Goal: Task Accomplishment & Management: Use online tool/utility

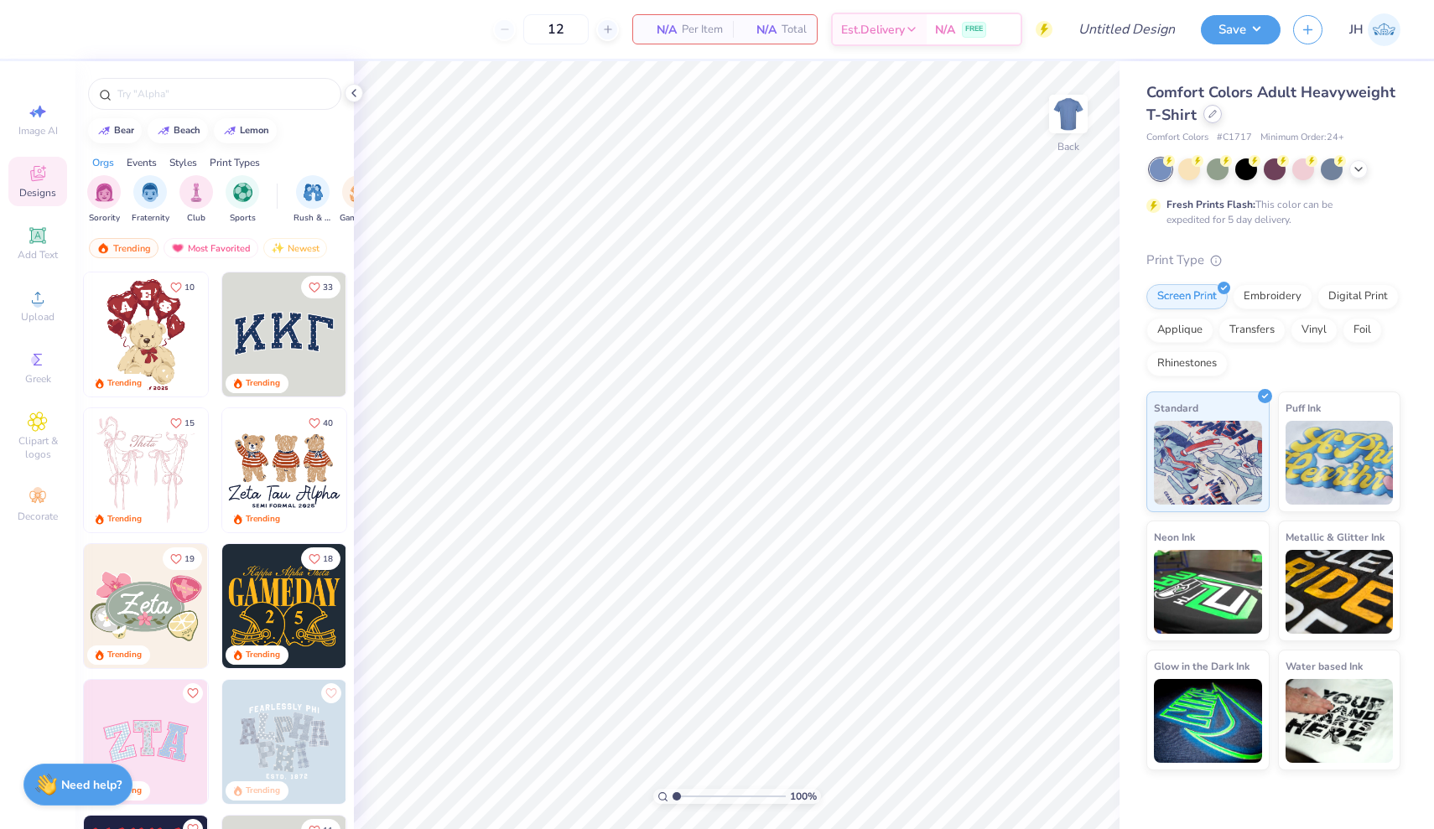
click at [1211, 120] on div at bounding box center [1212, 114] width 18 height 18
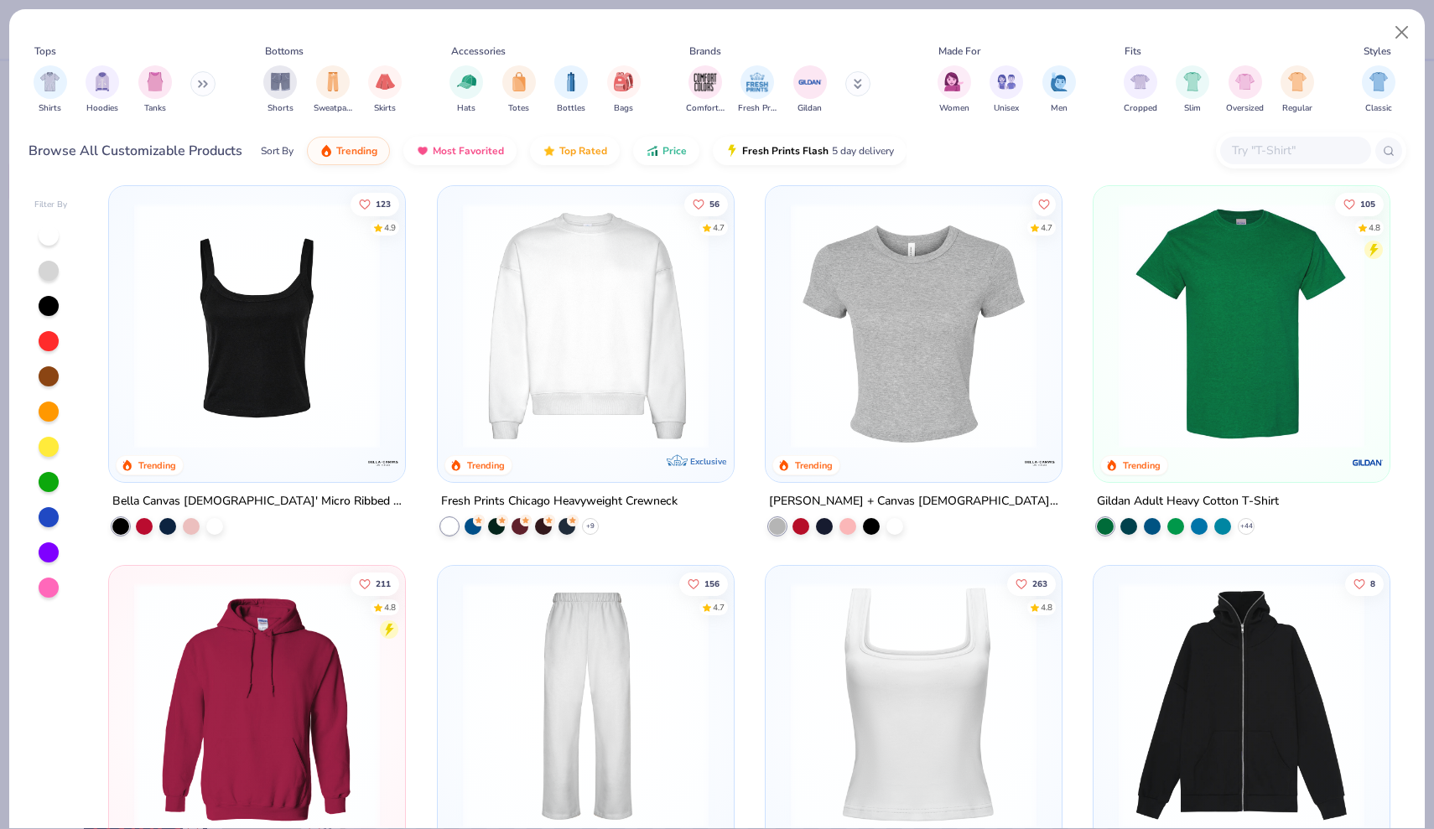
scroll to position [390, 0]
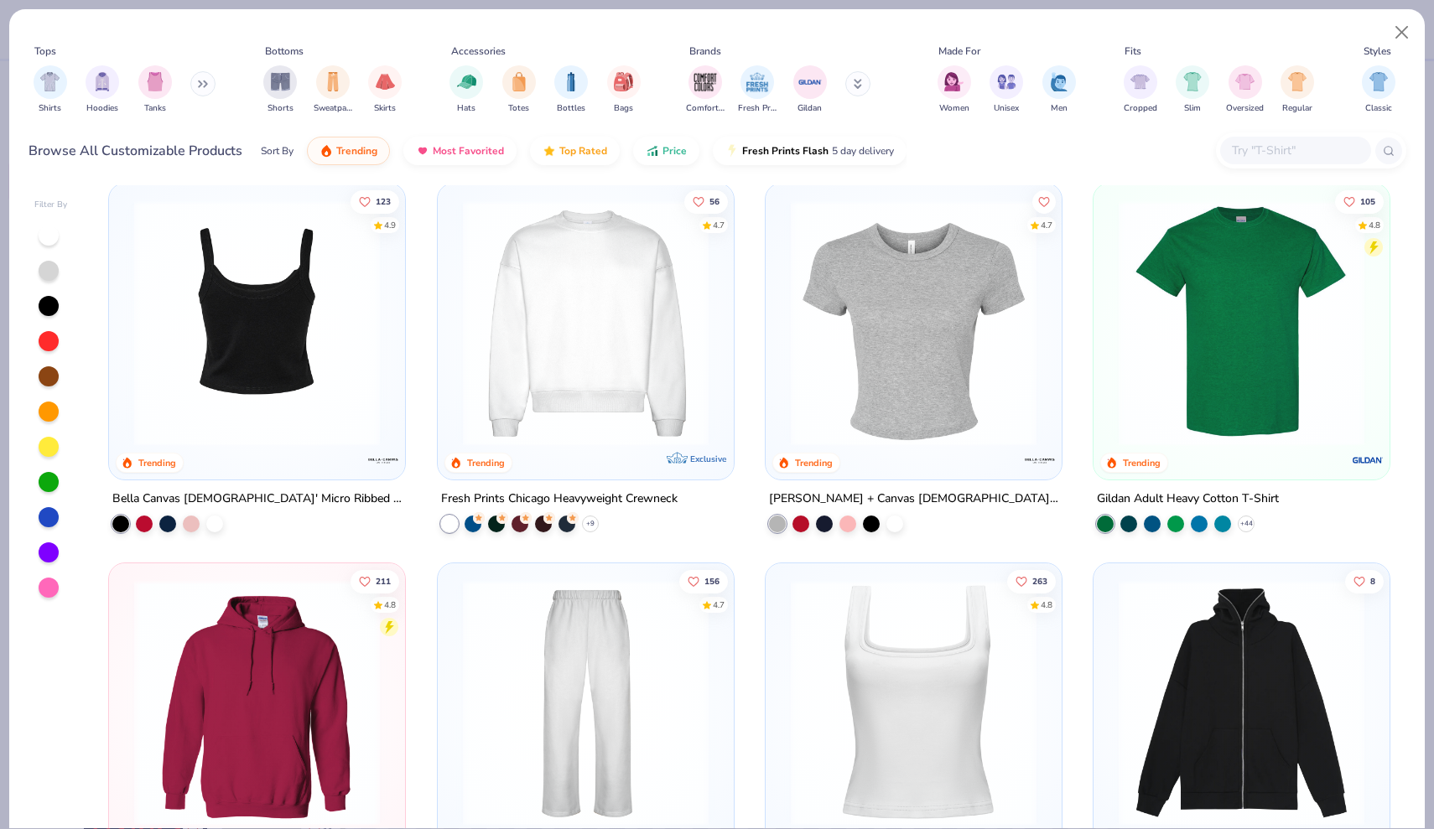
click at [224, 335] on img at bounding box center [257, 323] width 262 height 246
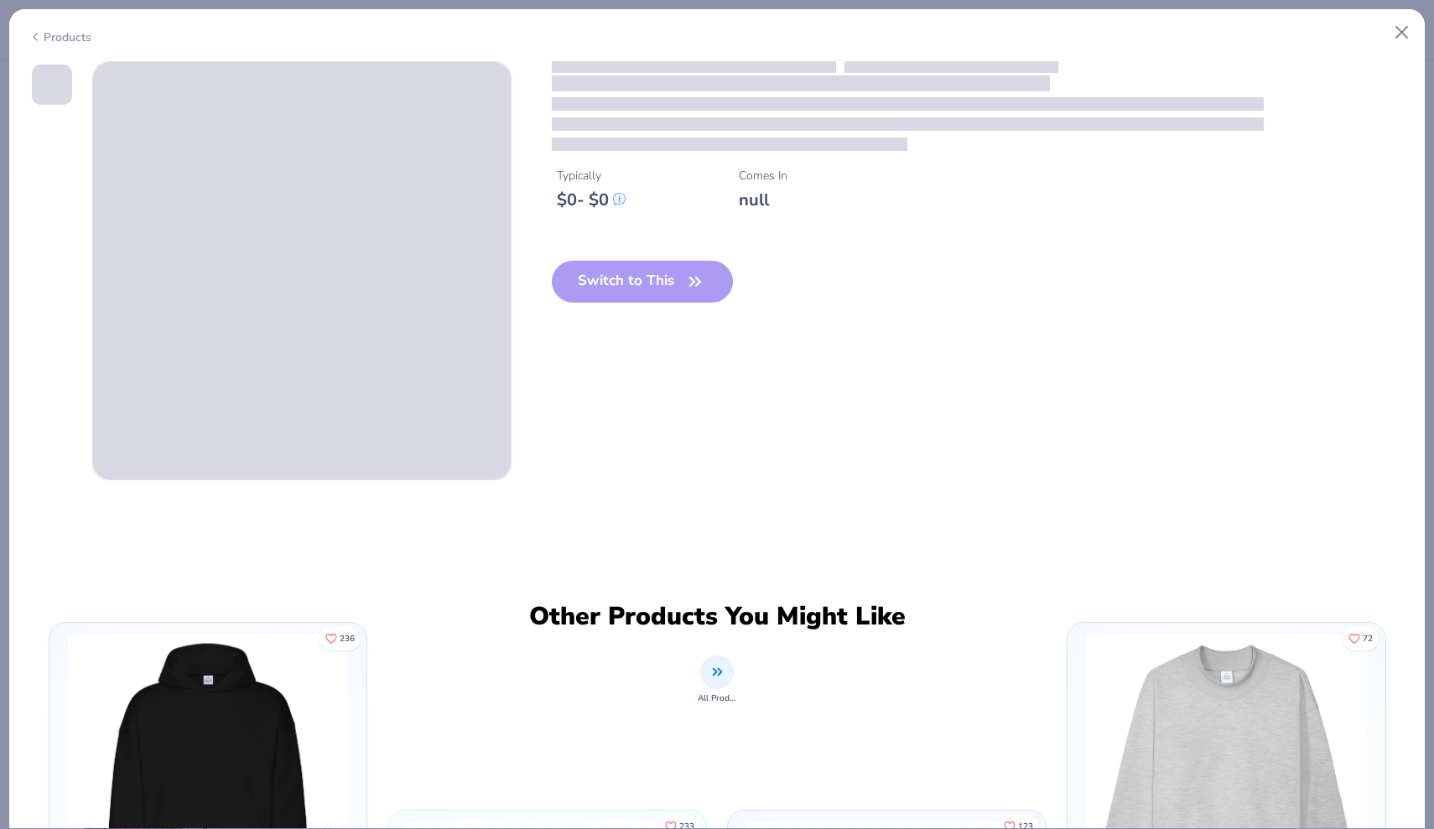
click at [681, 297] on div "Switch to This" at bounding box center [643, 295] width 182 height 69
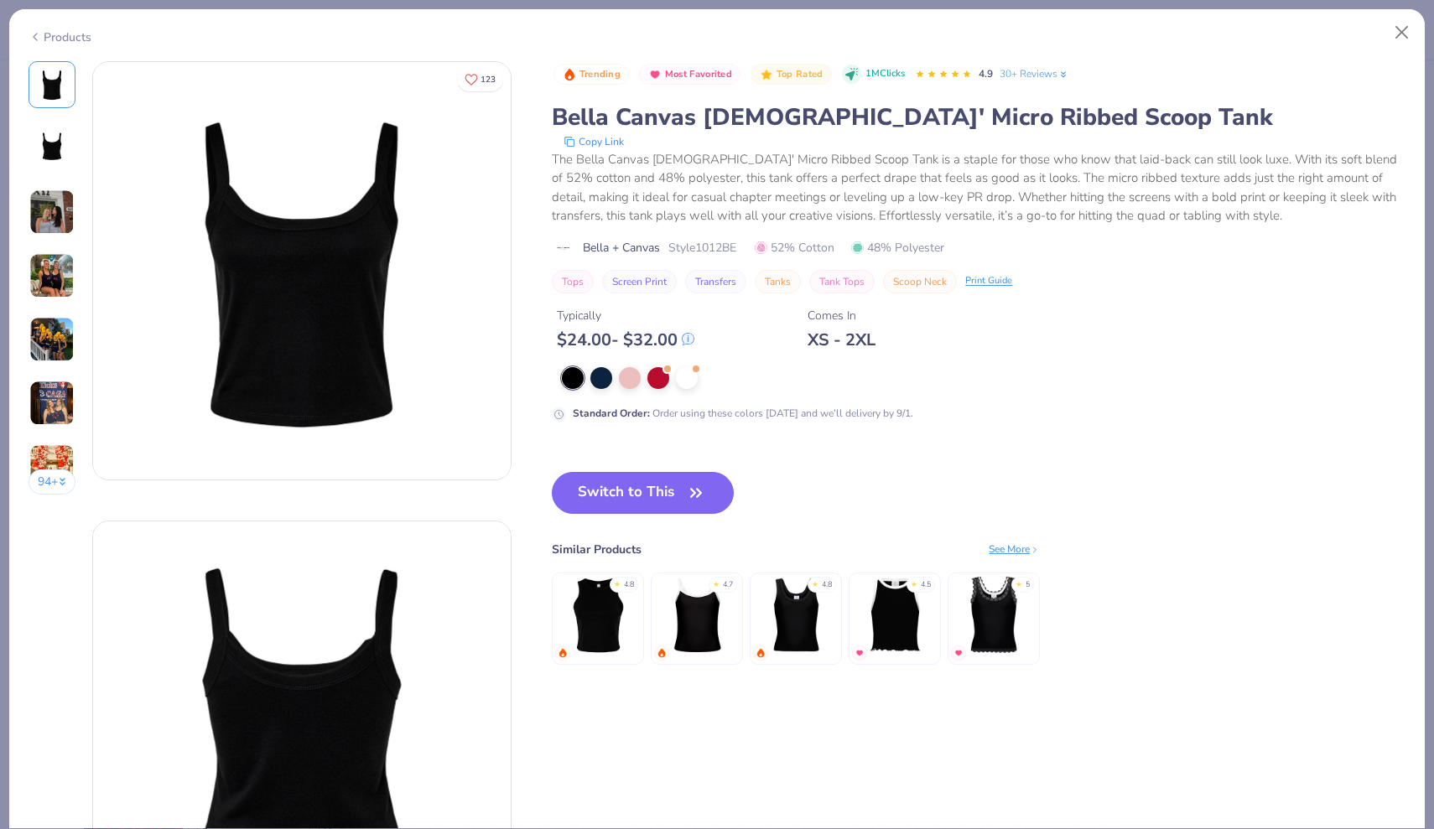
click at [644, 472] on div "Switch to This Similar Products See More ★ 4.8 ★ 4.7 ★ 4.8 ★ 4.5 ★ 5" at bounding box center [796, 585] width 488 height 226
click at [644, 486] on button "Switch to This" at bounding box center [643, 493] width 182 height 42
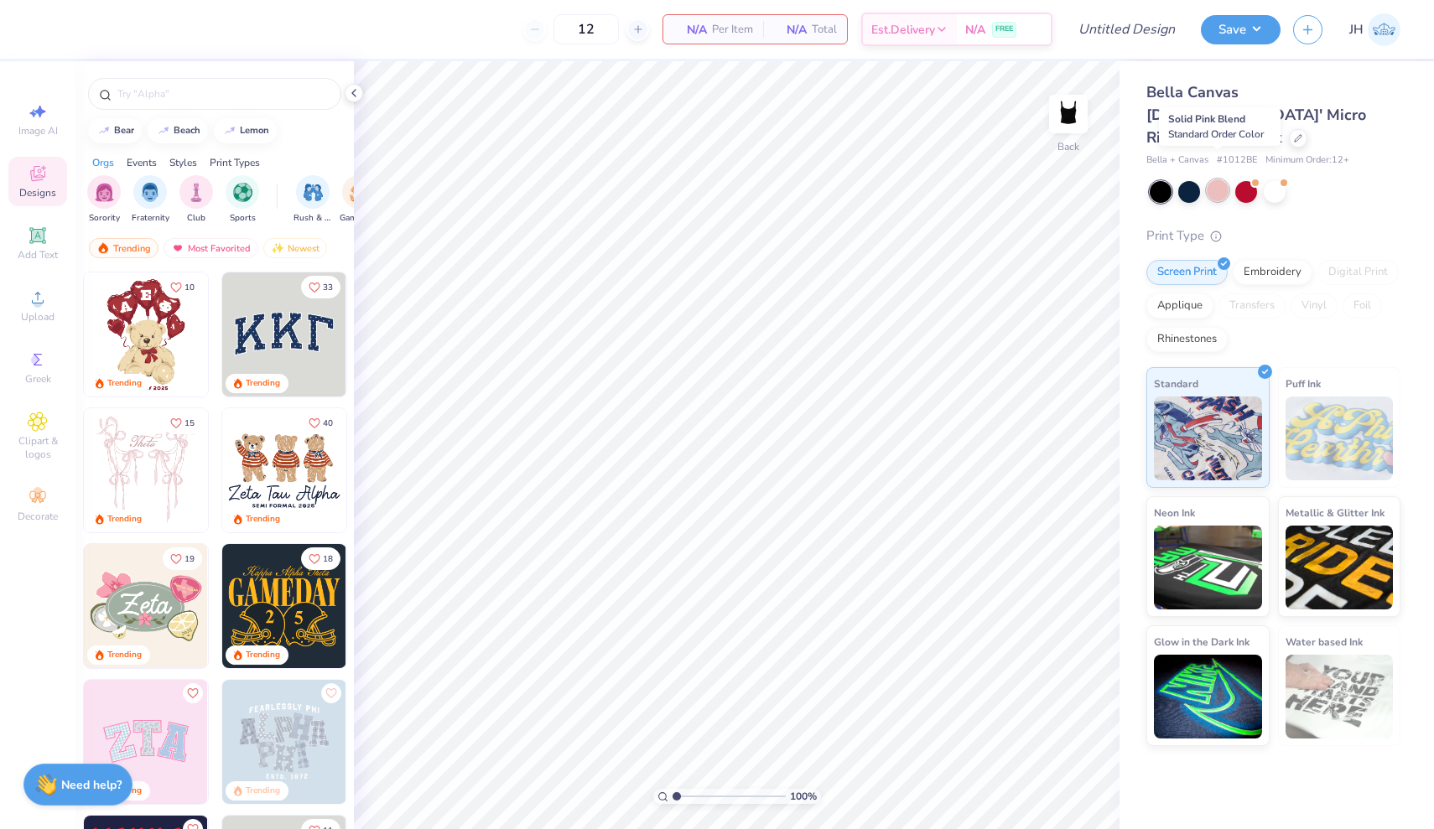
click at [1213, 179] on div at bounding box center [1218, 190] width 22 height 22
click at [101, 194] on img "filter for Sorority" at bounding box center [104, 190] width 19 height 19
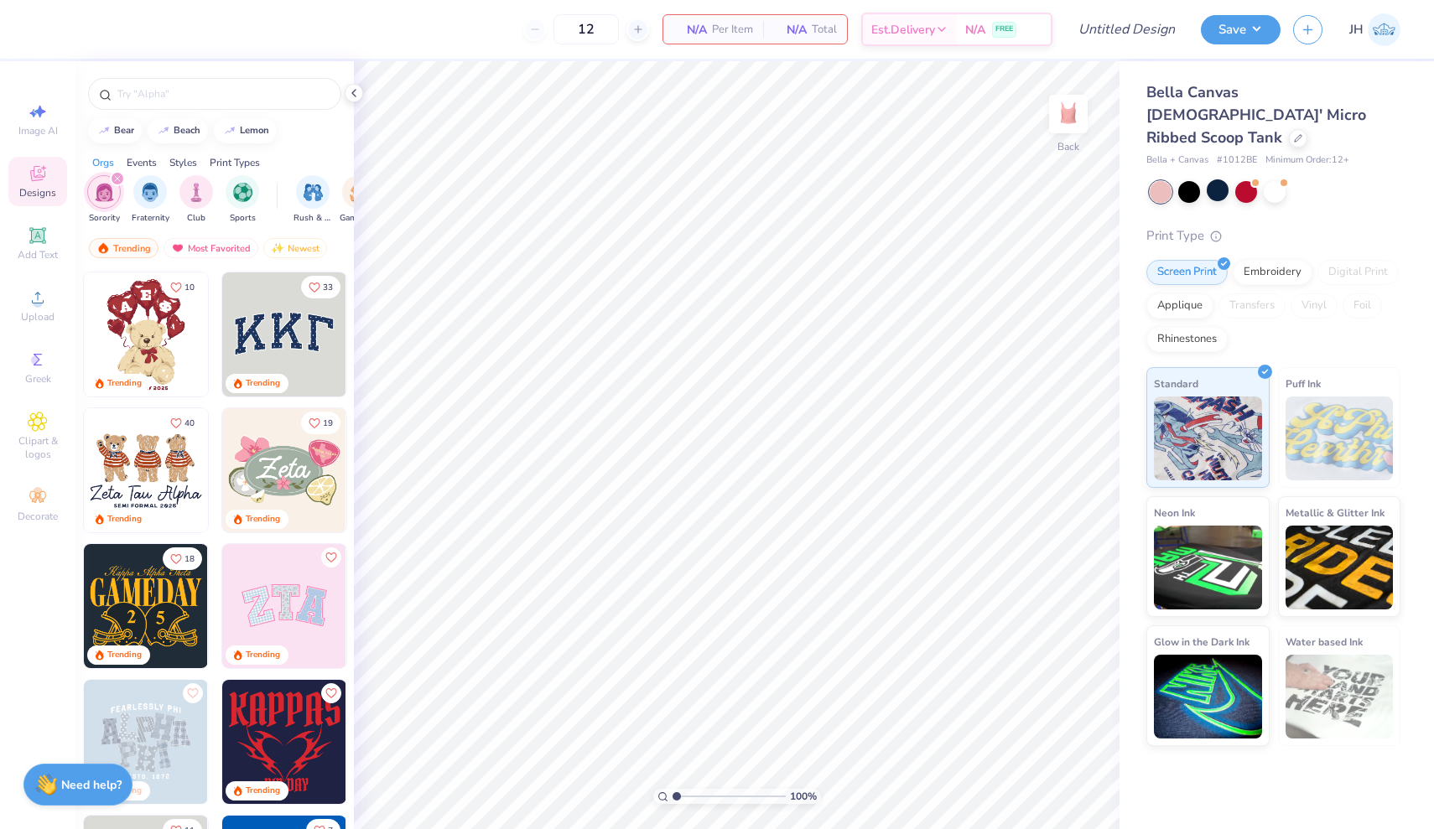
click at [151, 159] on div "Events" at bounding box center [142, 162] width 30 height 15
click at [195, 203] on div "filter for Parent's Weekend" at bounding box center [196, 191] width 34 height 34
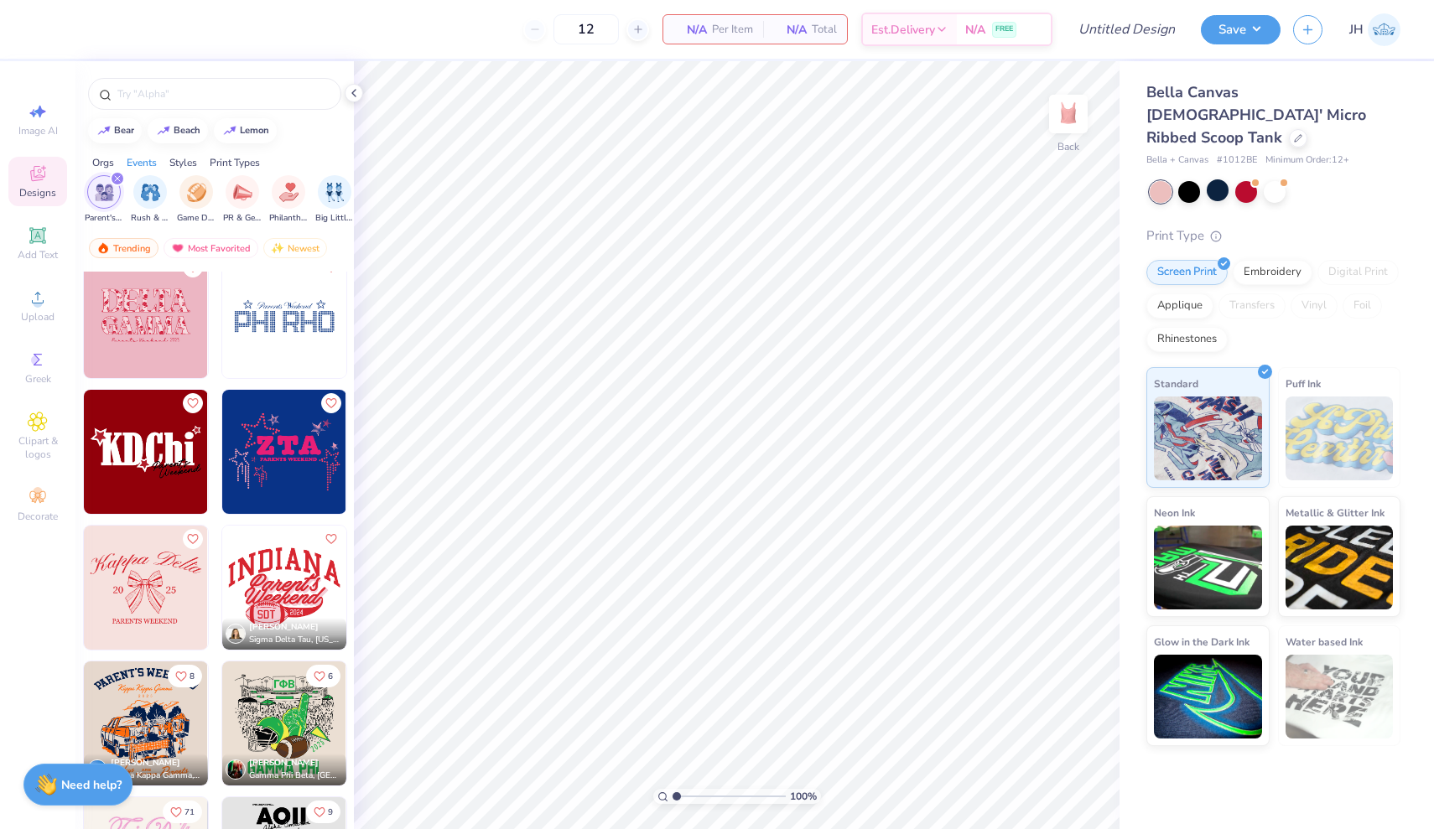
scroll to position [697, 0]
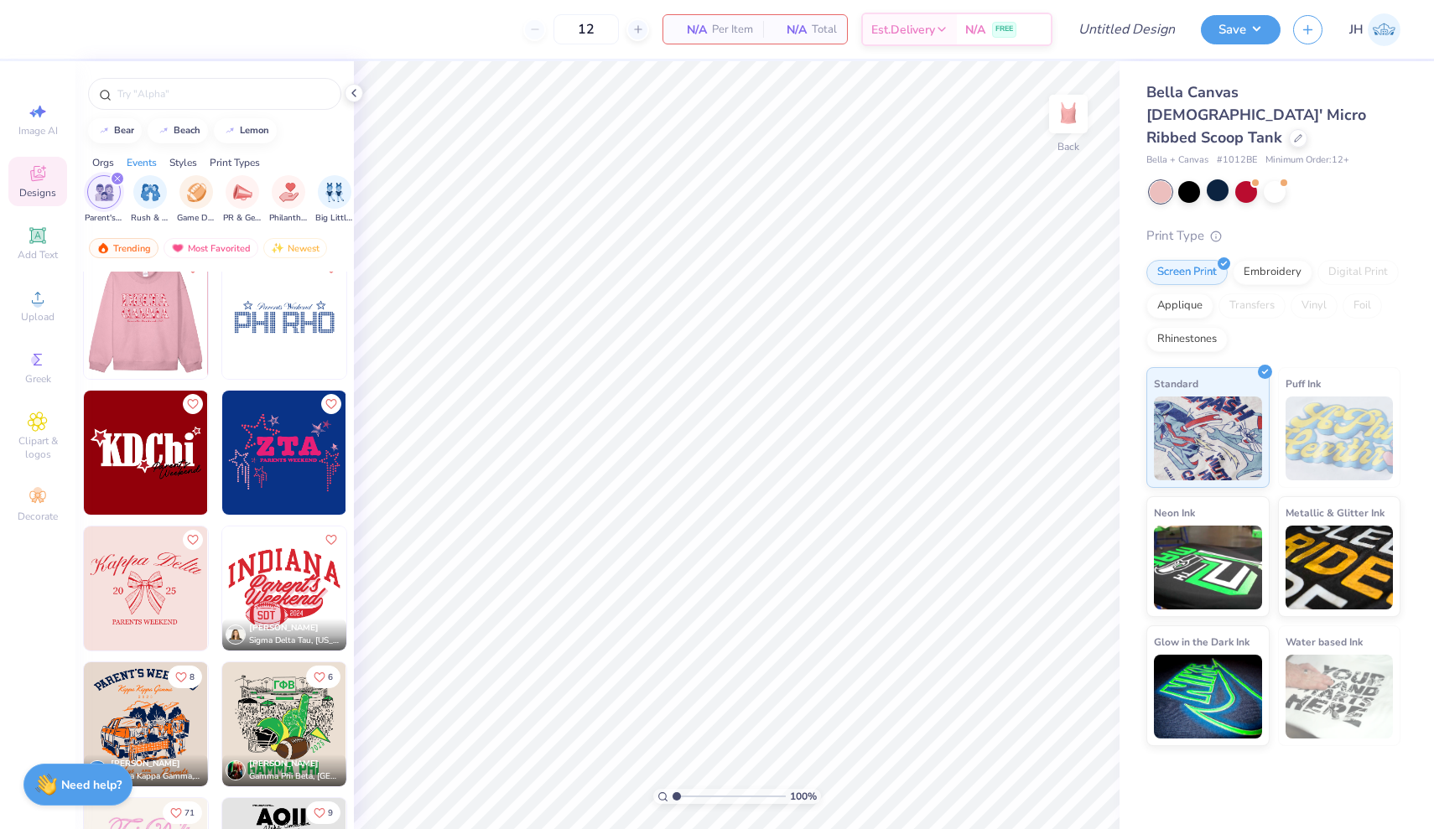
click at [183, 315] on img at bounding box center [145, 317] width 124 height 124
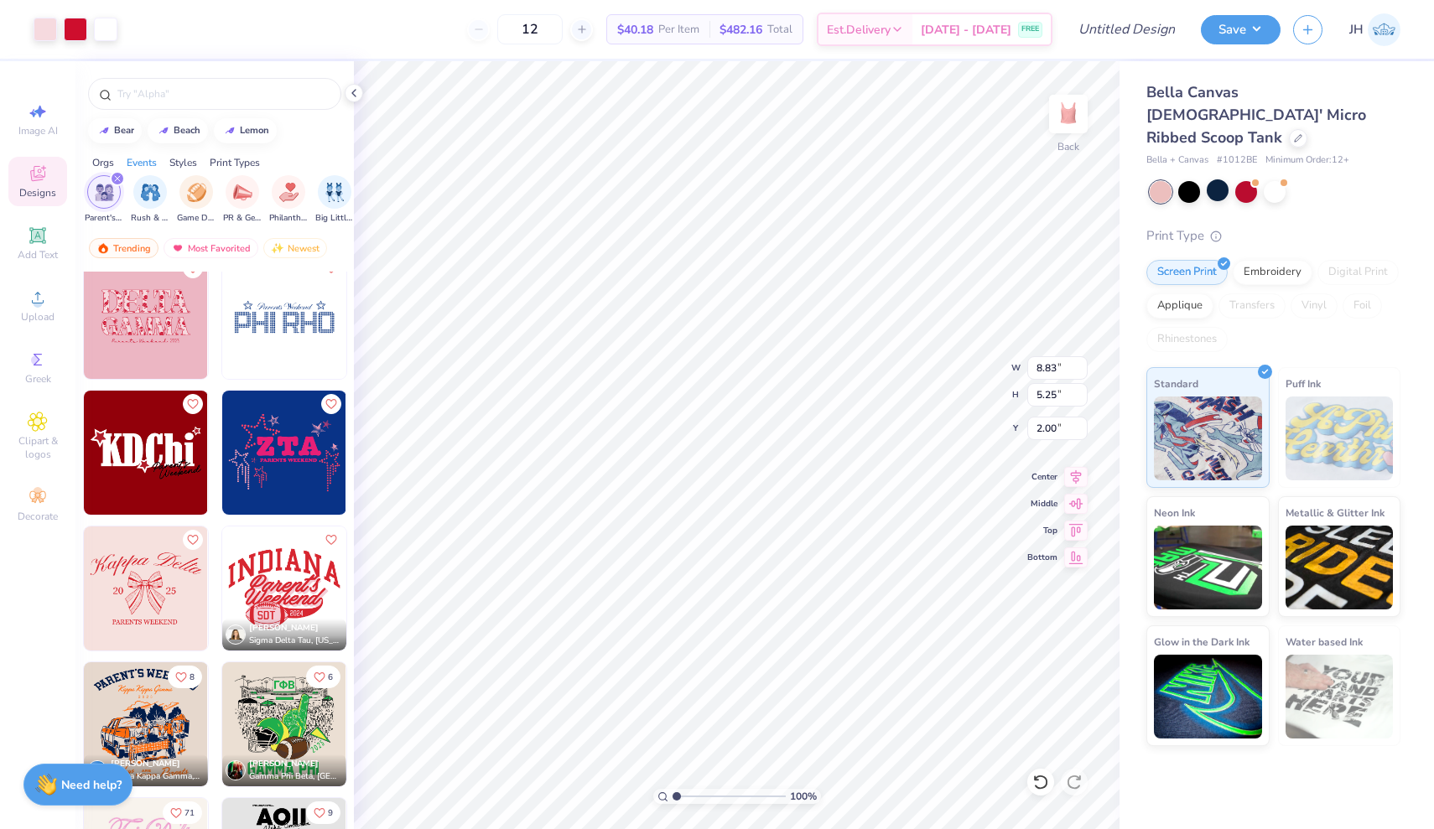
type input "7.84"
type input "4.66"
click at [1078, 470] on icon at bounding box center [1075, 475] width 23 height 20
type input "5.74"
type input "3.41"
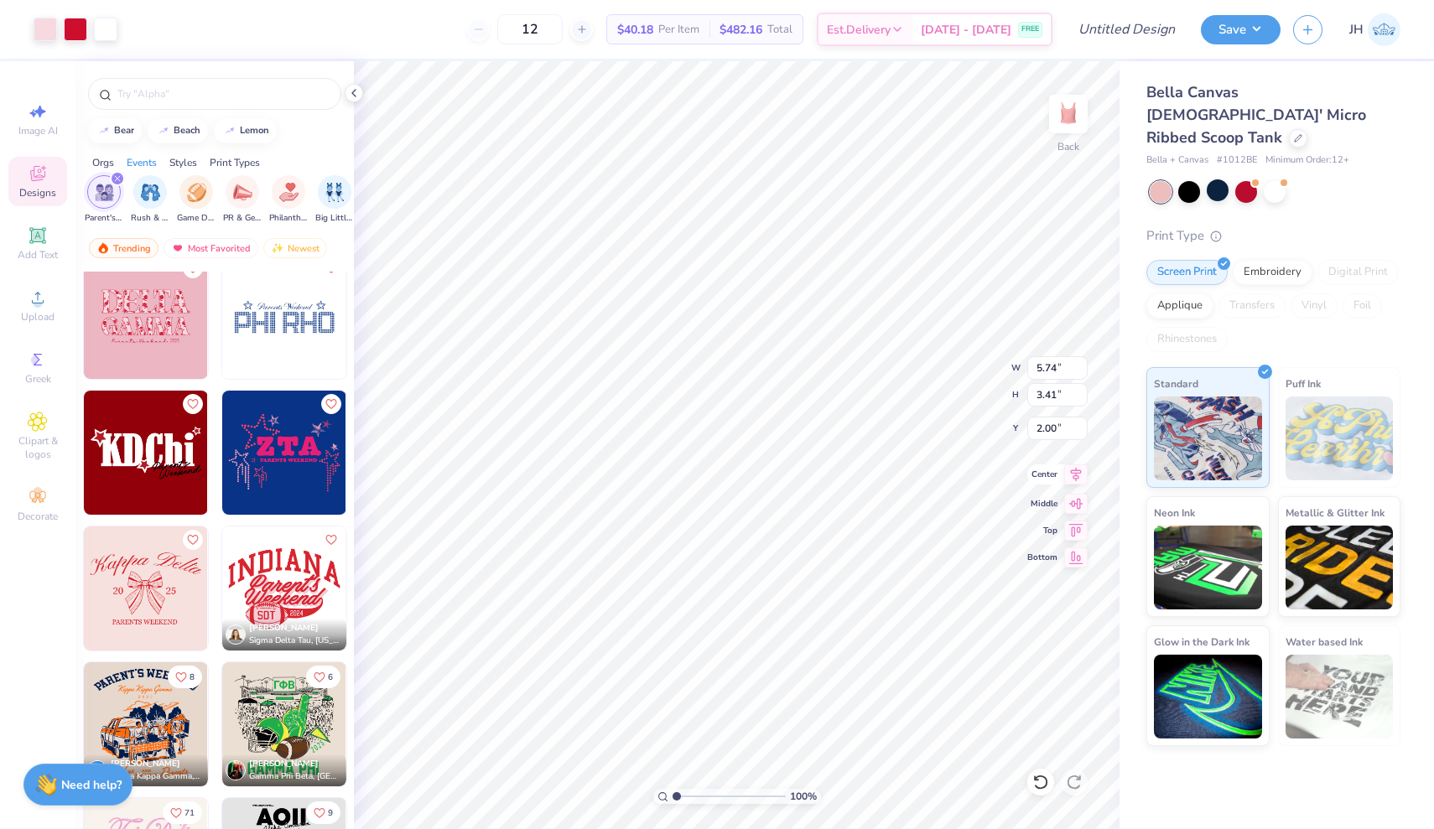
click at [1075, 481] on icon at bounding box center [1076, 474] width 11 height 14
type input "5.67"
type input "2.89"
type input "2.03"
type input "5.71"
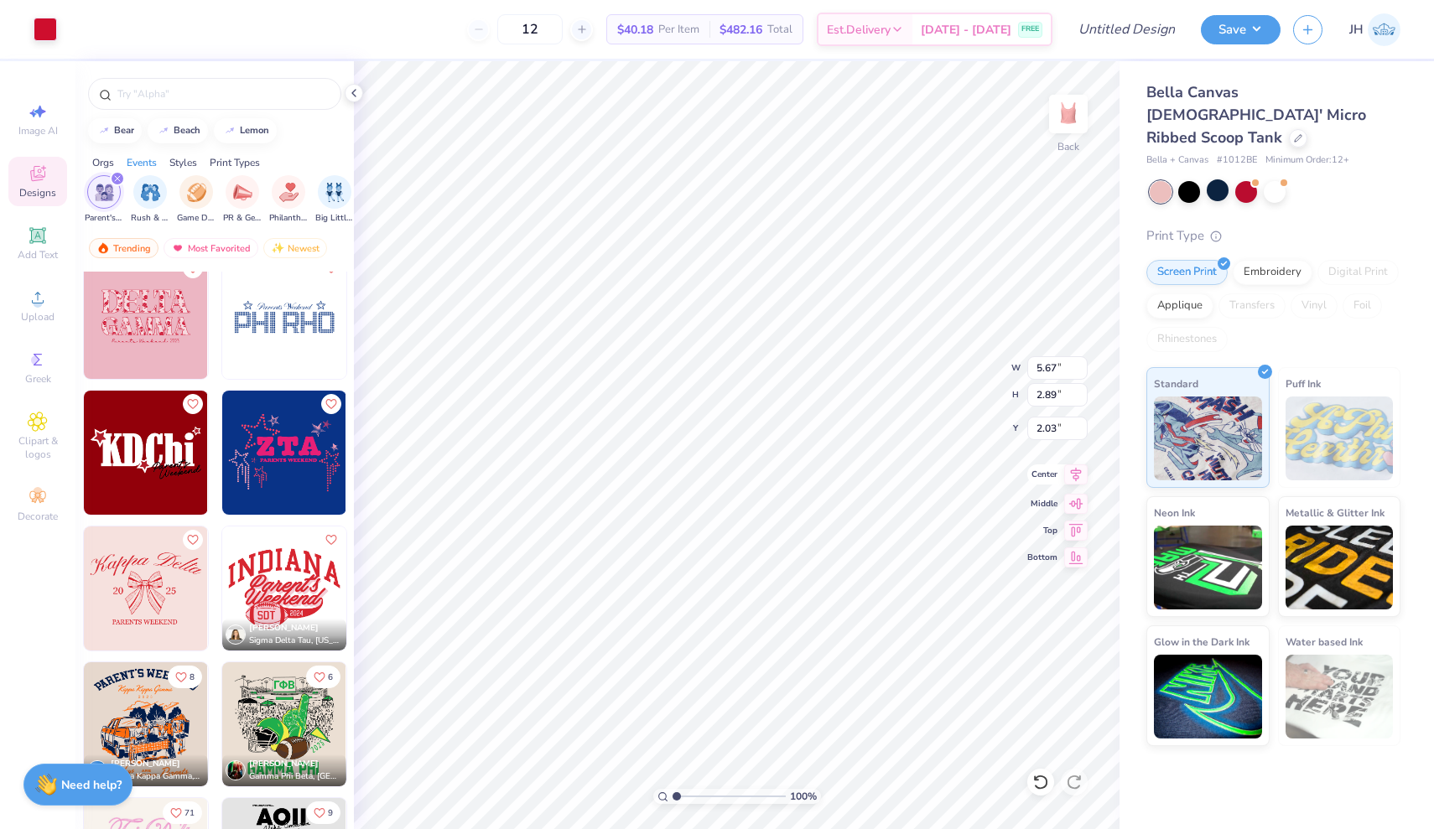
type input "2.91"
type input "2.02"
type input "5.69"
type input "2.89"
type input "5.71"
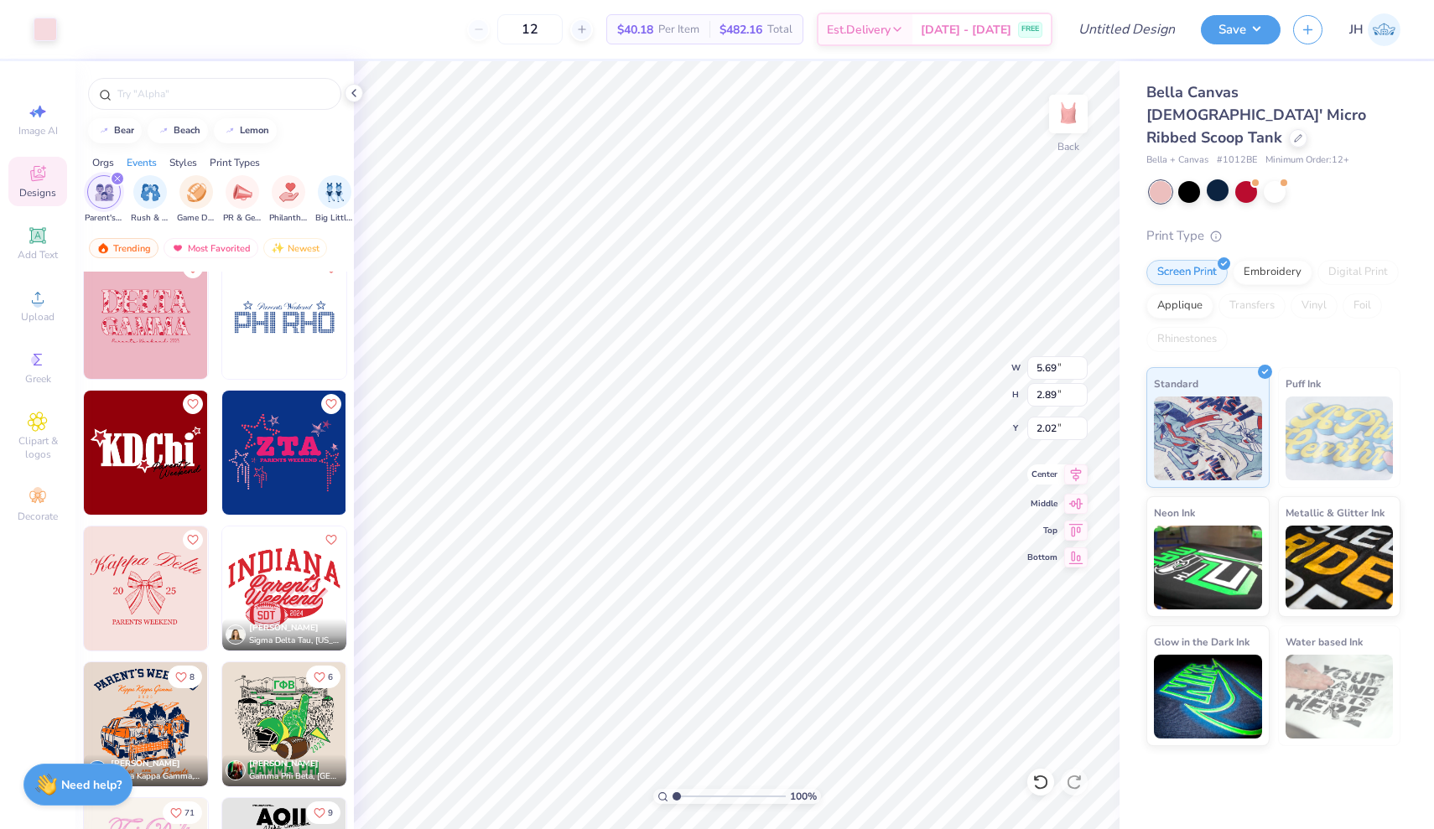
type input "2.91"
type input "5.67"
type input "2.89"
type input "2.03"
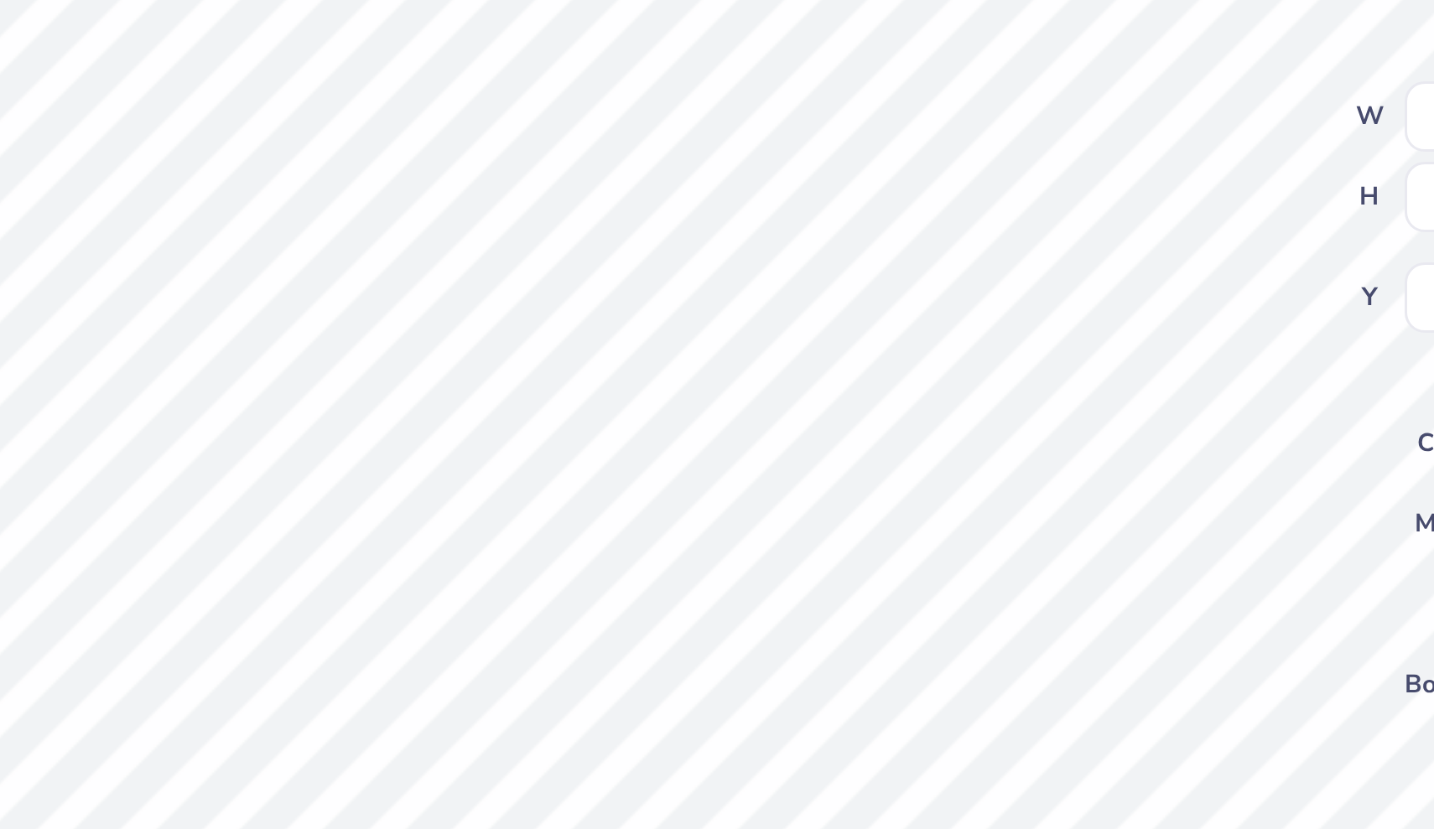
type input "5.74"
type input "2.94"
type input "2.00"
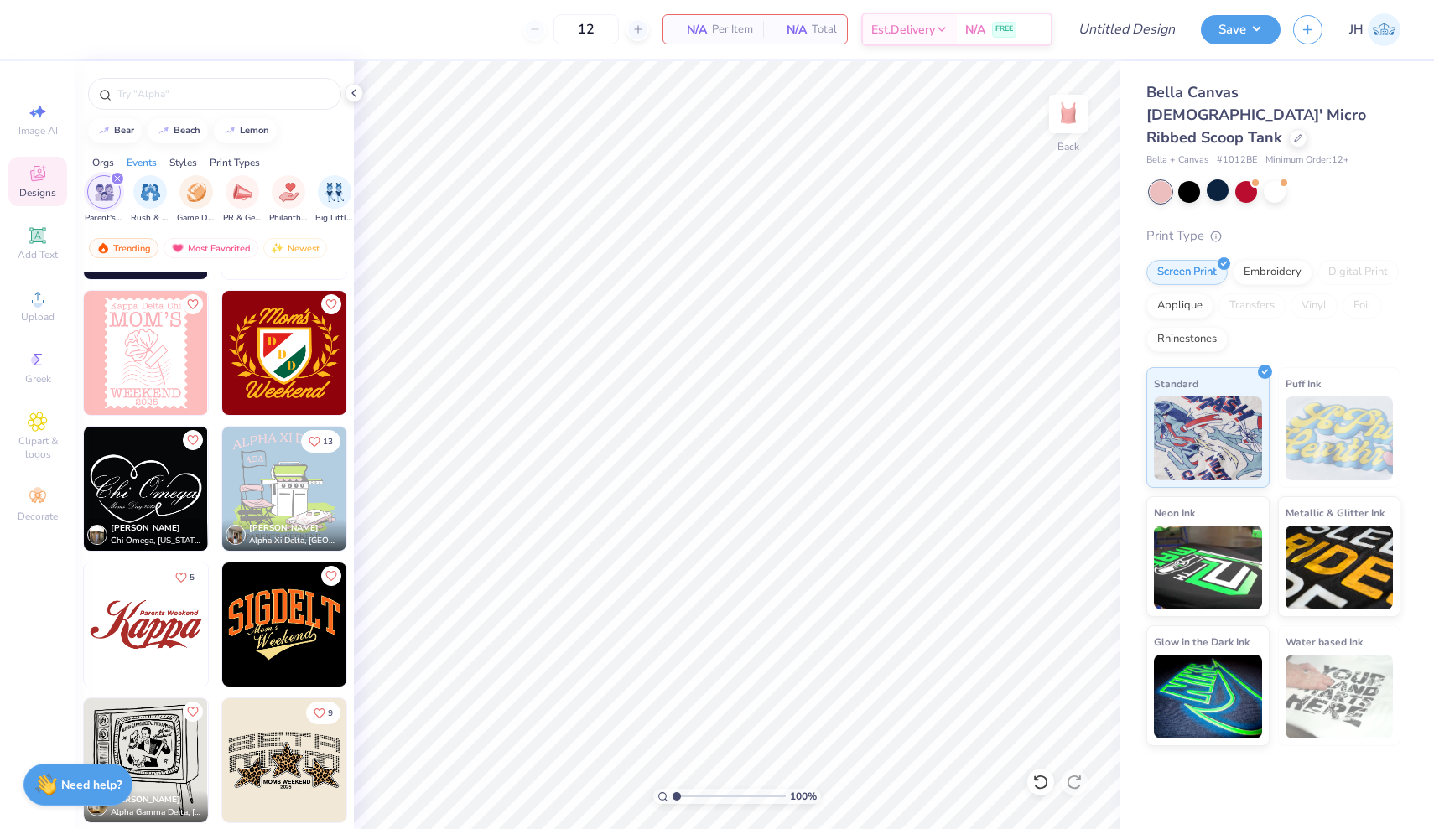
scroll to position [3412, 0]
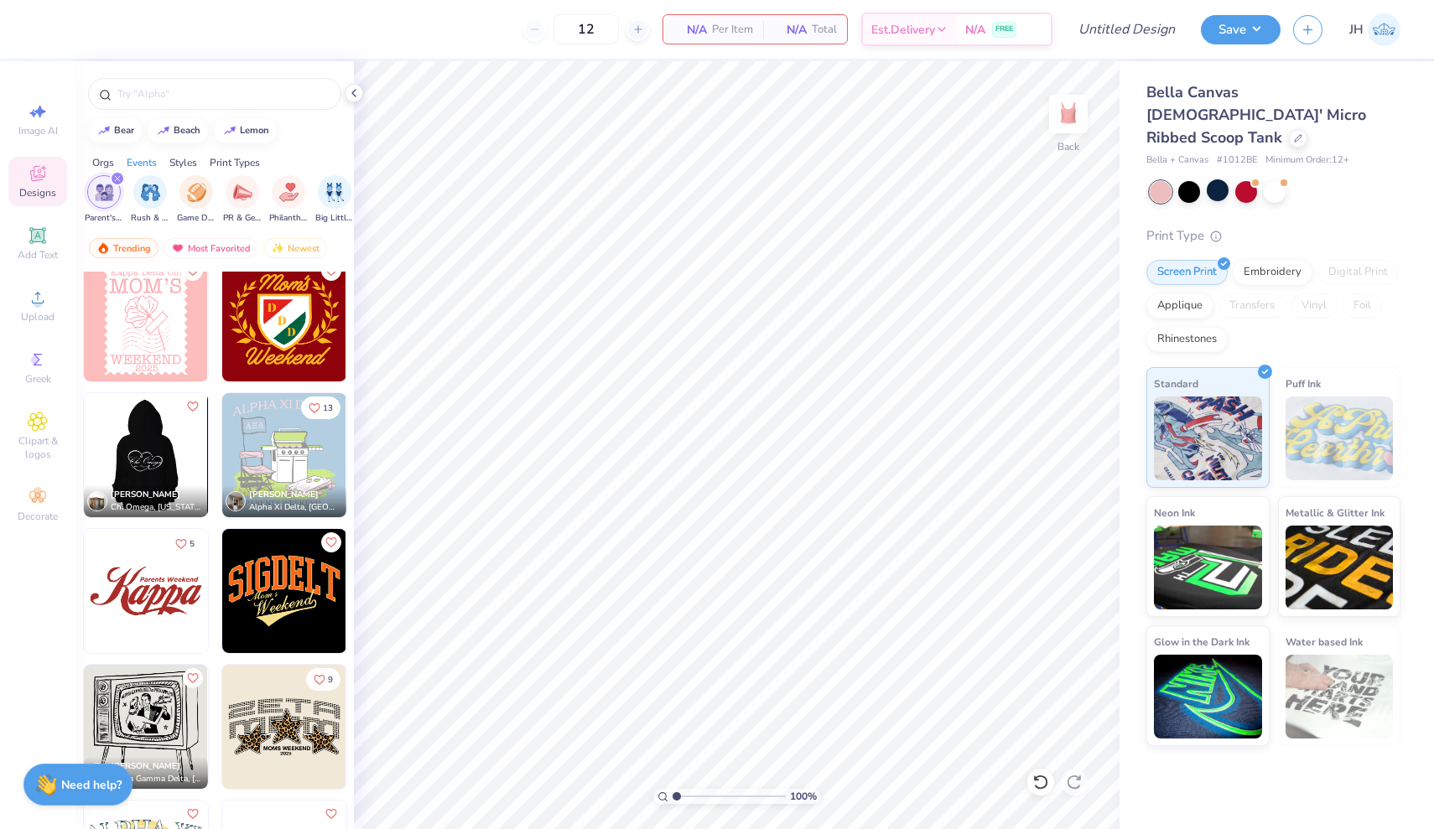
click at [162, 453] on img at bounding box center [145, 455] width 124 height 124
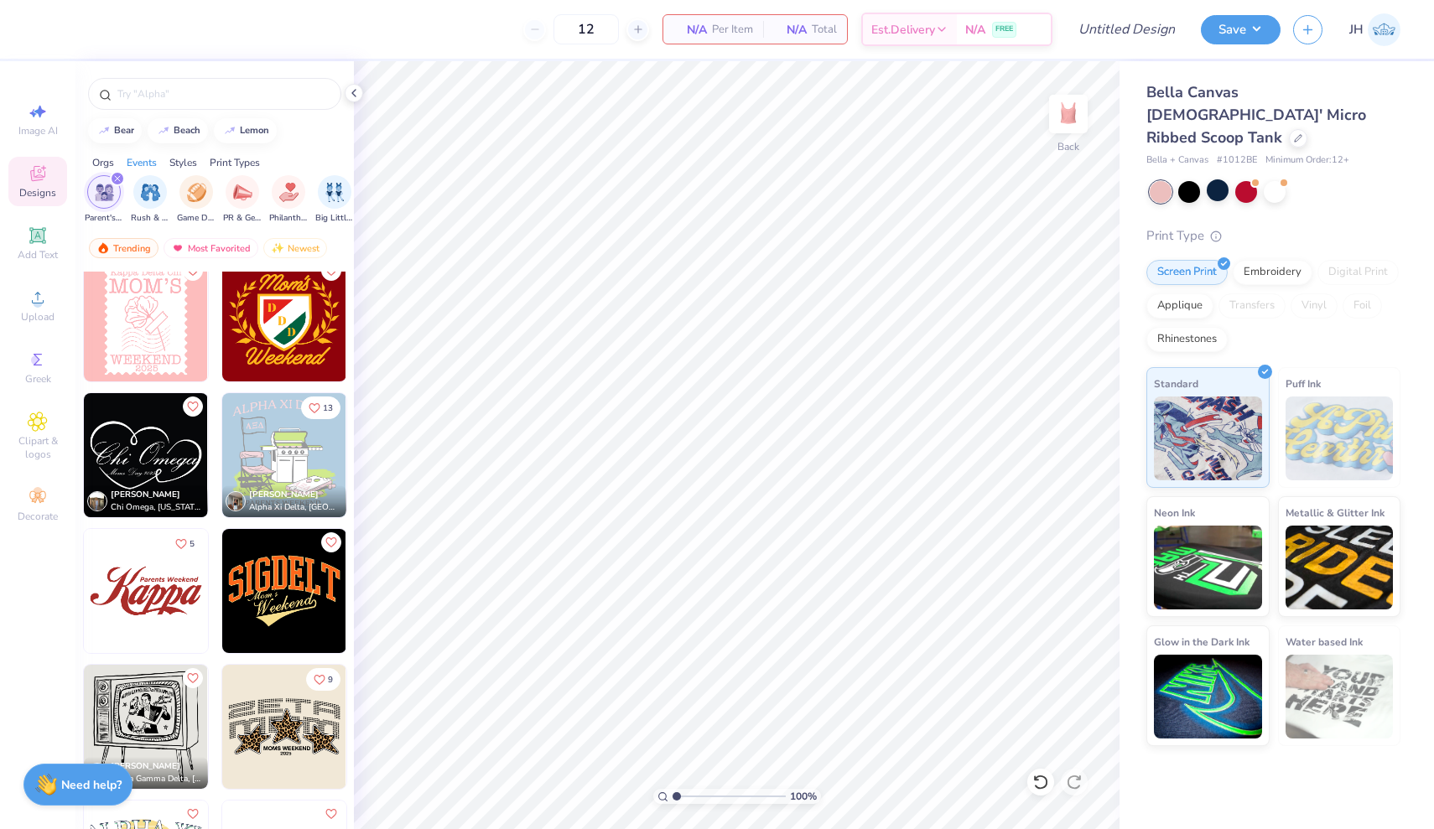
click at [129, 439] on img at bounding box center [146, 455] width 124 height 124
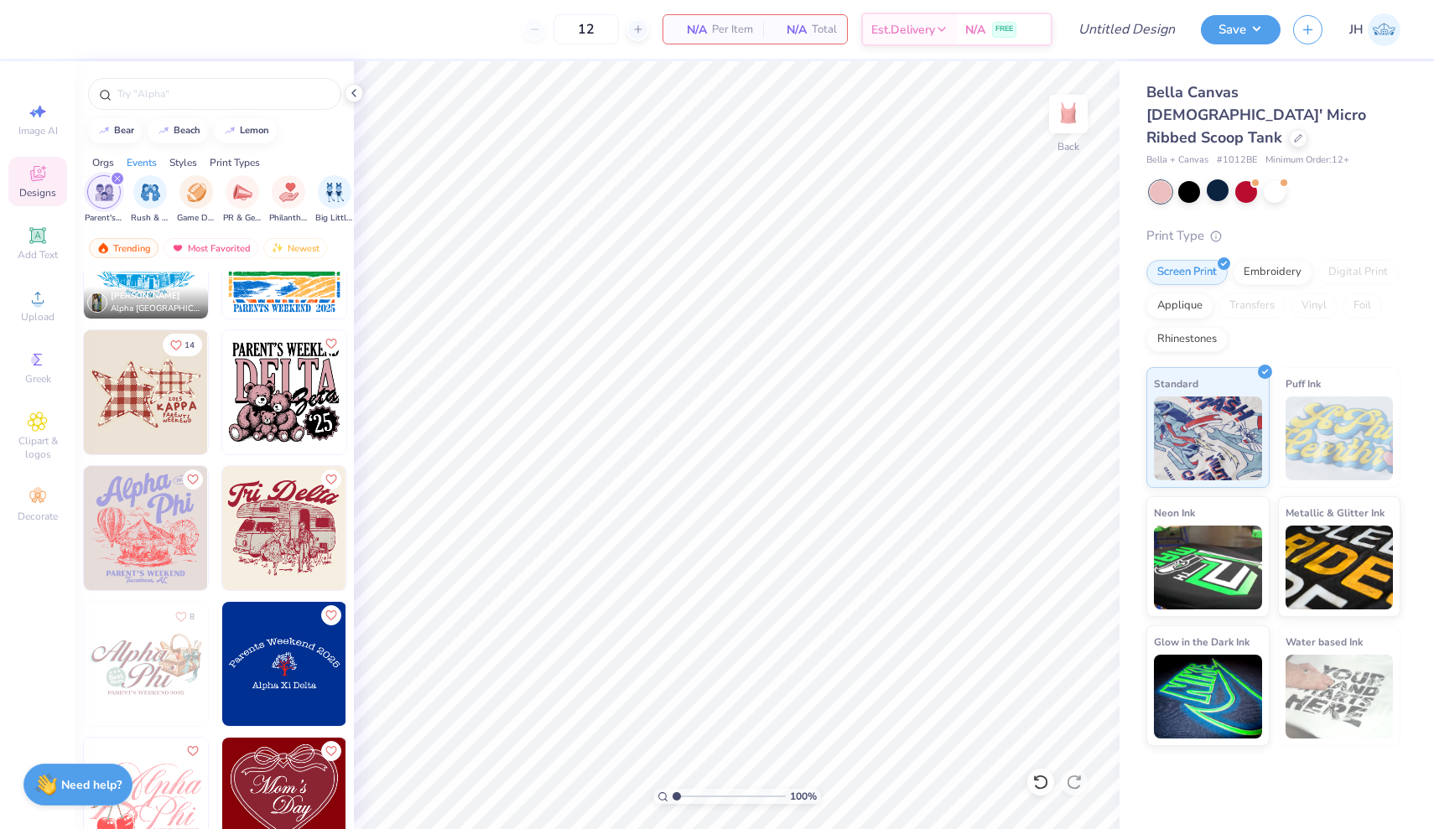
scroll to position [4158, 0]
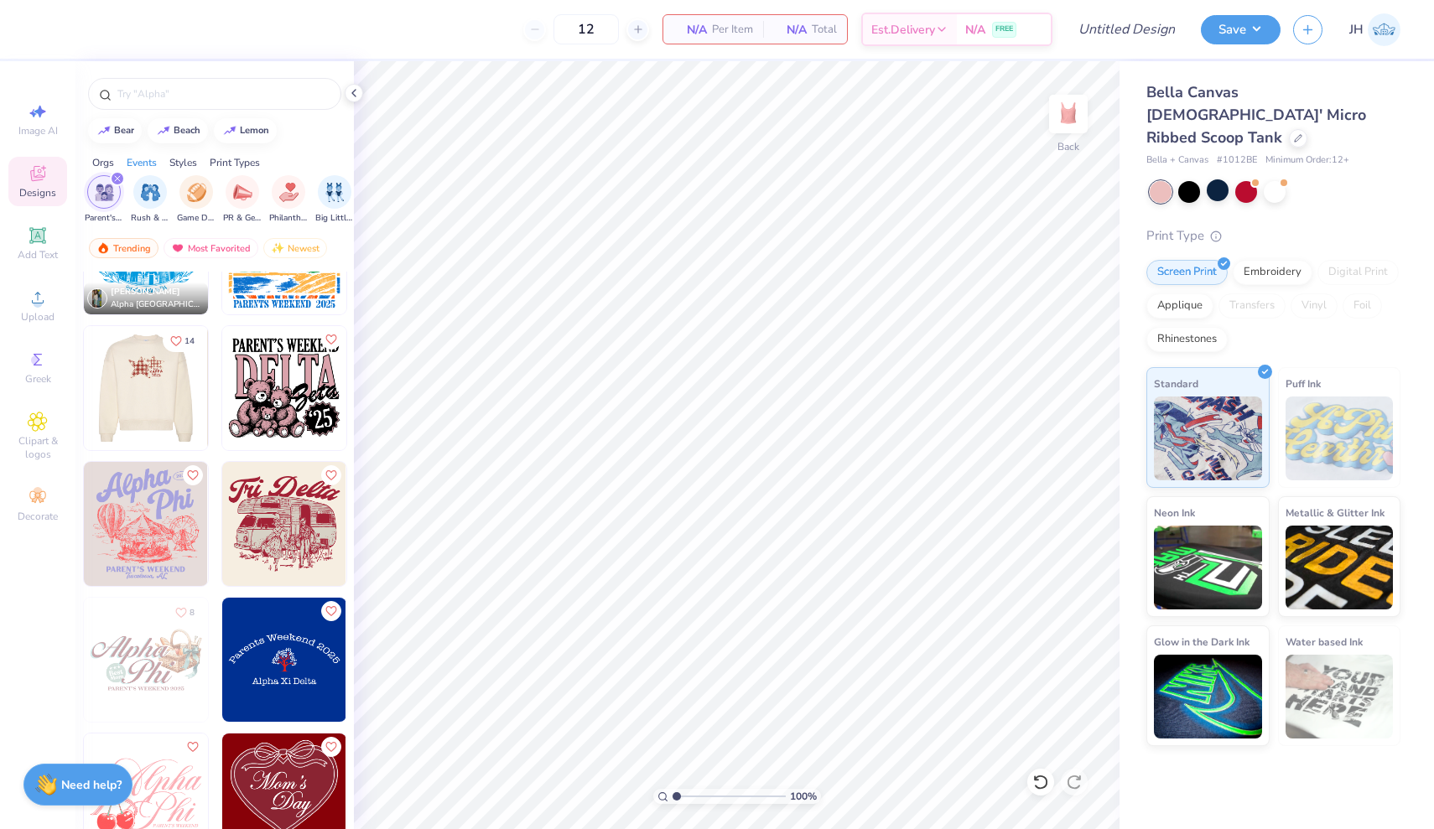
click at [129, 387] on img at bounding box center [145, 388] width 124 height 124
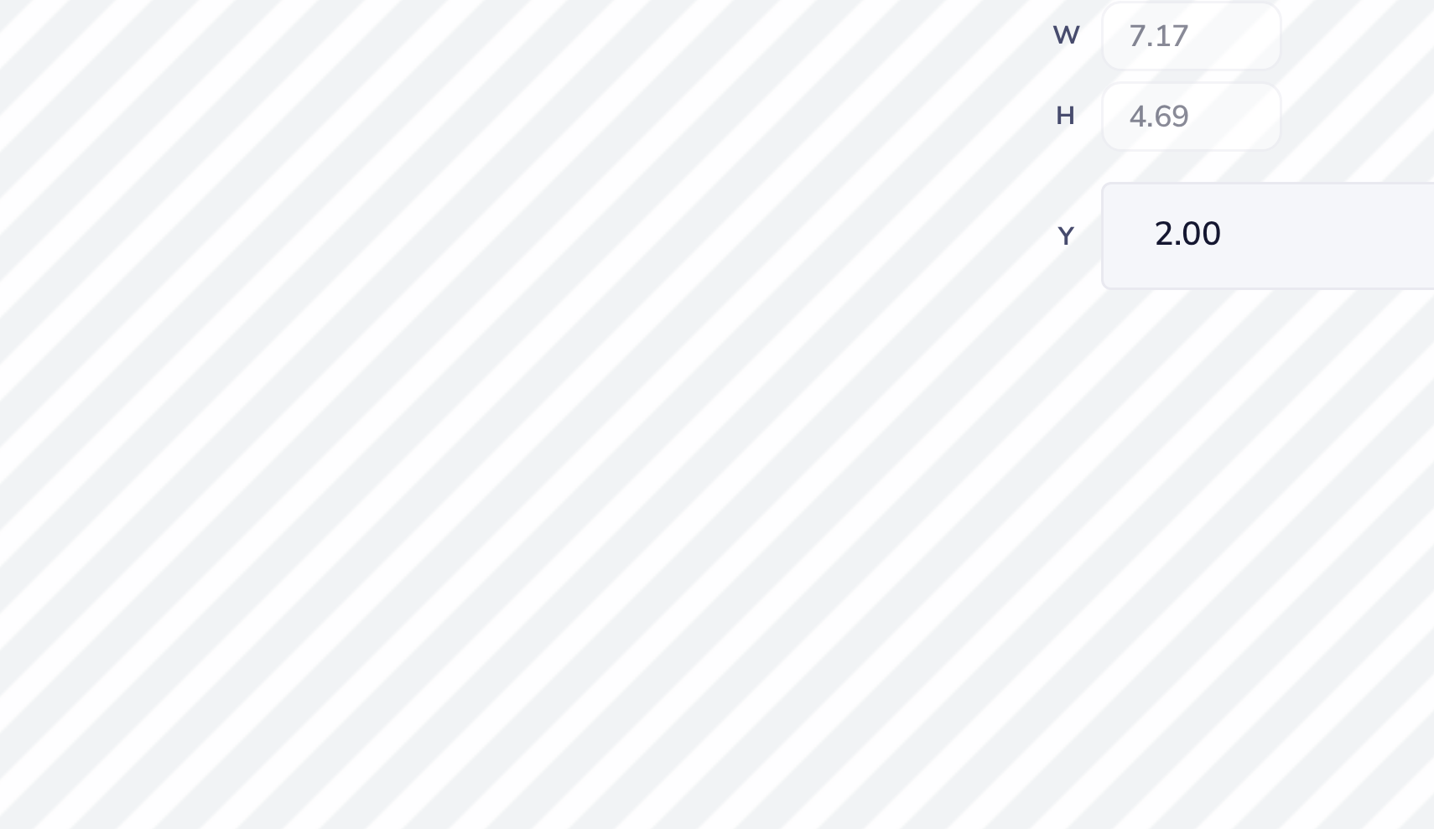
type input "2.57"
type input "0.73"
type input "4.93"
type textarea "K"
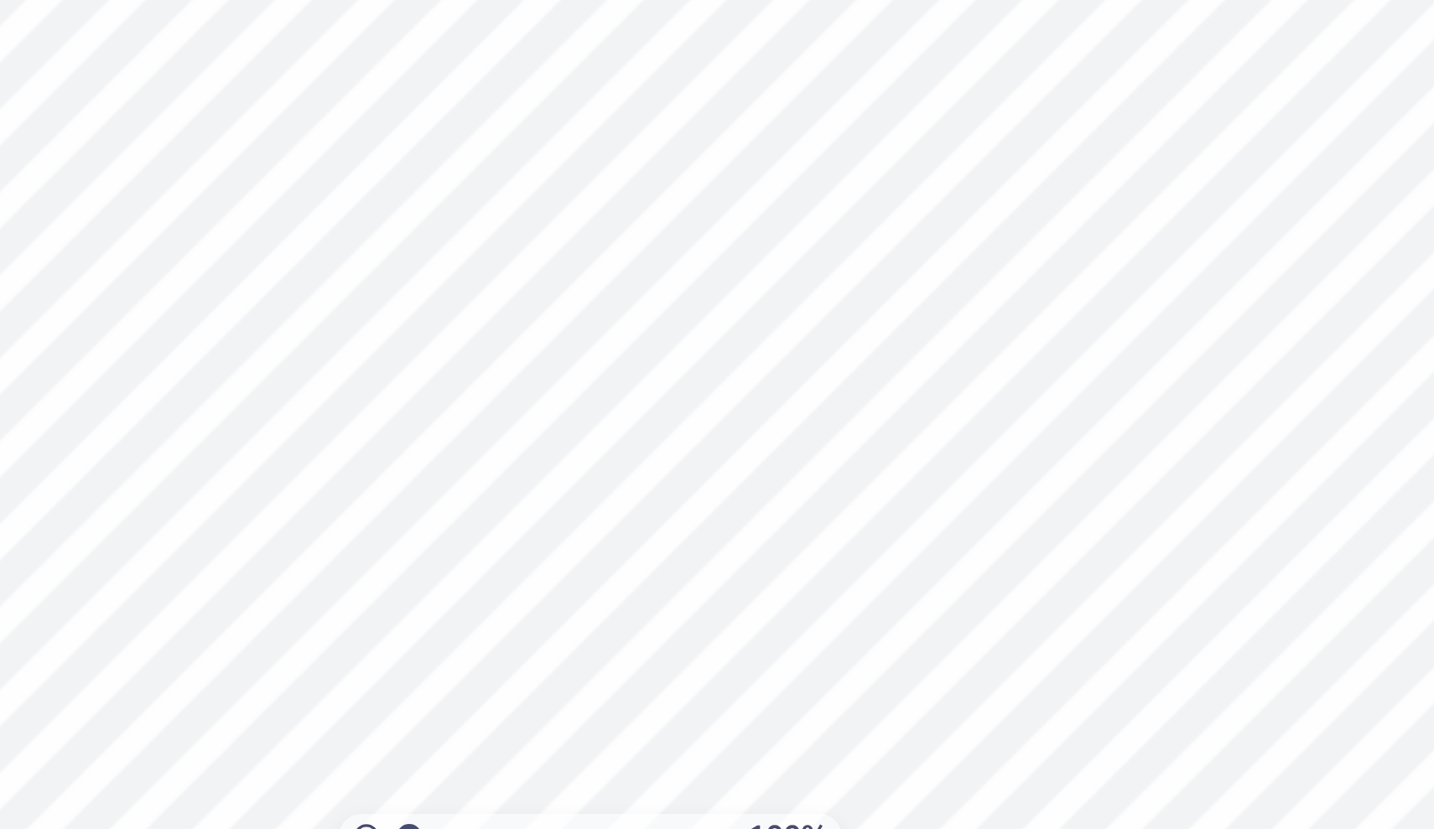
scroll to position [0, 1]
type textarea "Delta zeta"
type input "3.73"
type input "0.60"
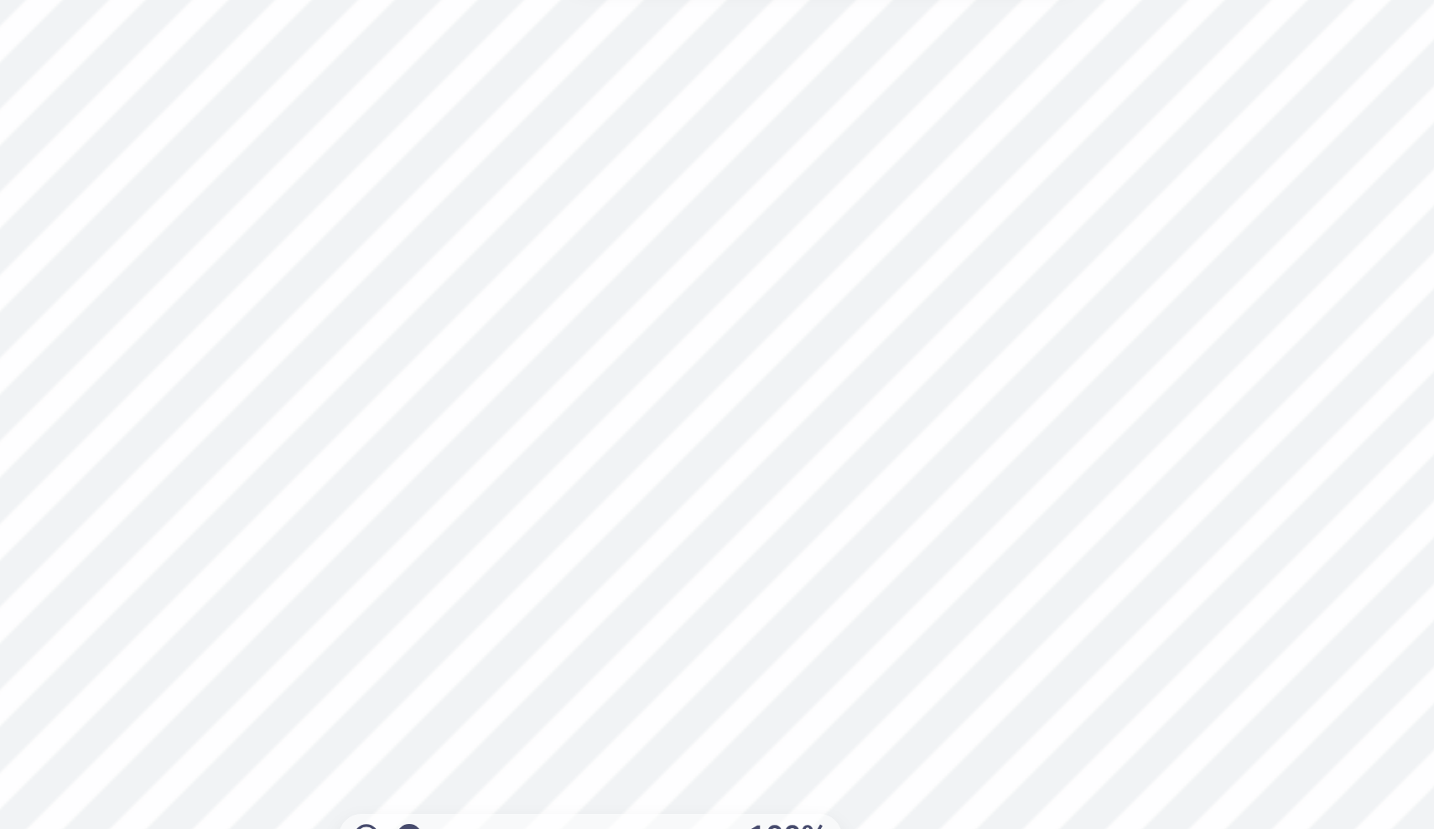
type input "5.04"
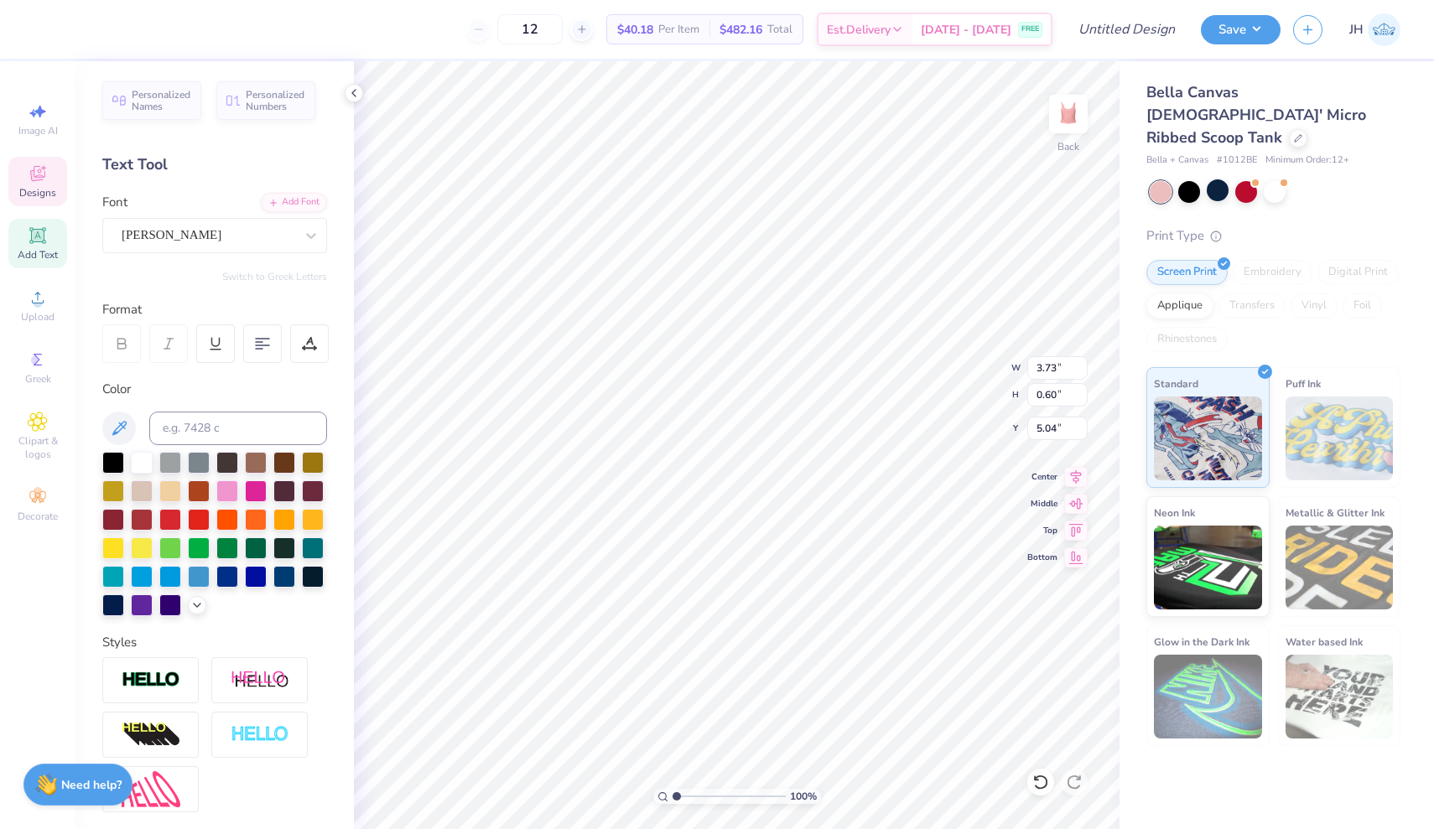
type input "4.90"
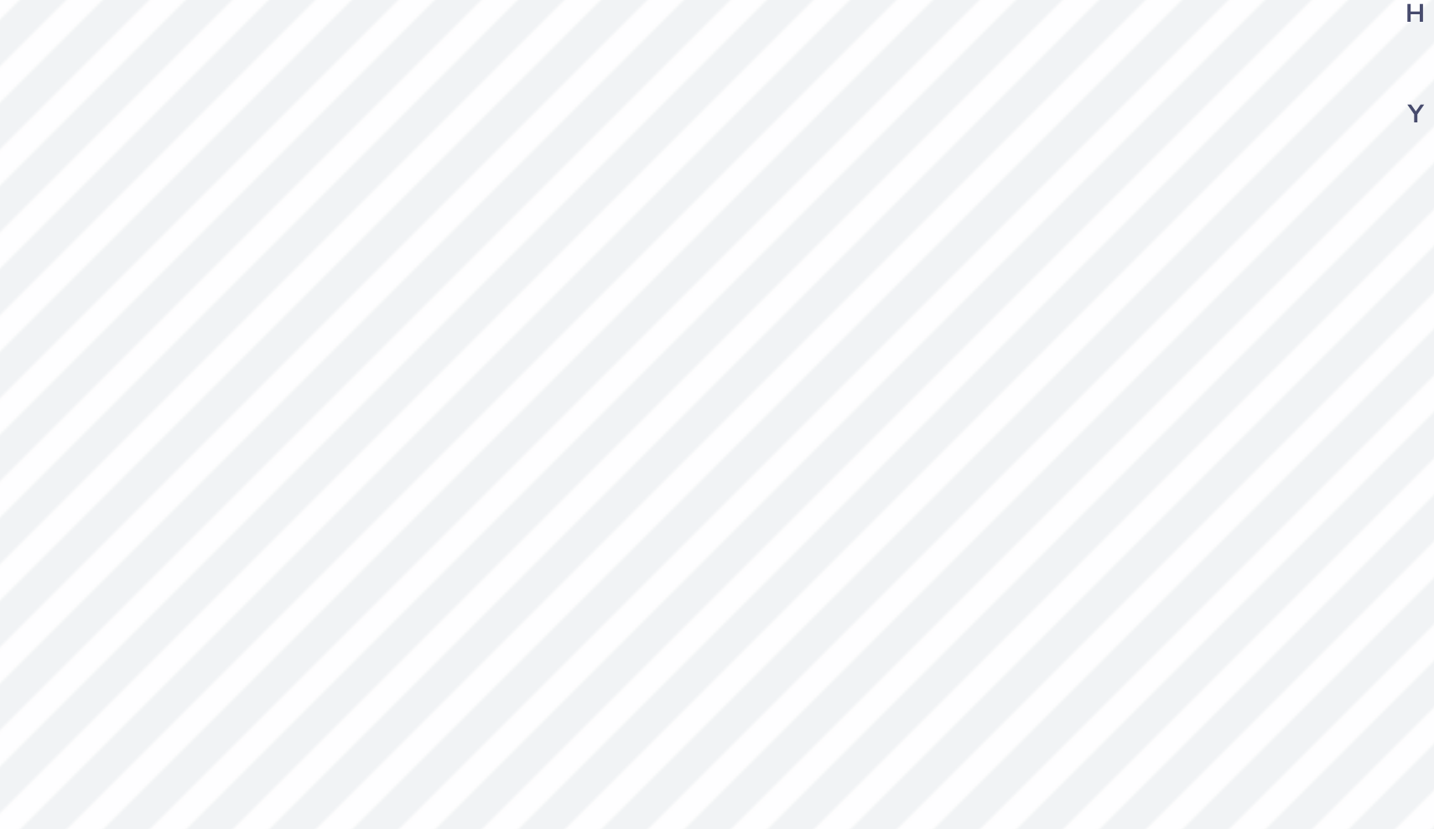
type input "5.74"
type input "1.70"
type input "0.37"
type input "5.50"
type input "1.82"
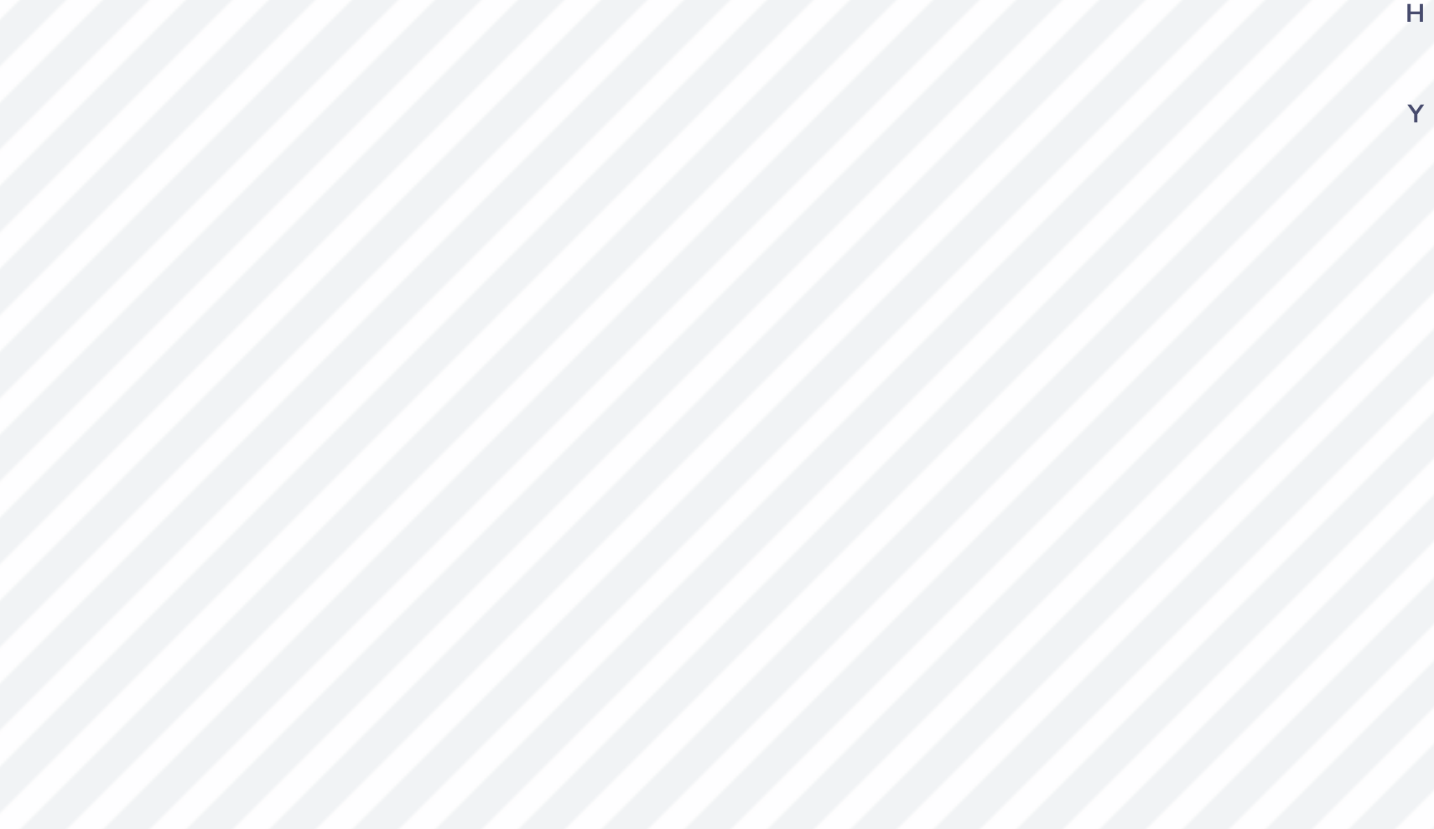
type input "5.95"
type input "1.81"
type input "0.34"
type input "5.87"
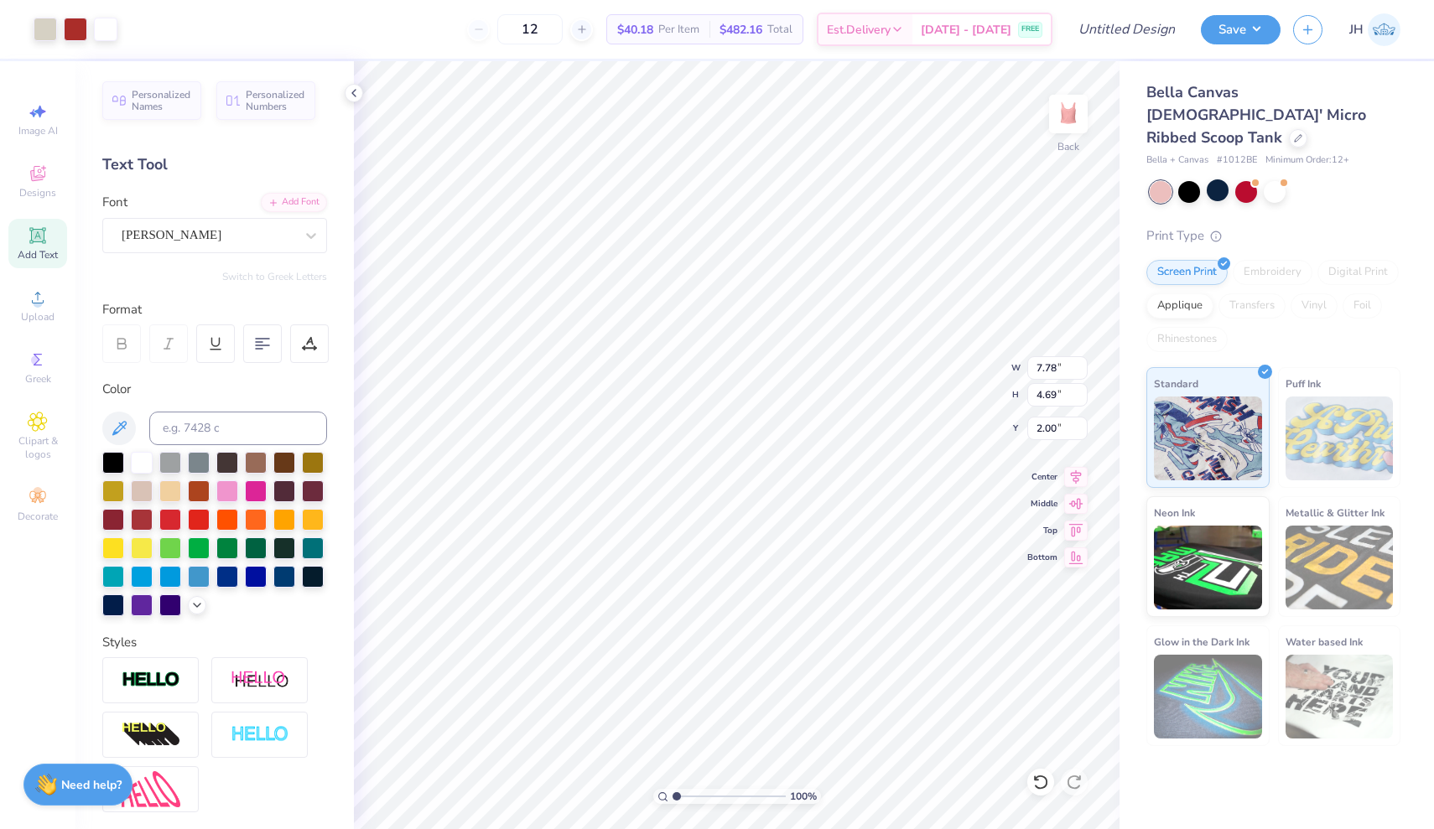
type input "6.43"
type input "3.88"
click at [1078, 475] on icon at bounding box center [1075, 475] width 23 height 20
click at [1078, 476] on icon at bounding box center [1076, 474] width 11 height 14
type input "1.22"
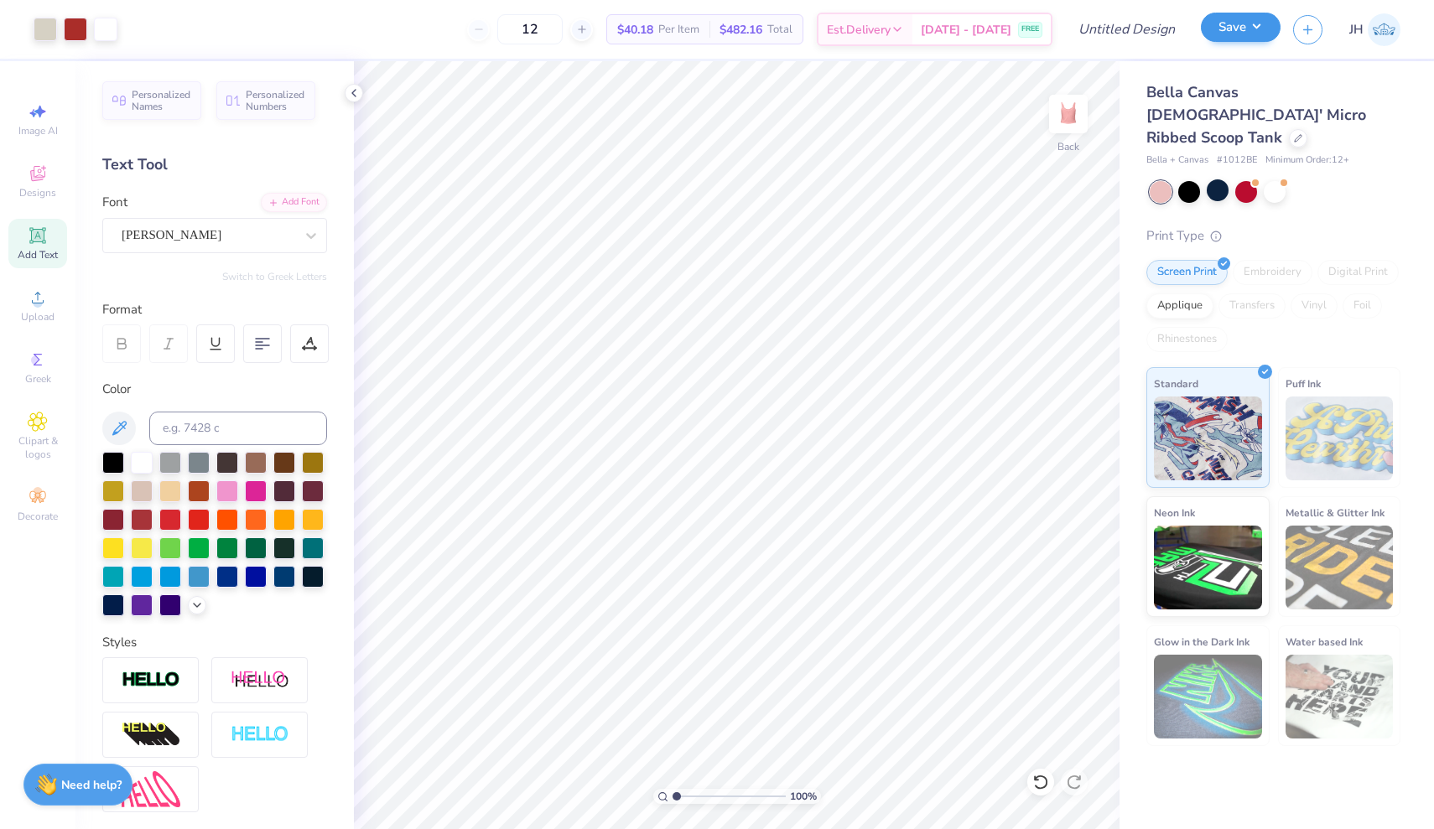
click at [1239, 25] on button "Save" at bounding box center [1241, 27] width 80 height 29
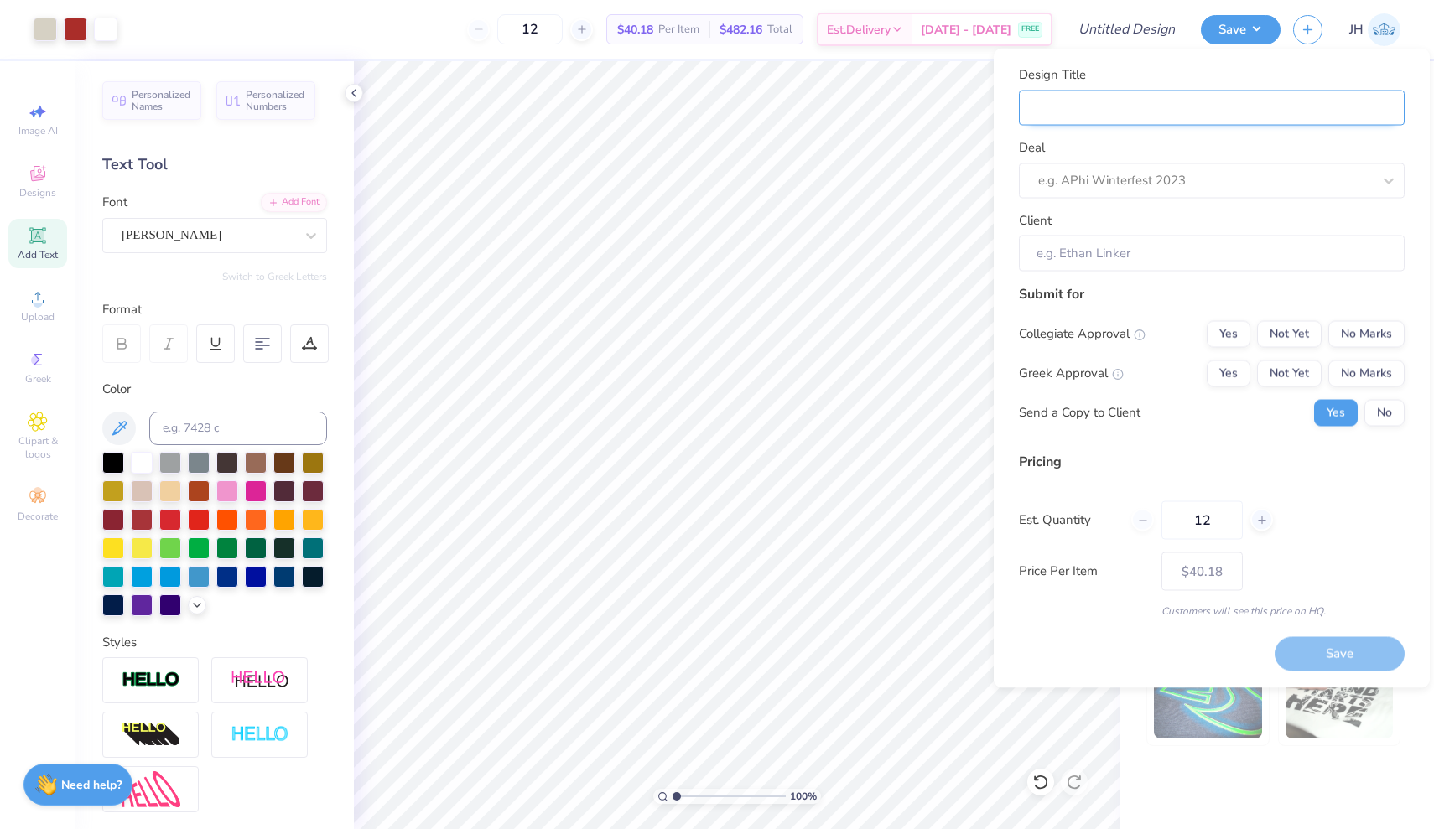
click at [1197, 102] on input "Design Title" at bounding box center [1212, 108] width 386 height 36
type input "D"
type input "DZ"
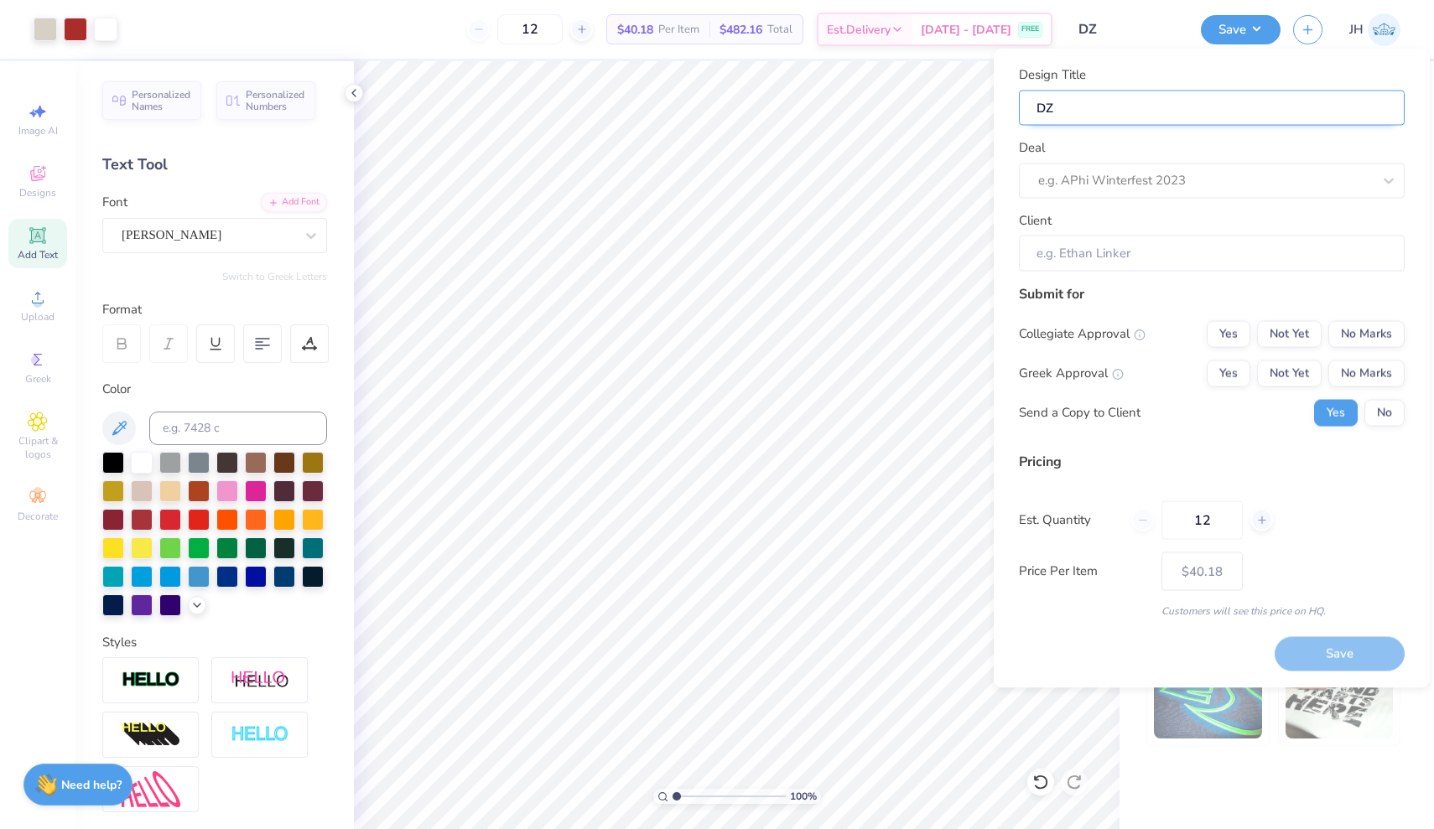
type input "DZ"
type input "DZ P"
type input "DZ Pa"
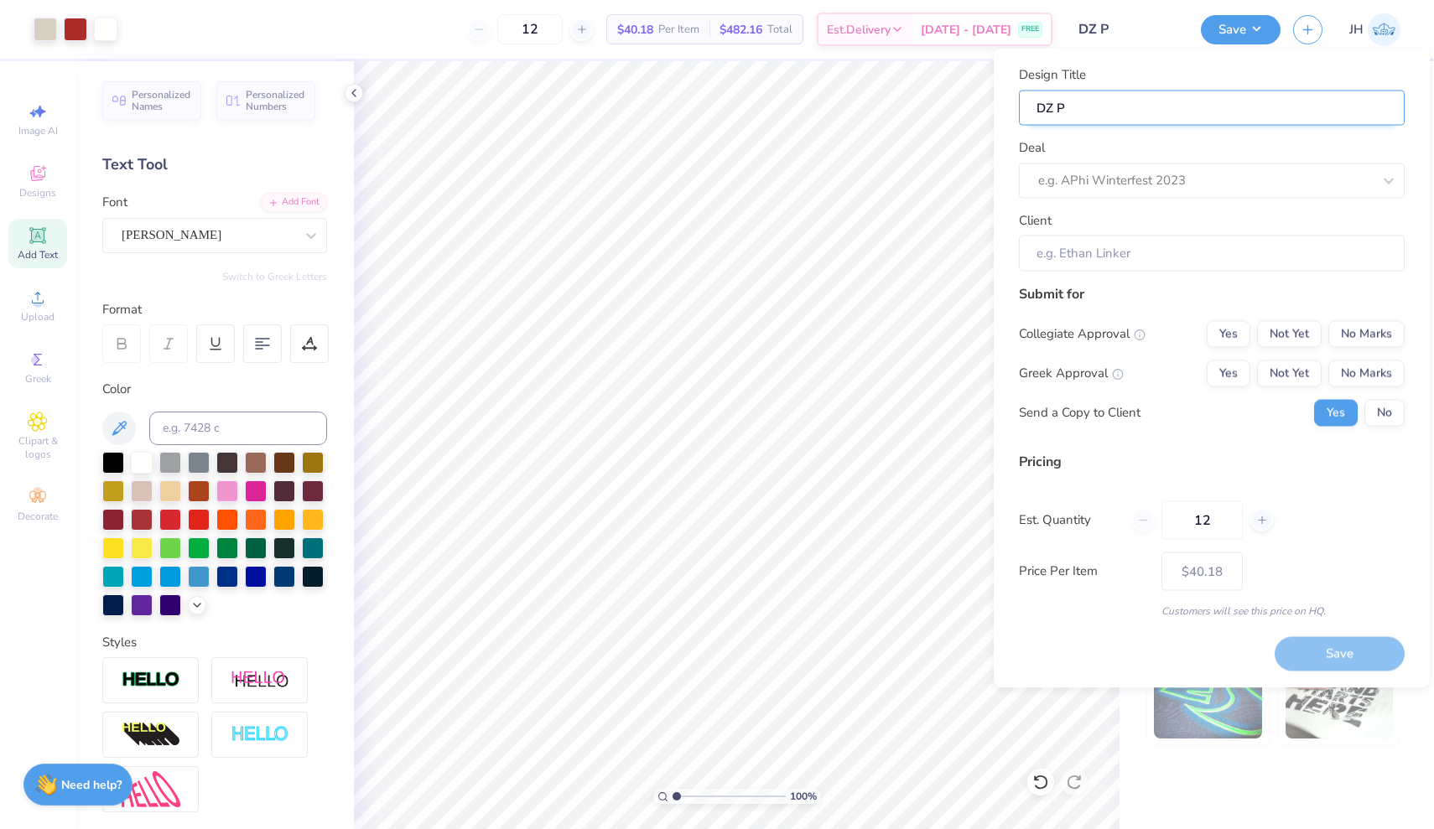
type input "DZ Pa"
type input "DZ Par"
type input "DZ Pare"
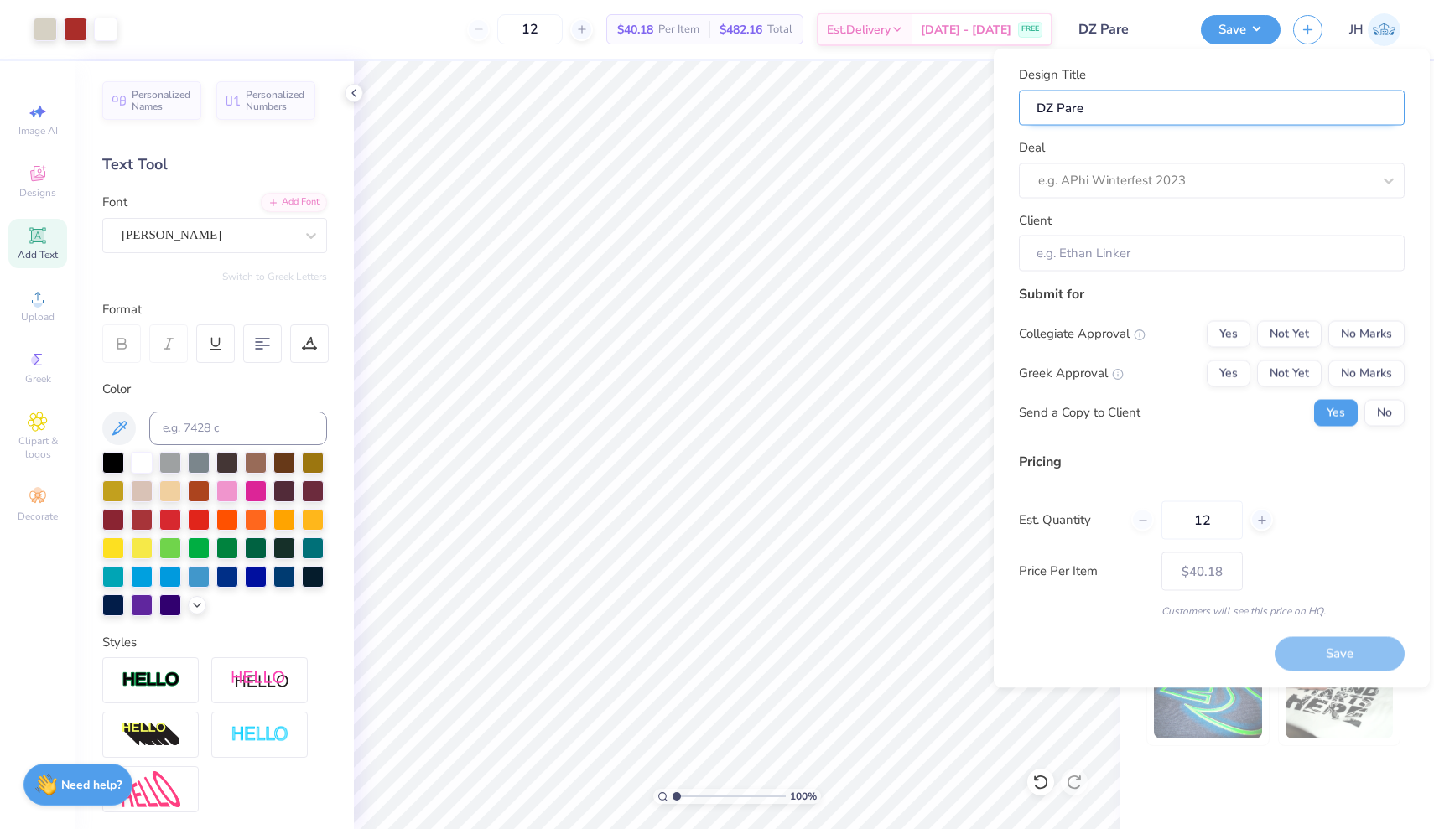
type input "DZ Paren"
type input "DZ Parent"
type input "DZ Parents"
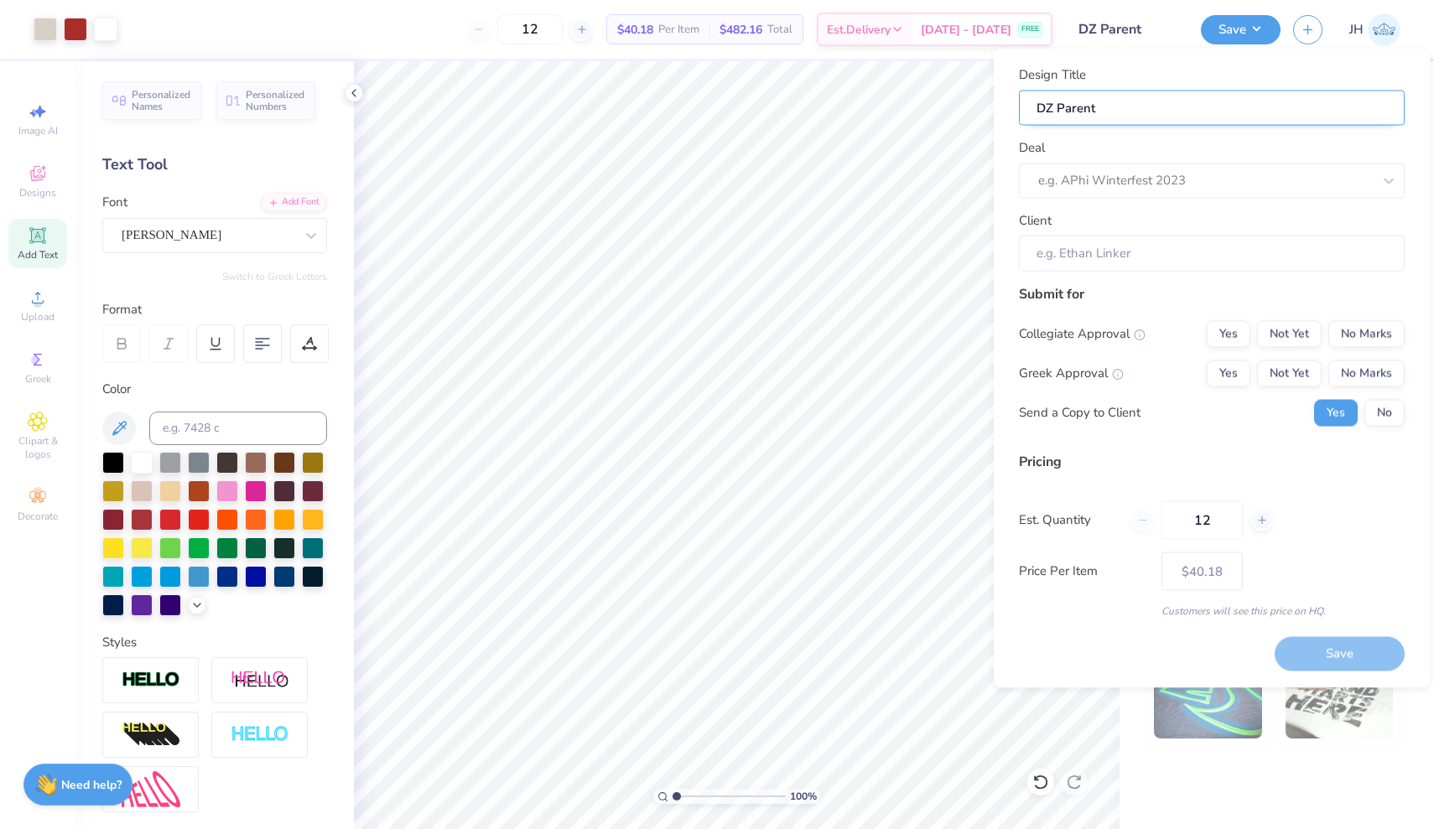
type input "DZ Parents"
type input "DZ Parents W"
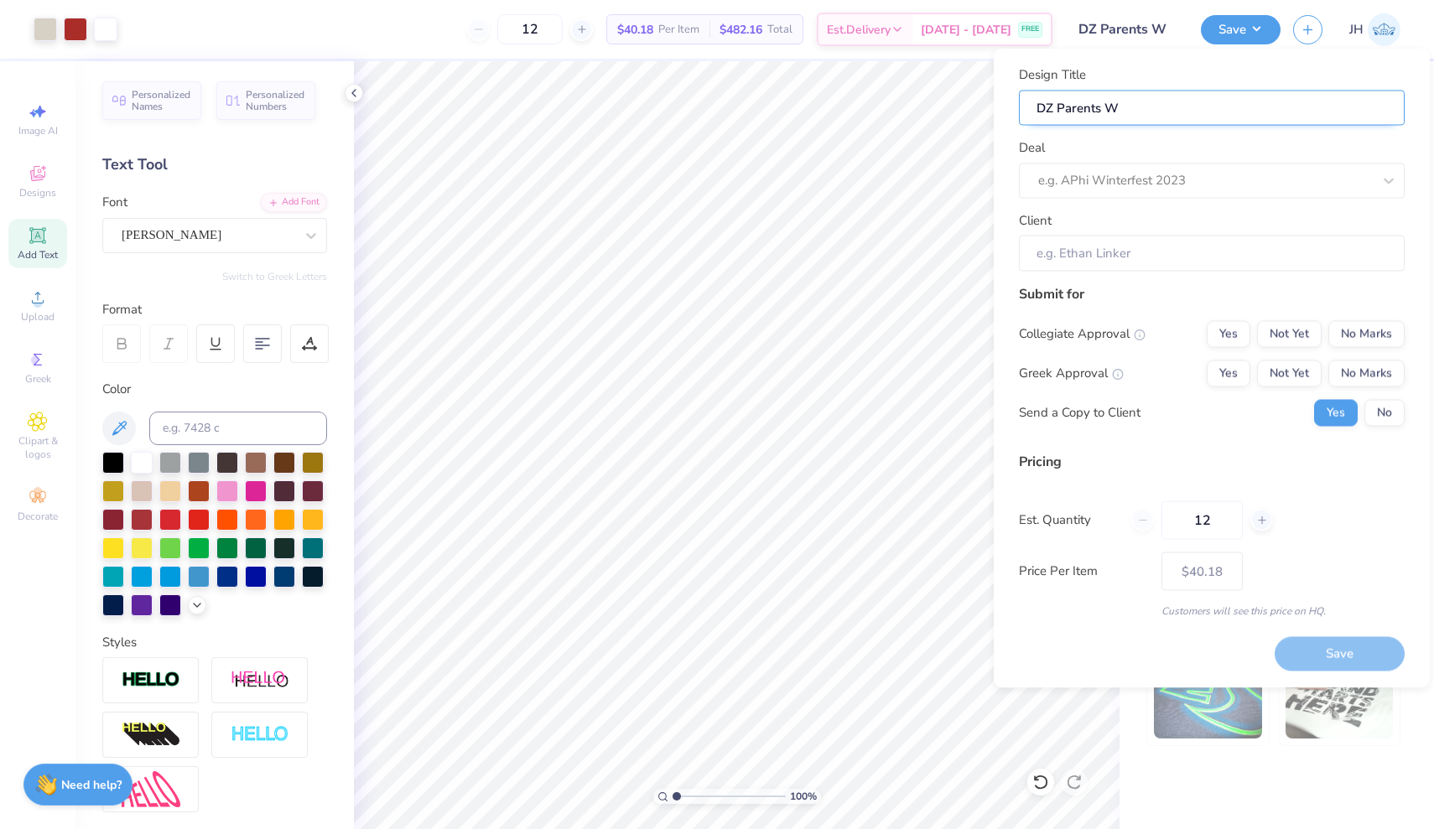
type input "DZ Parents We"
type input "DZ Parents Wee"
type input "DZ Parents Week"
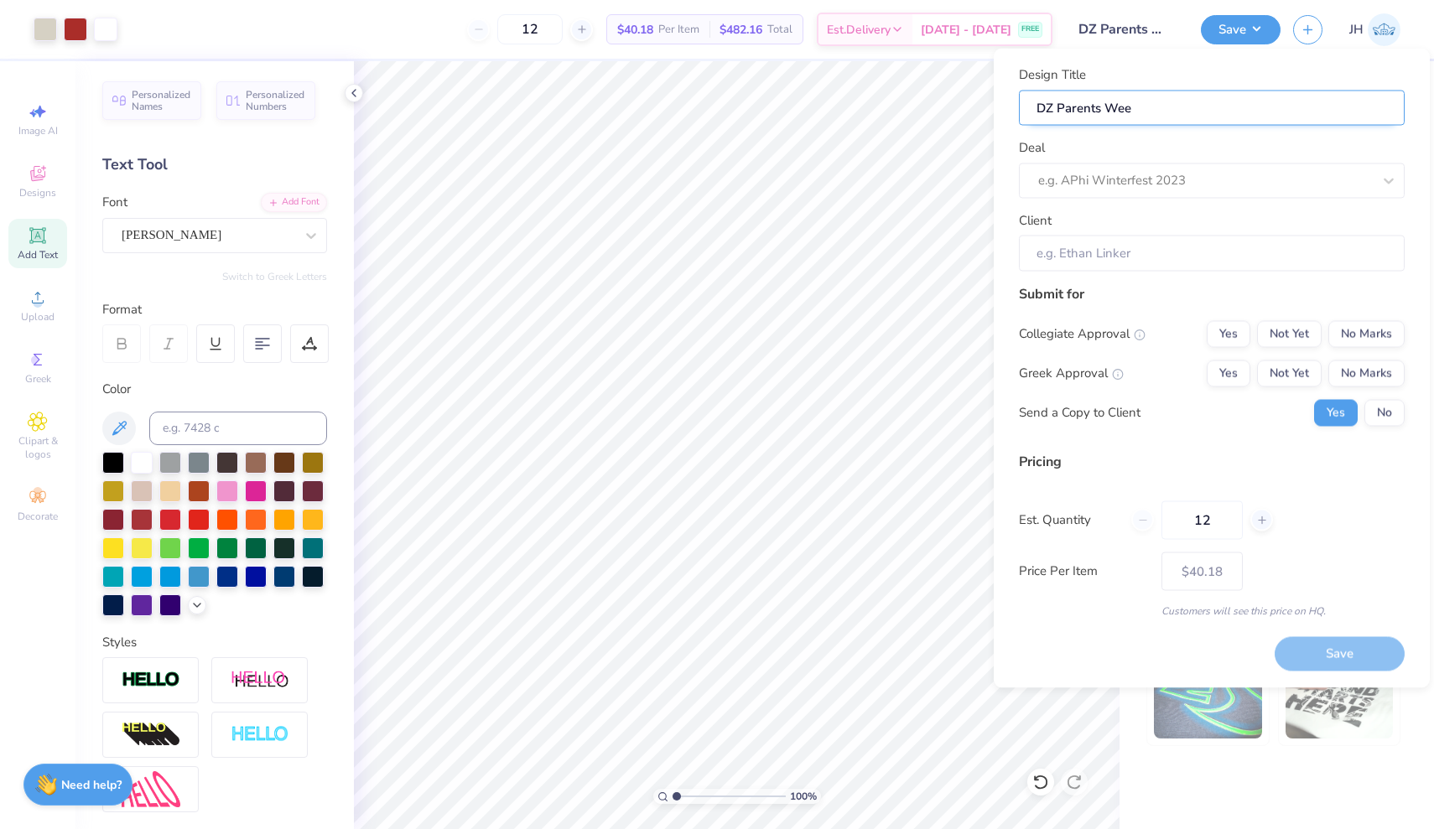
type input "DZ Parents Week"
type input "DZ Parents Weeke"
type input "DZ Parents Weeken"
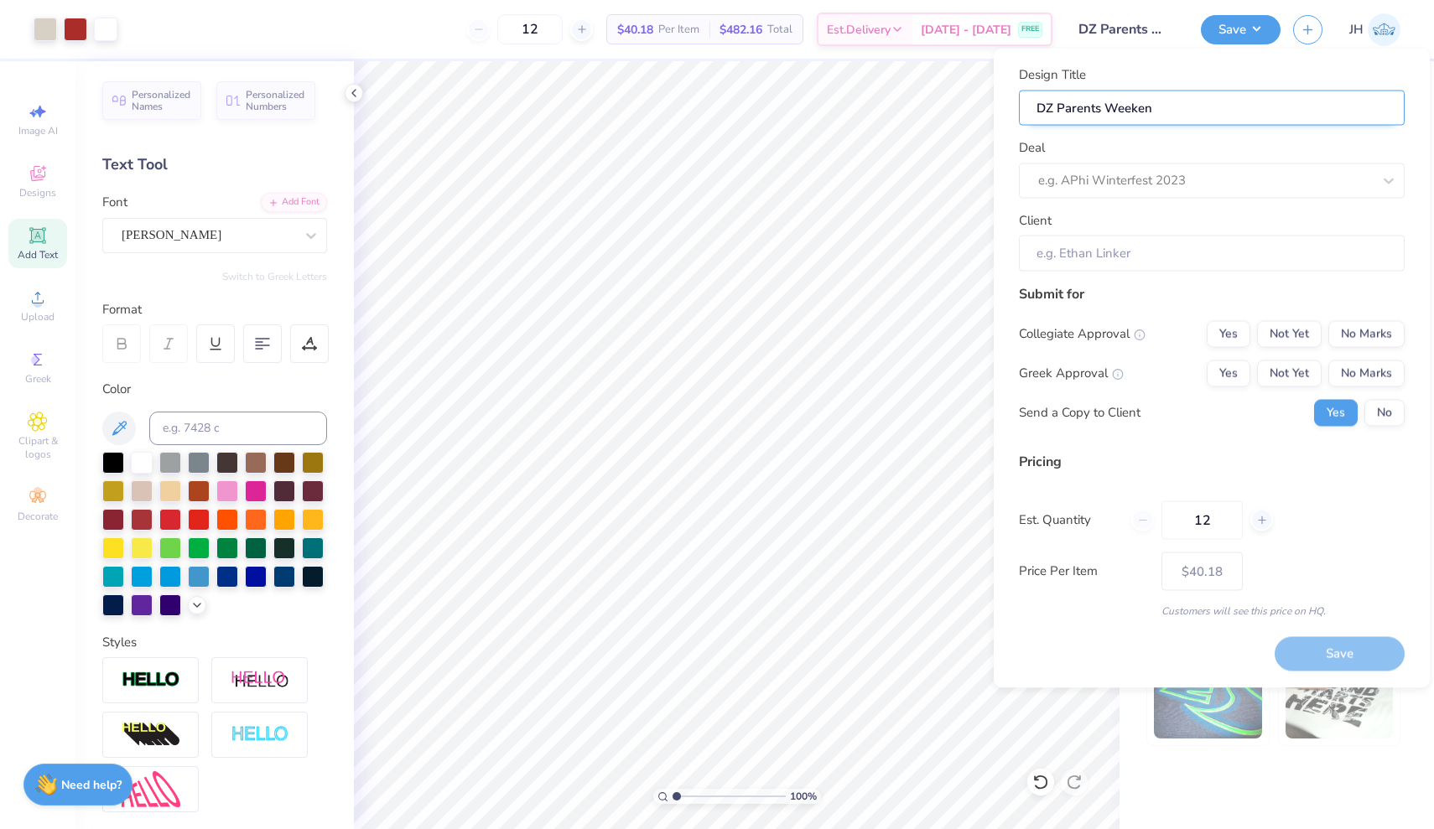
type input "DZ Parents Weekend"
type input "DZ Parents Weekend T"
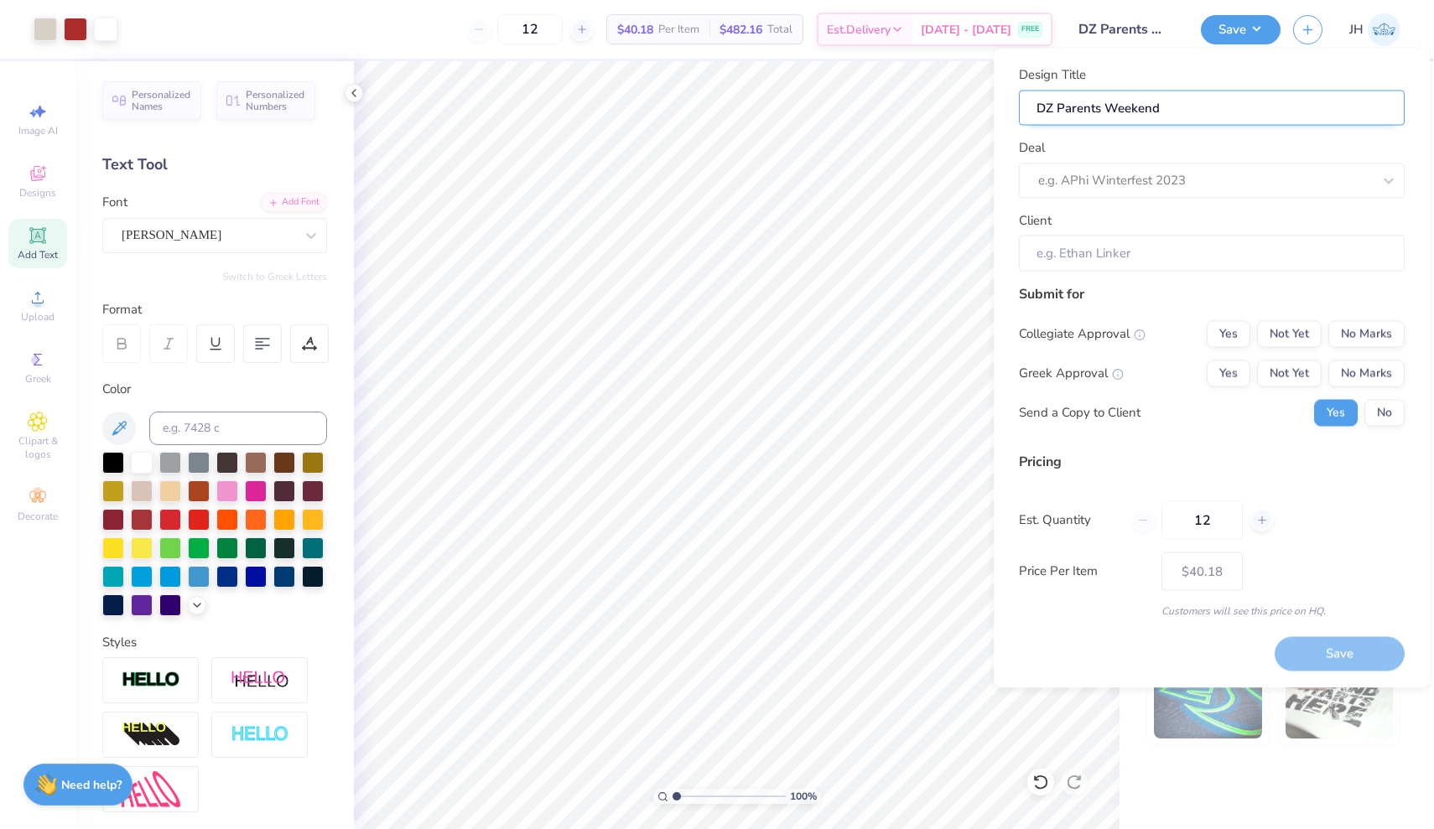
type input "DZ Parents Weekend T"
type input "DZ Parents Weekend Ta"
type input "DZ Parents Weekend Tak"
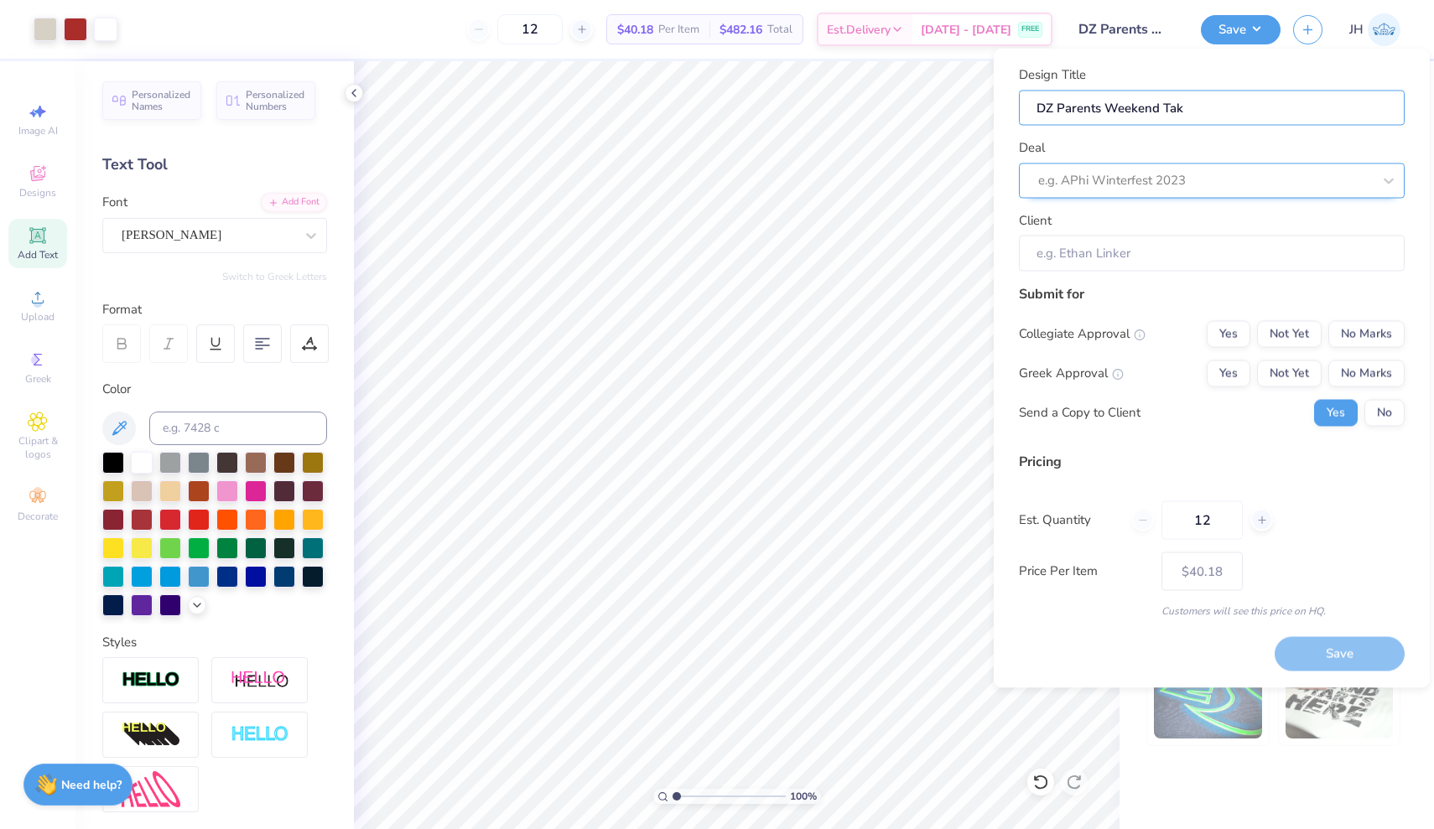
type input "DZ Parents Weekend Ta"
type input "DZ Parents Weekend Tan"
type input "DZ Parents Weekend Tank"
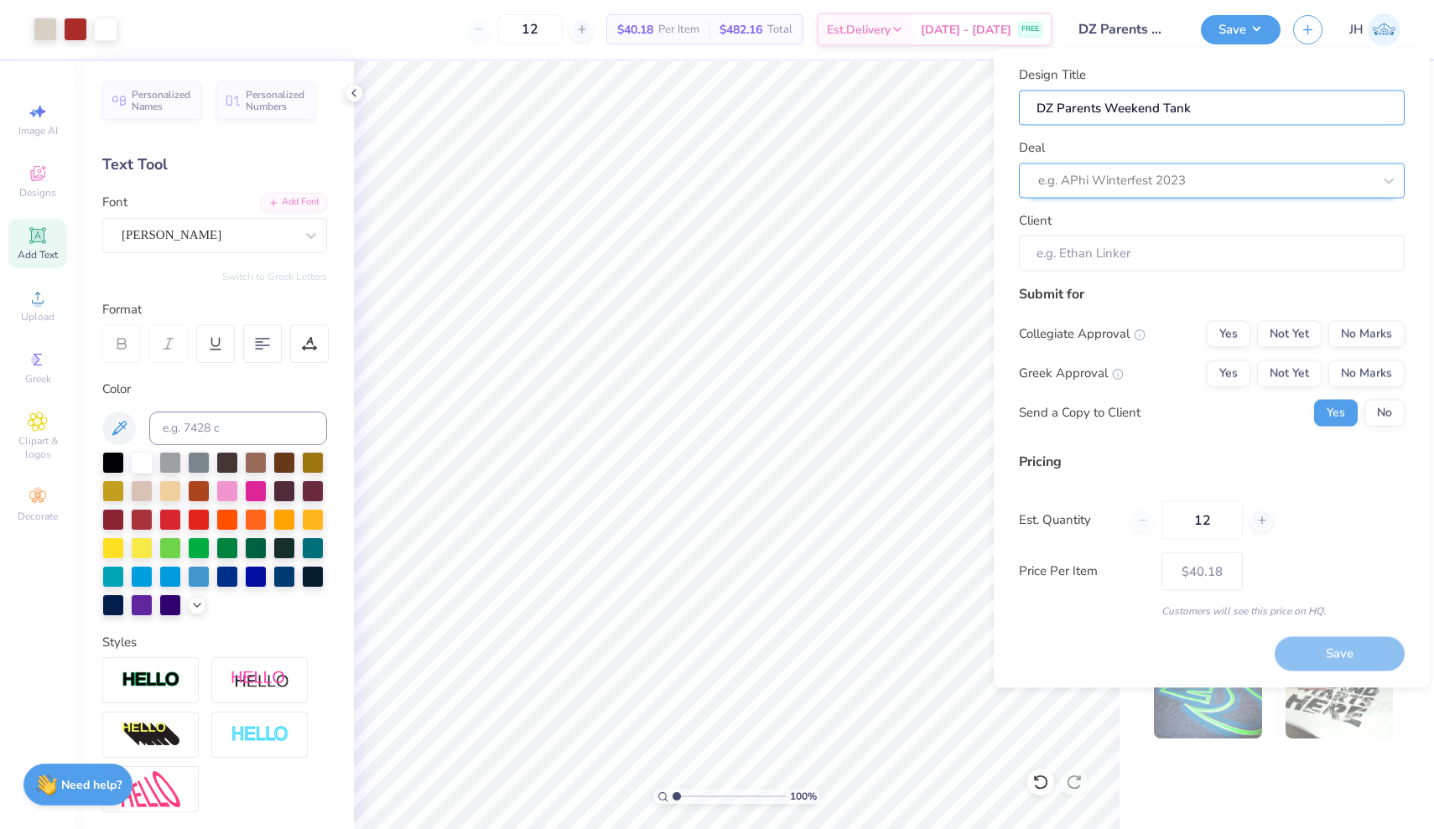
type input "DZ Parents Weekend Tank"
click at [1086, 184] on div "e.g. APhi Winterfest 2023" at bounding box center [1188, 180] width 300 height 19
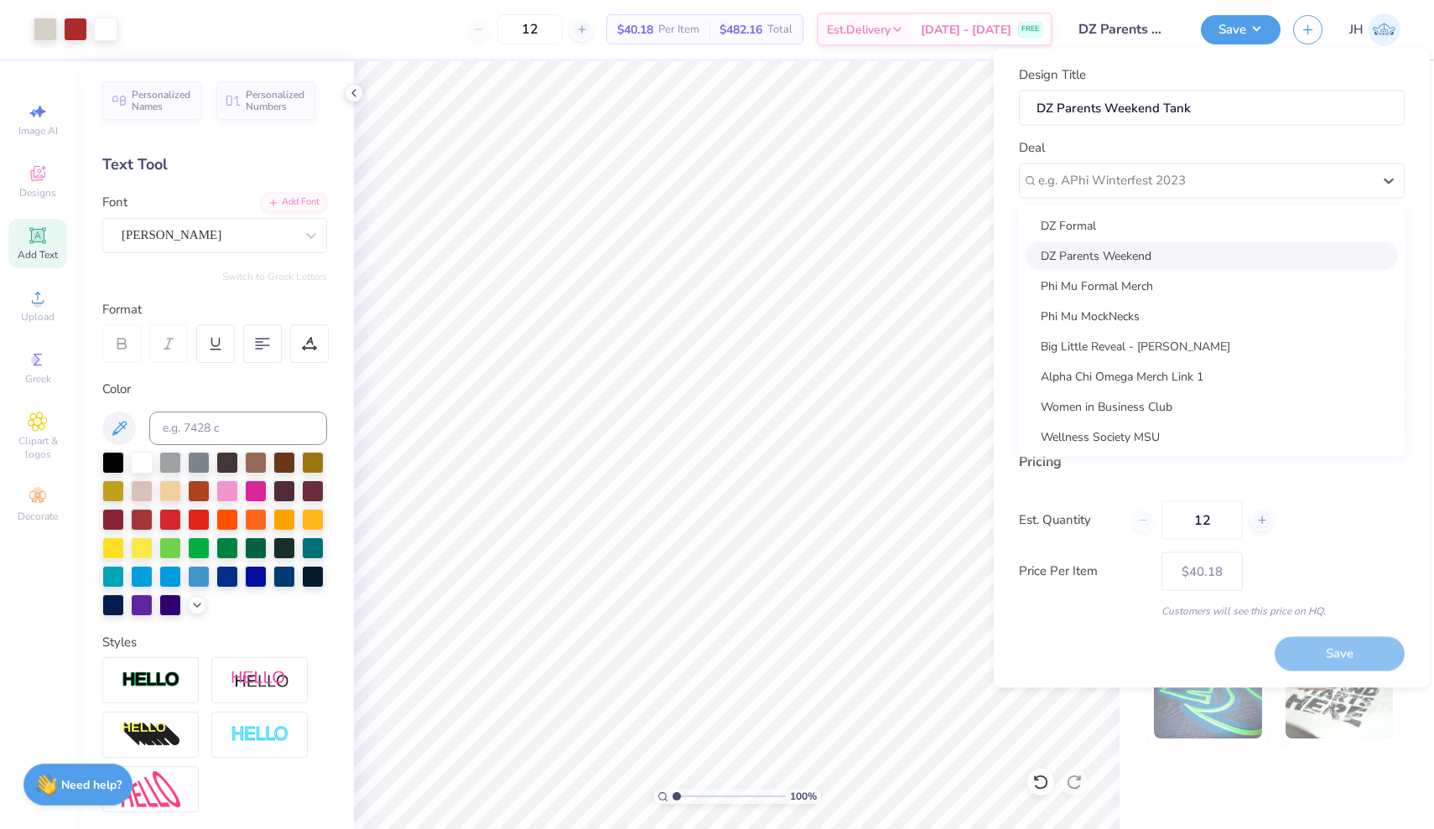
click at [1099, 257] on div "DZ Parents Weekend" at bounding box center [1212, 256] width 372 height 28
type input "Grace Dougherty"
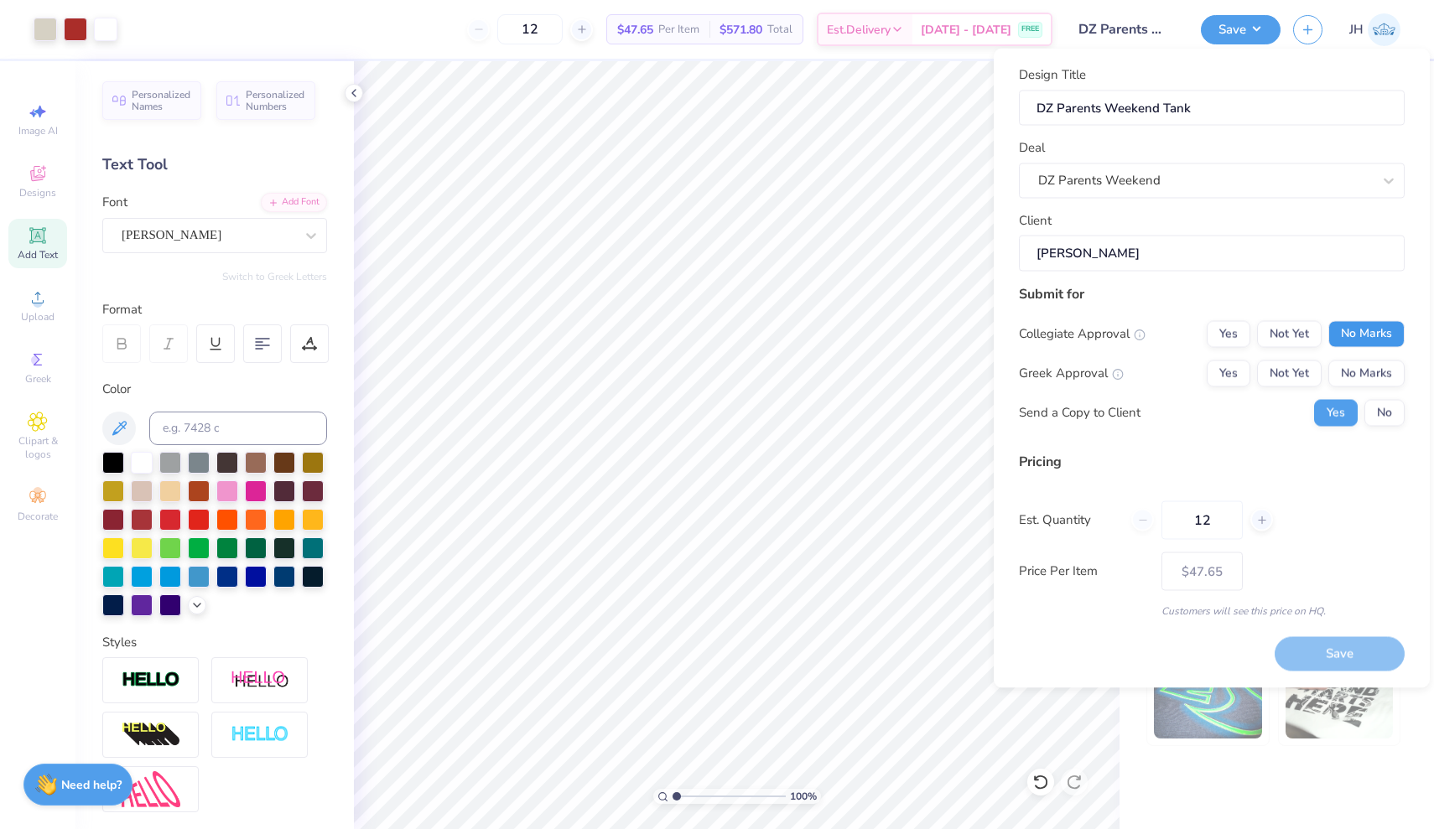
click at [1347, 340] on button "No Marks" at bounding box center [1366, 333] width 76 height 27
click at [1299, 373] on button "Not Yet" at bounding box center [1289, 373] width 65 height 27
type input "$47.65"
drag, startPoint x: 1216, startPoint y: 520, endPoint x: 1177, endPoint y: 514, distance: 39.0
click at [1177, 514] on input "12" at bounding box center [1202, 520] width 81 height 39
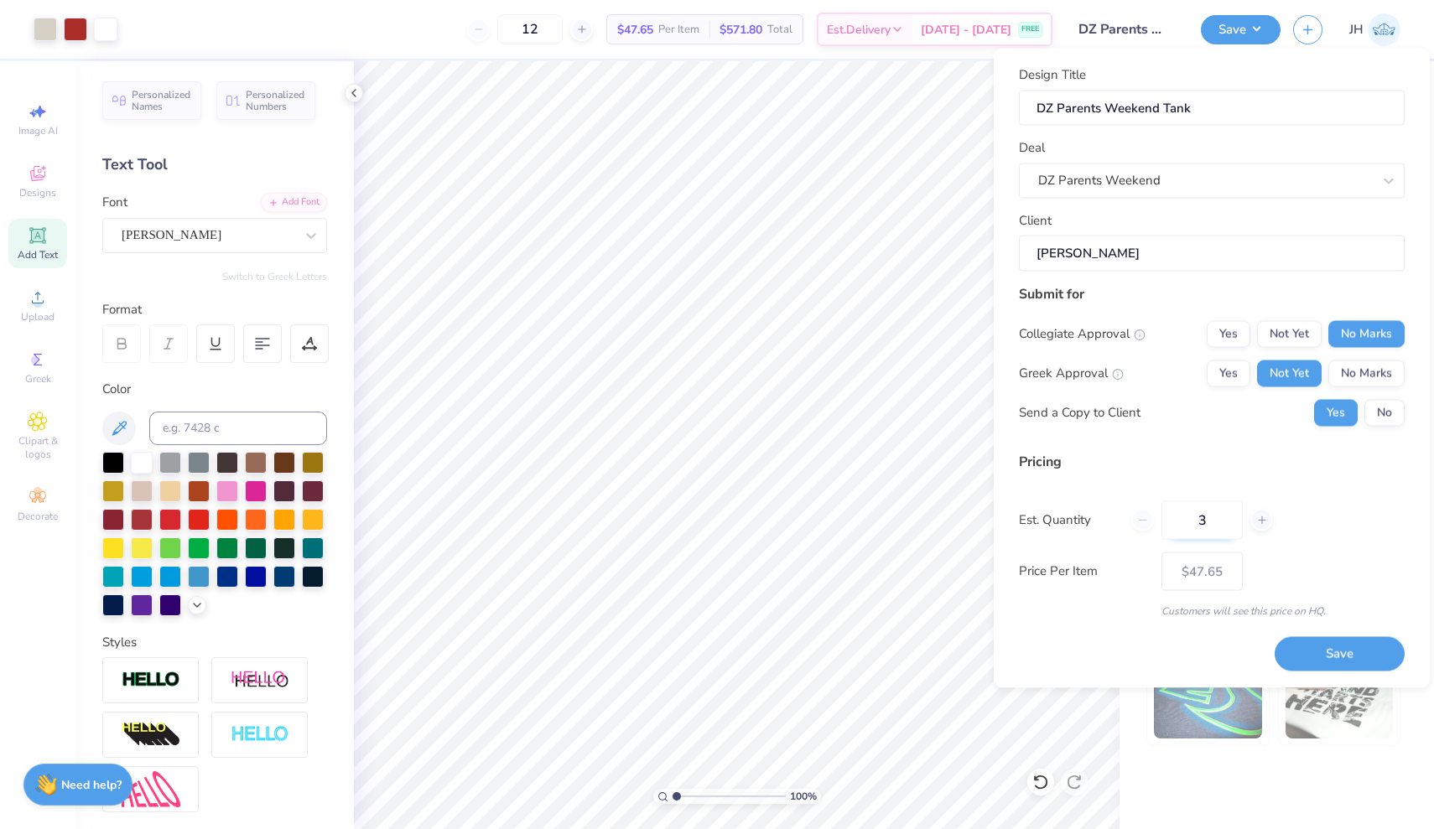
type input "30"
type input "$29.36"
type input "30"
click at [1334, 654] on button "Save" at bounding box center [1340, 654] width 130 height 34
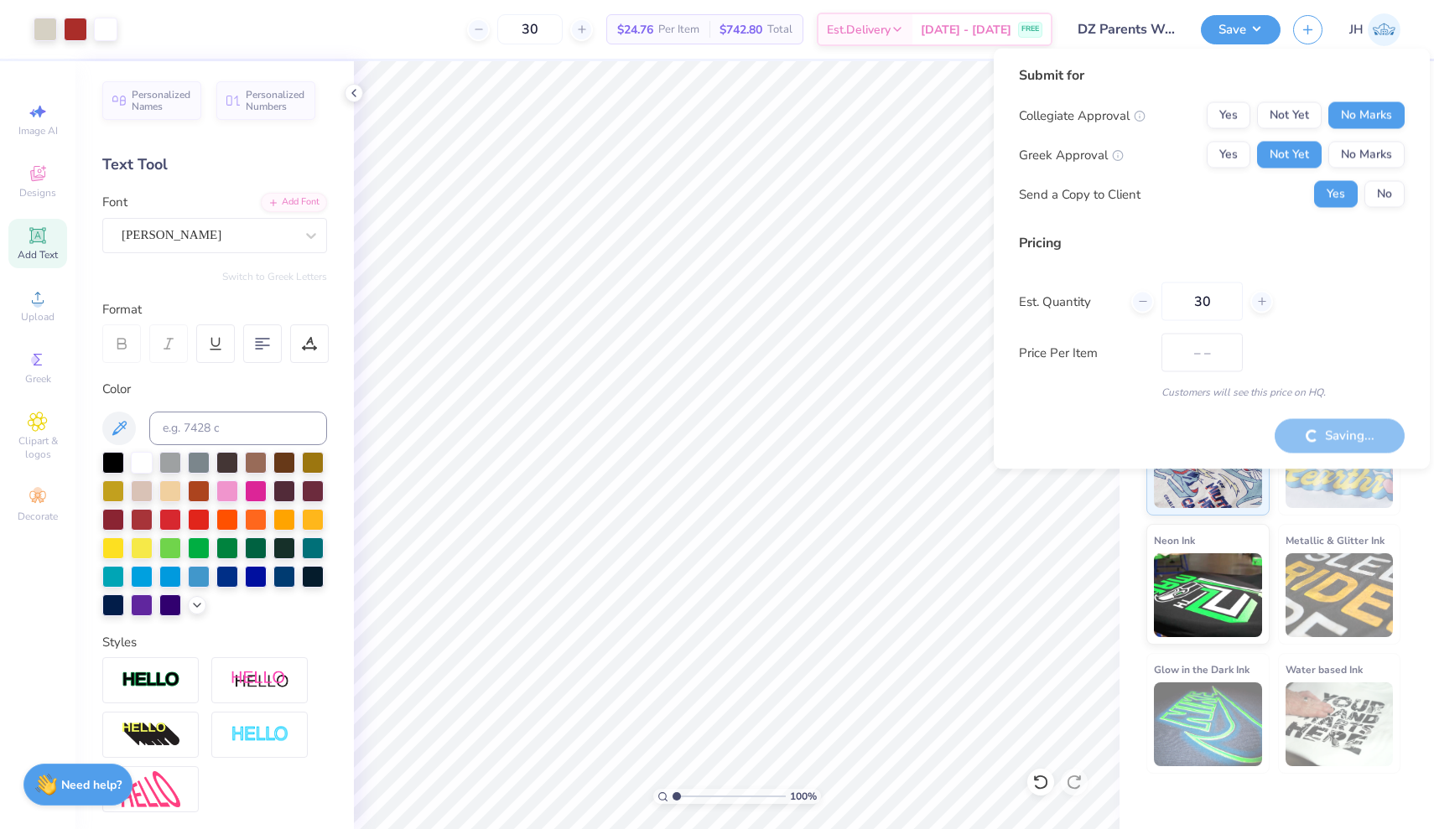
type input "$29.36"
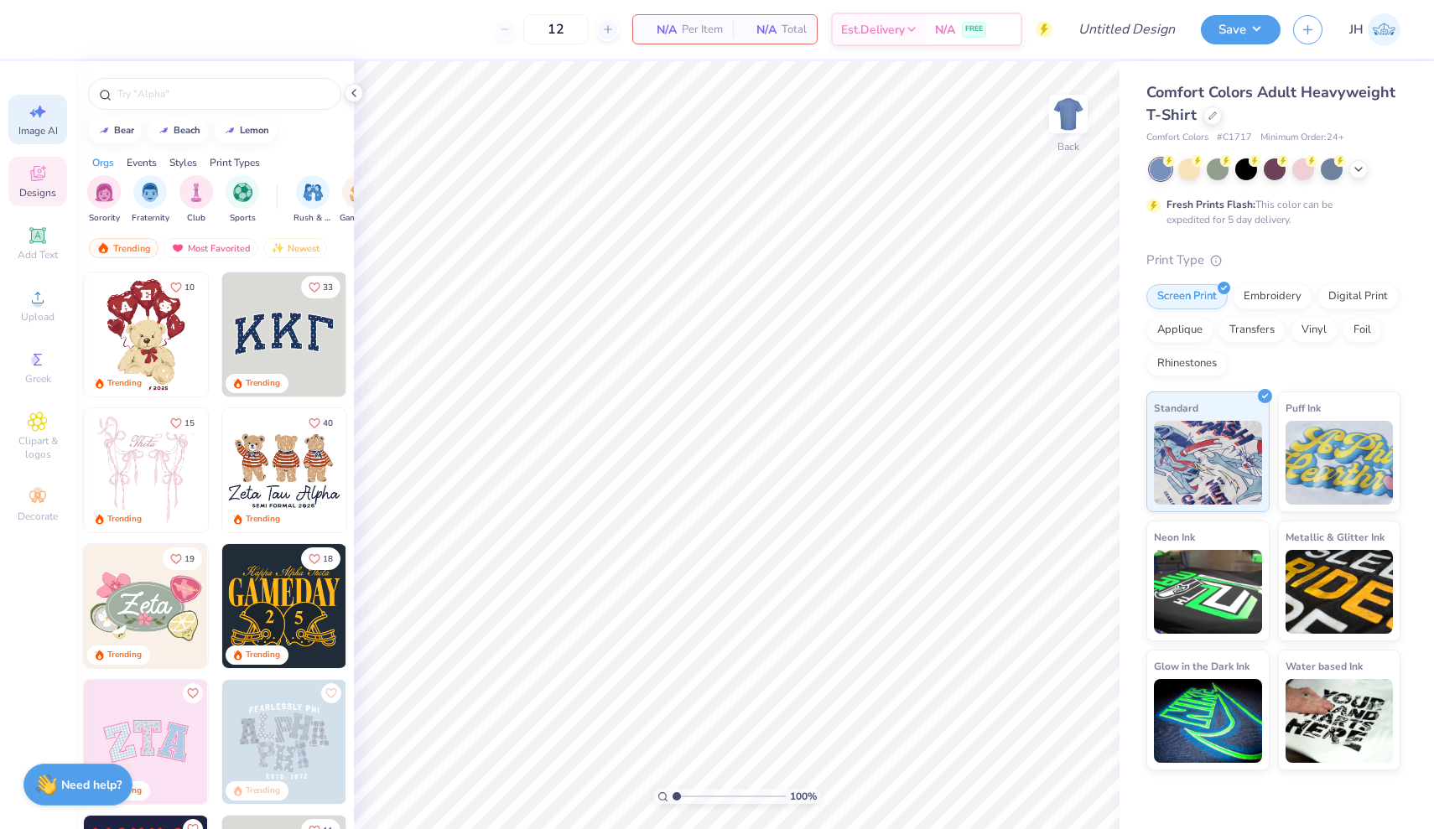
click at [25, 129] on span "Image AI" at bounding box center [37, 130] width 39 height 13
select select "4"
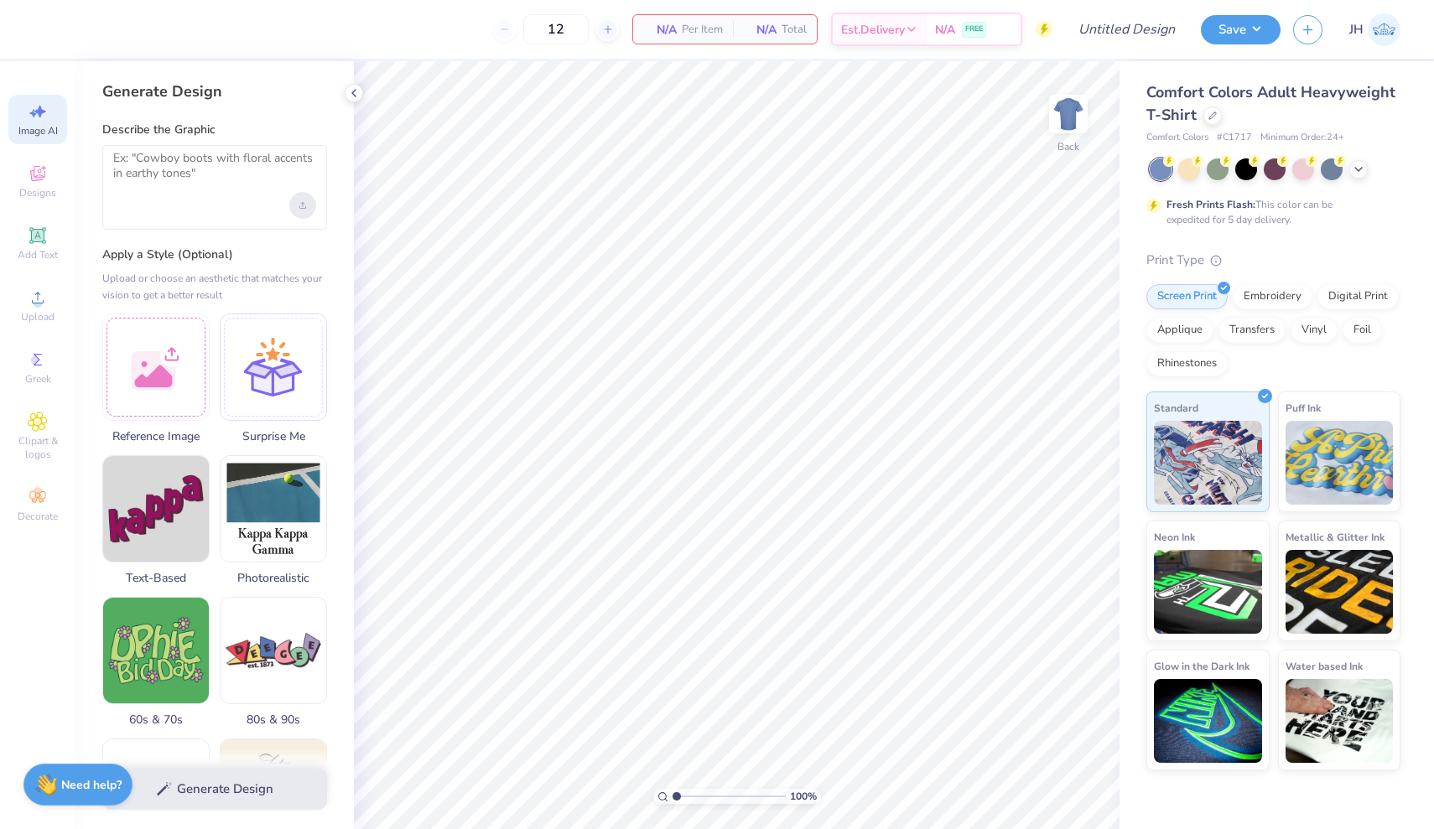
click at [306, 203] on div "Upload image" at bounding box center [302, 205] width 27 height 27
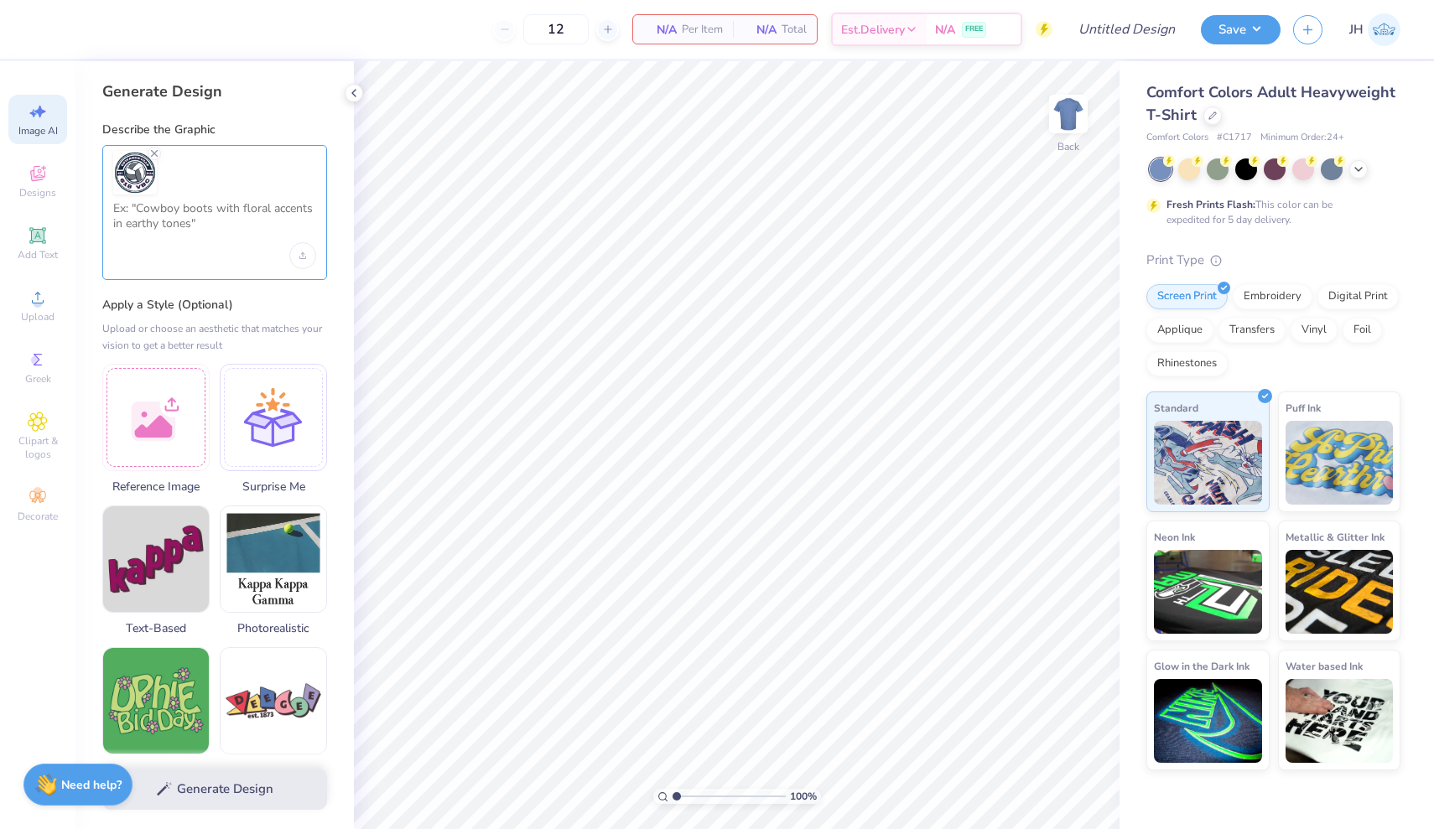
click at [244, 213] on textarea at bounding box center [214, 222] width 203 height 42
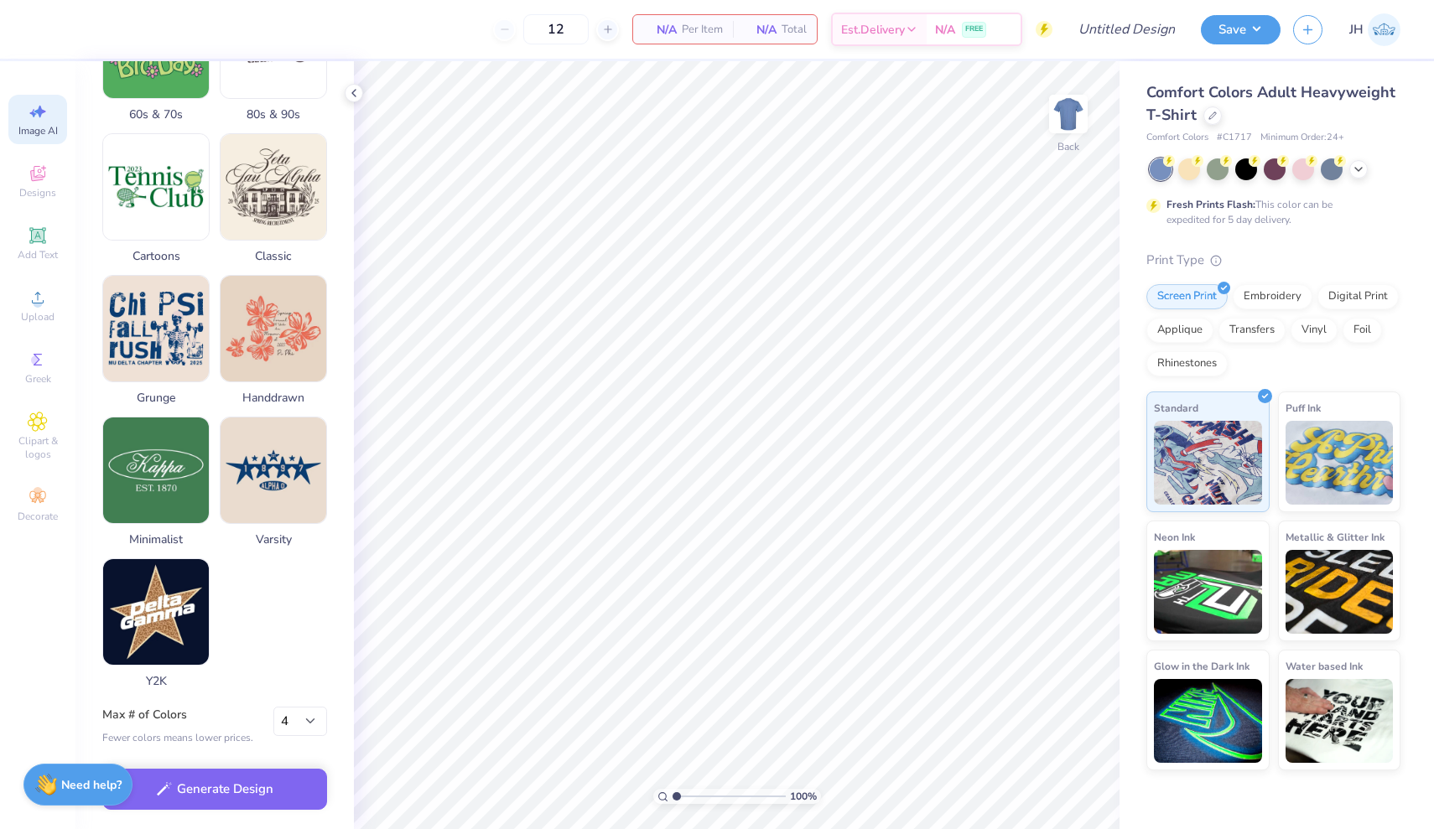
scroll to position [665, 0]
type textarea "use this and make it more trendy"
select select "3"
click at [264, 782] on button "Generate Design" at bounding box center [214, 785] width 225 height 41
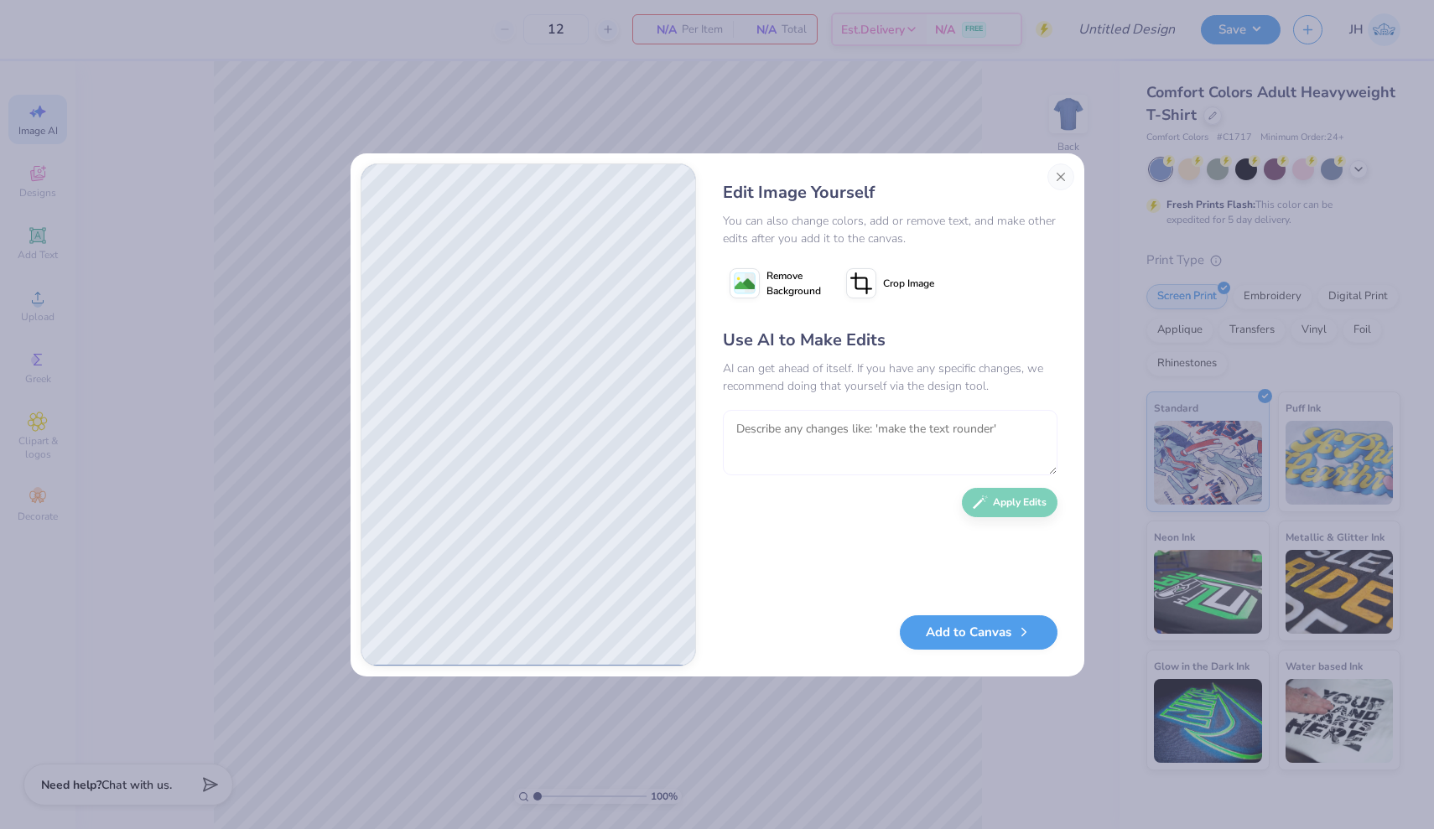
click at [826, 430] on textarea at bounding box center [890, 442] width 335 height 65
type textarea "make all the letters white, make the volleyball in the middle hot pink, navy, a…"
click at [1037, 499] on button "Apply Edits" at bounding box center [1010, 498] width 96 height 29
click at [976, 631] on button "Add to Canvas" at bounding box center [979, 628] width 158 height 34
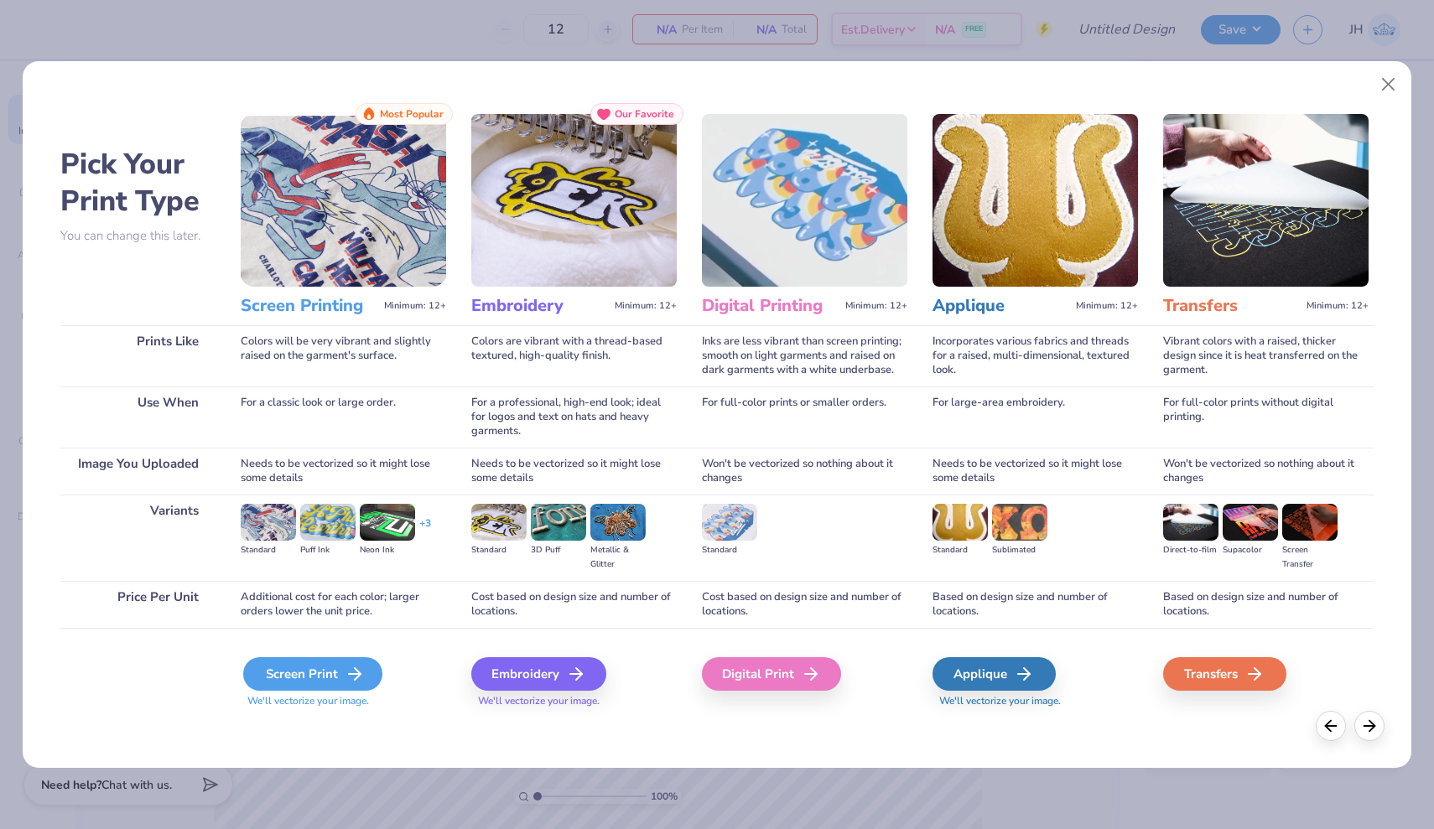
click at [305, 674] on div "Screen Print" at bounding box center [312, 675] width 139 height 34
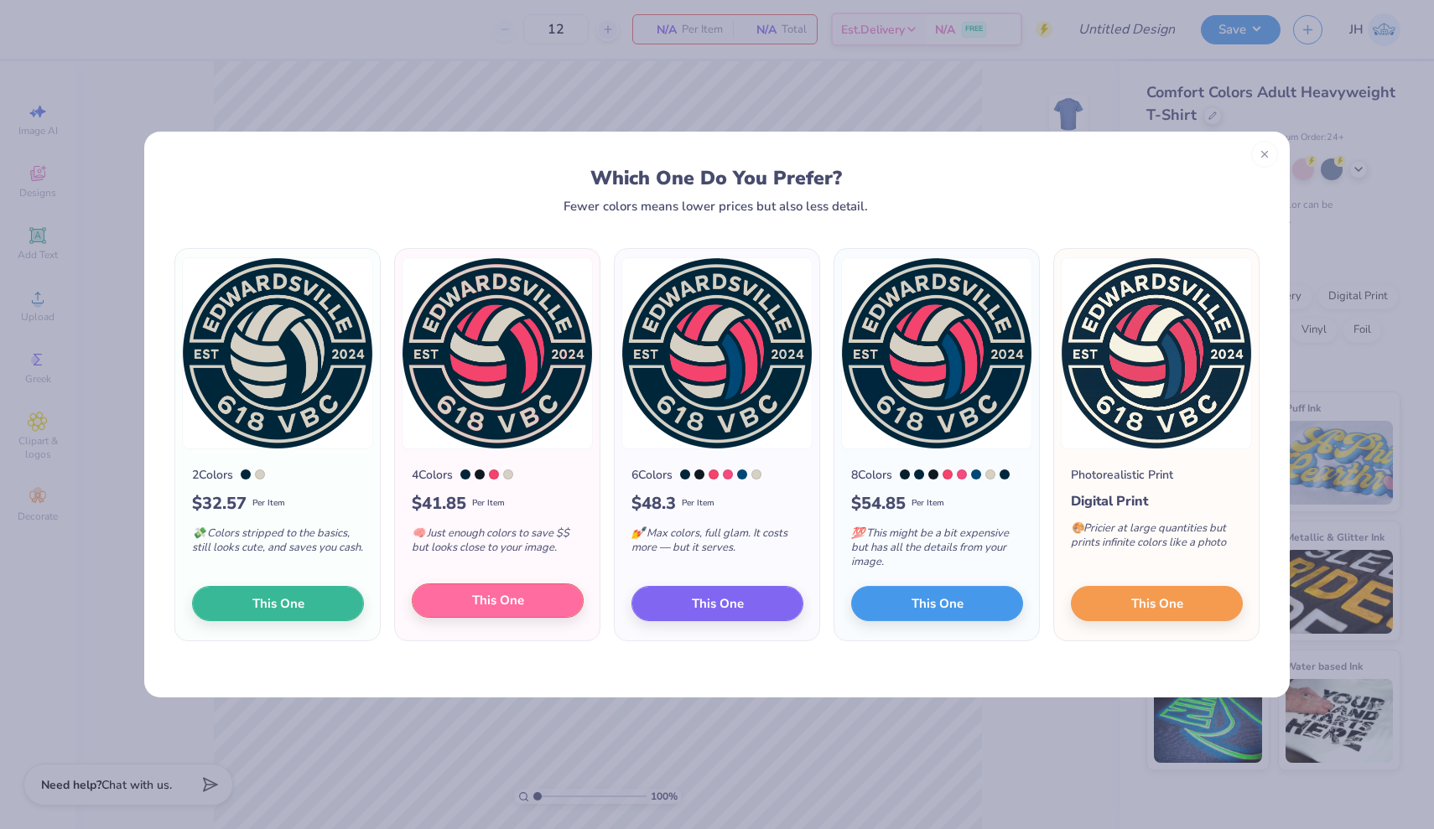
click at [464, 605] on button "This One" at bounding box center [498, 601] width 172 height 35
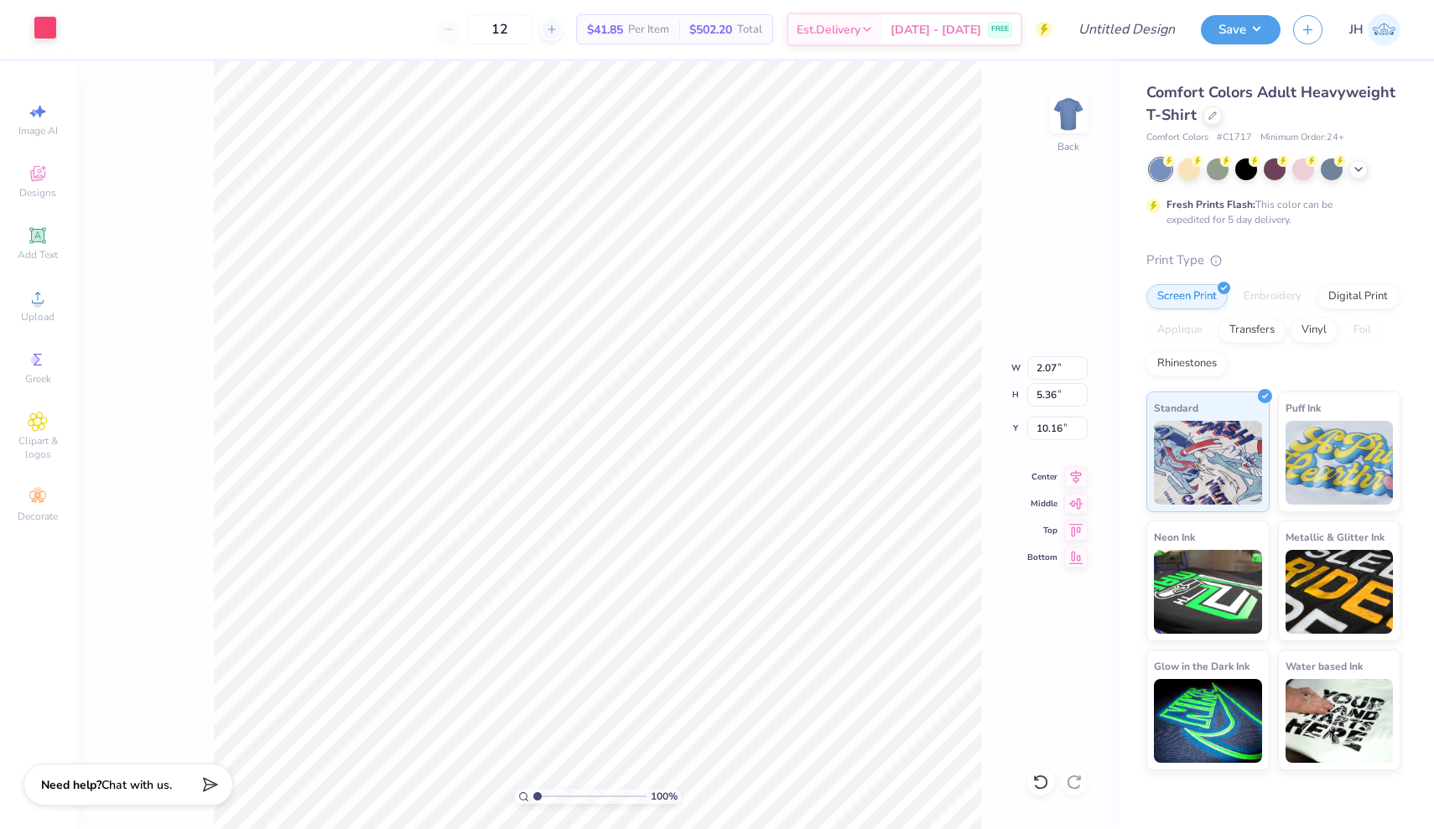
click at [50, 29] on div at bounding box center [45, 27] width 23 height 23
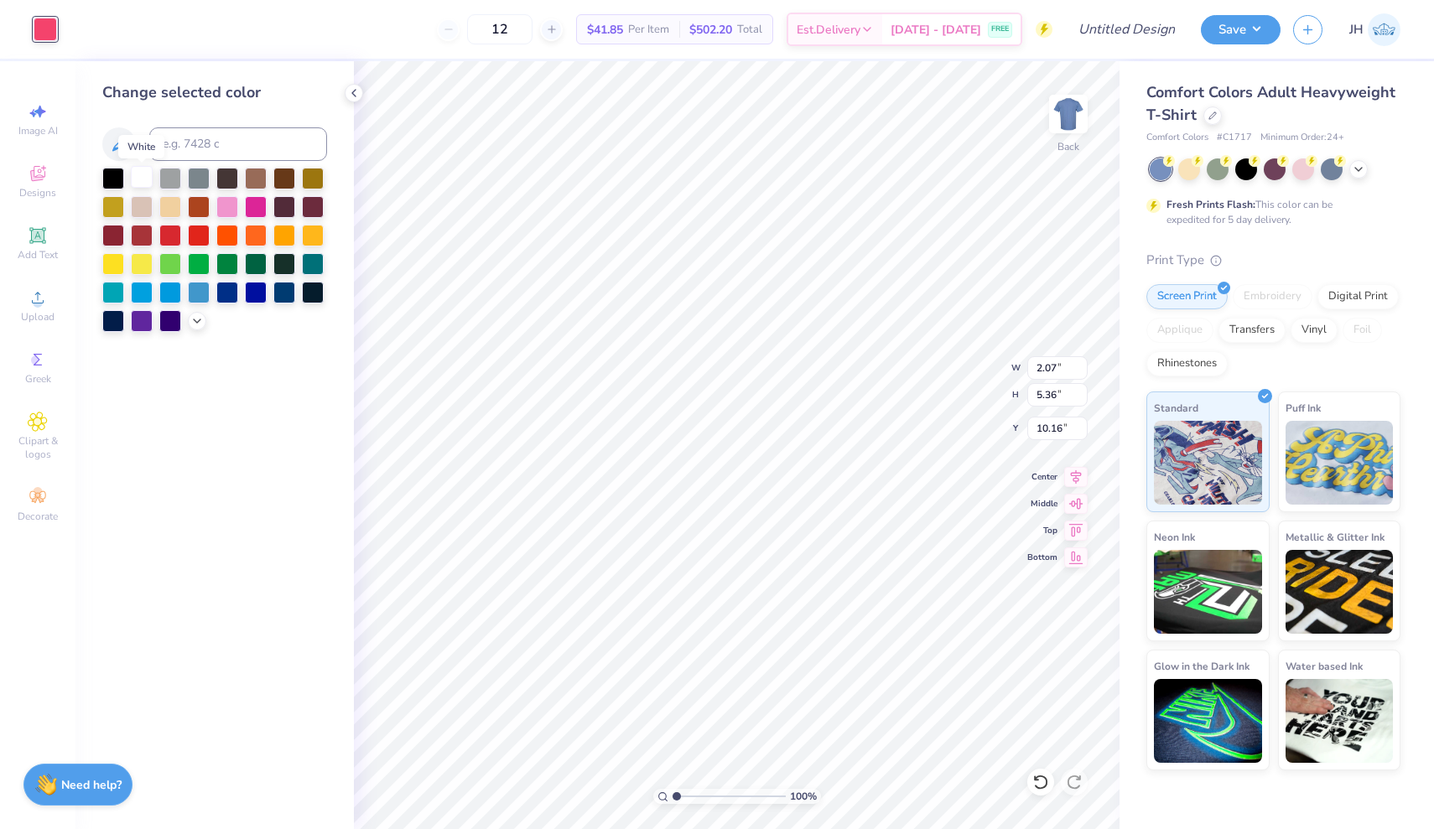
click at [143, 181] on div at bounding box center [142, 177] width 22 height 22
type input "3.25"
type input "2.55"
type input "9.07"
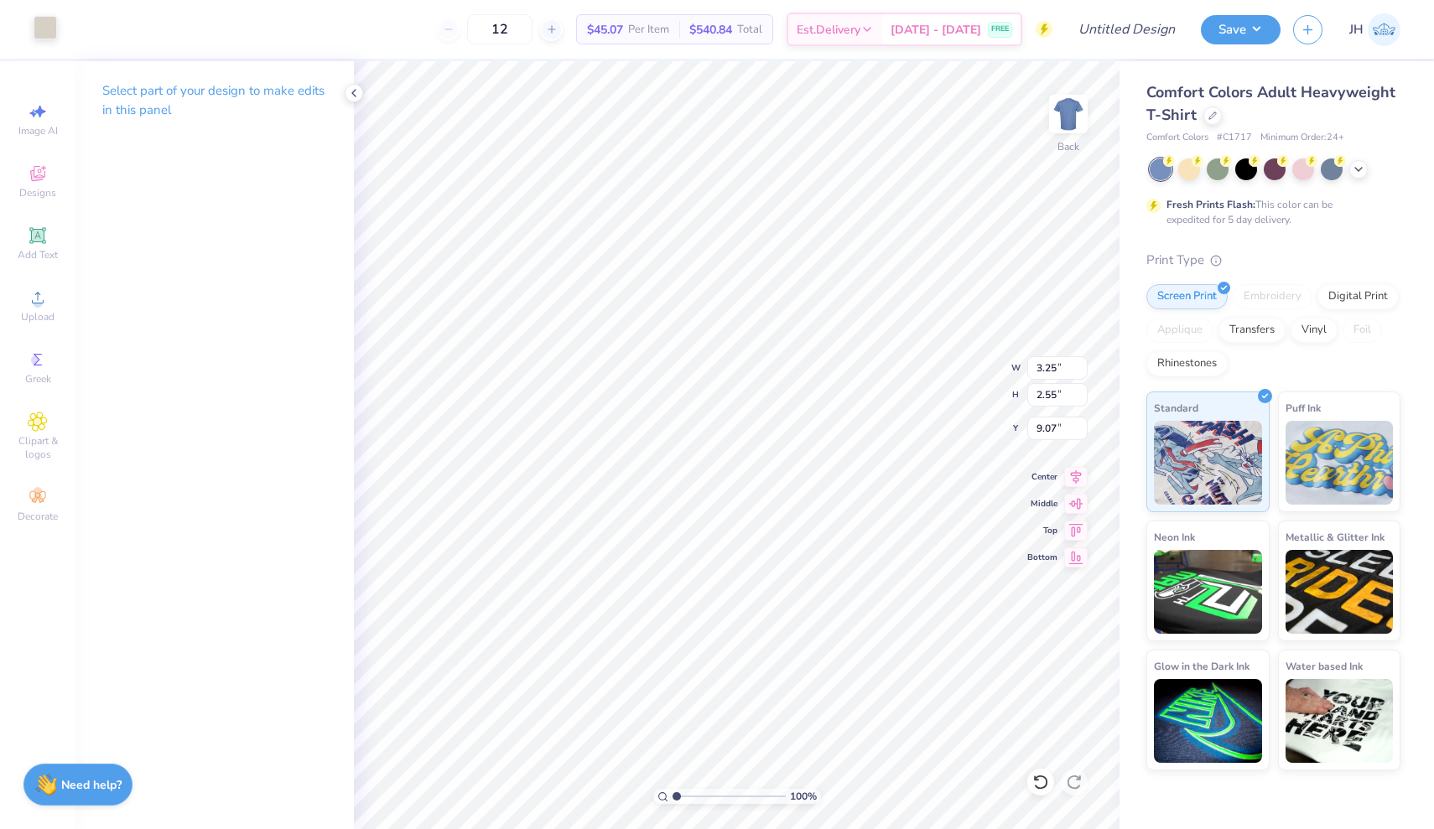
click at [39, 26] on div at bounding box center [45, 27] width 23 height 23
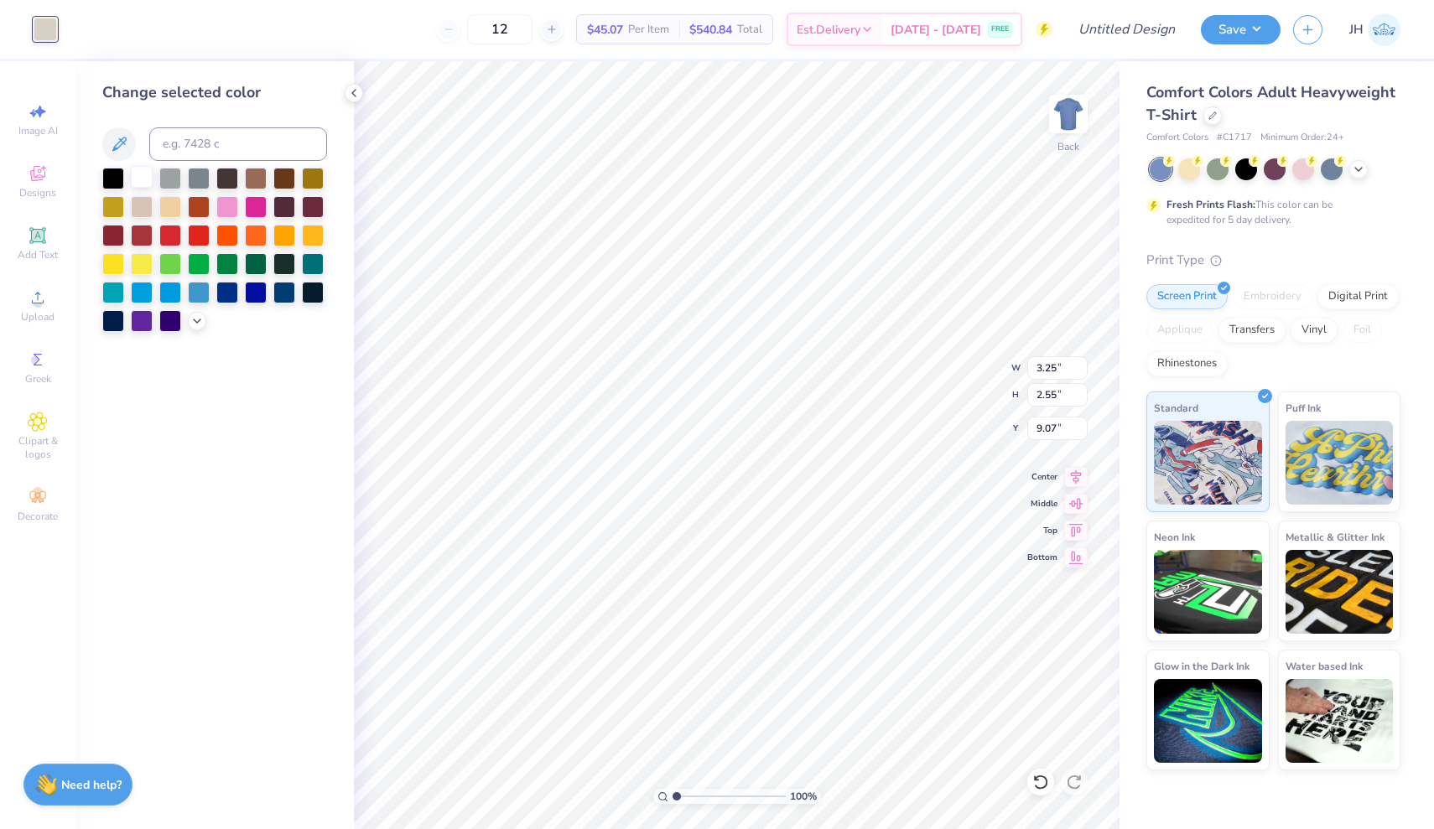
click at [143, 177] on div at bounding box center [142, 177] width 22 height 22
type input "4.11"
type input "2.28"
type input "10.90"
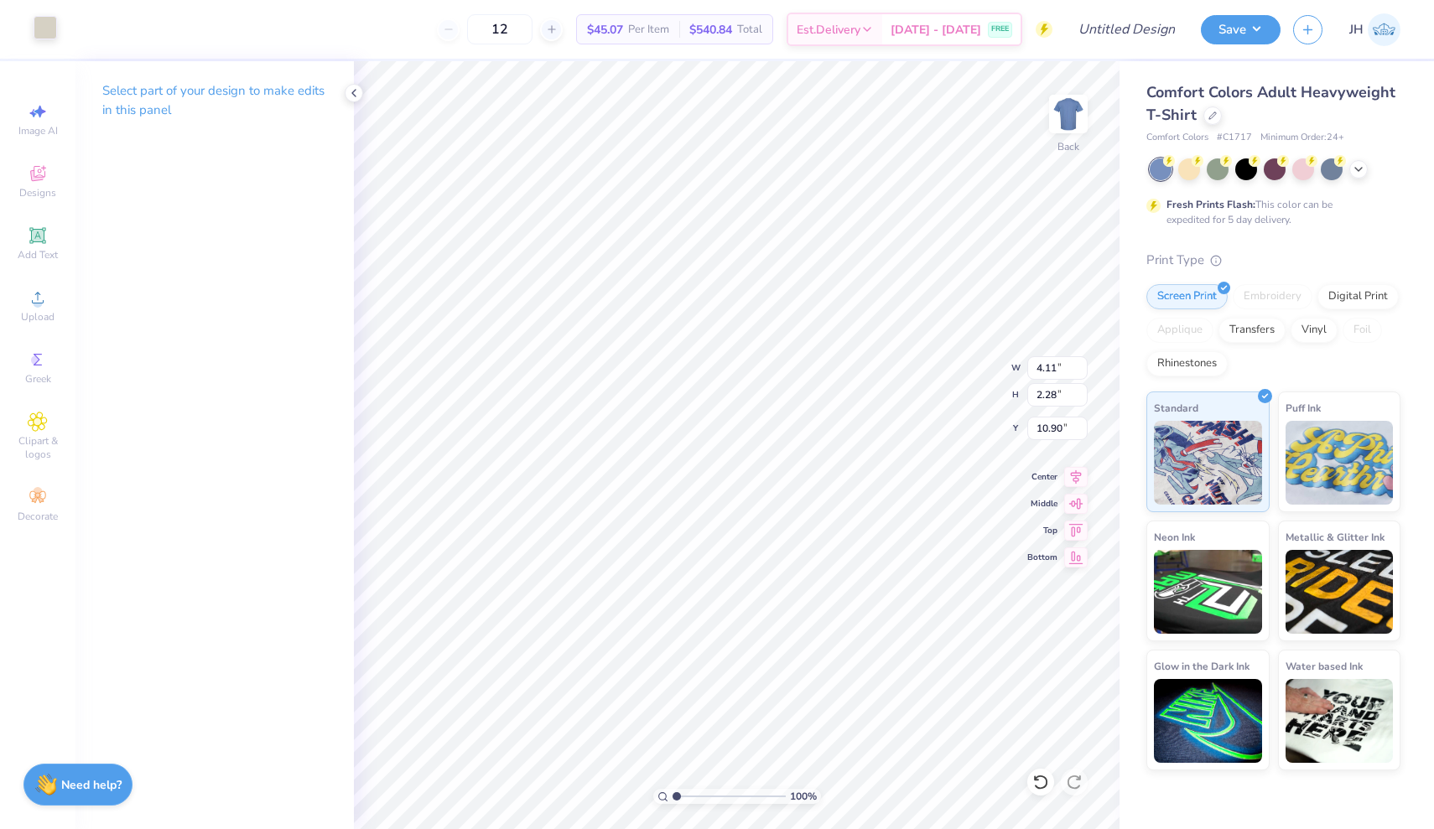
click at [51, 23] on div at bounding box center [45, 27] width 23 height 23
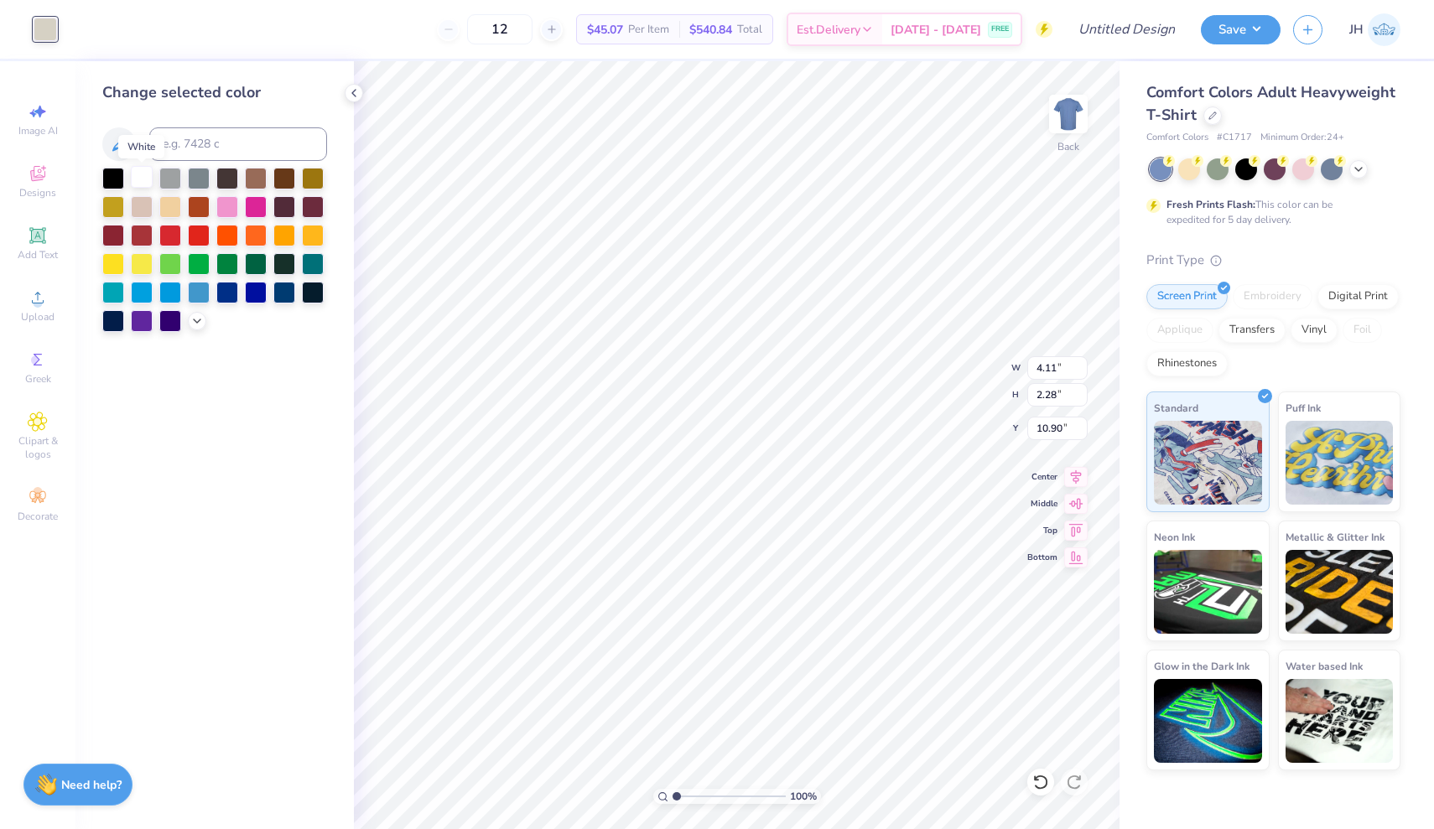
click at [137, 174] on div at bounding box center [142, 177] width 22 height 22
type input "14.14"
type input "14.24"
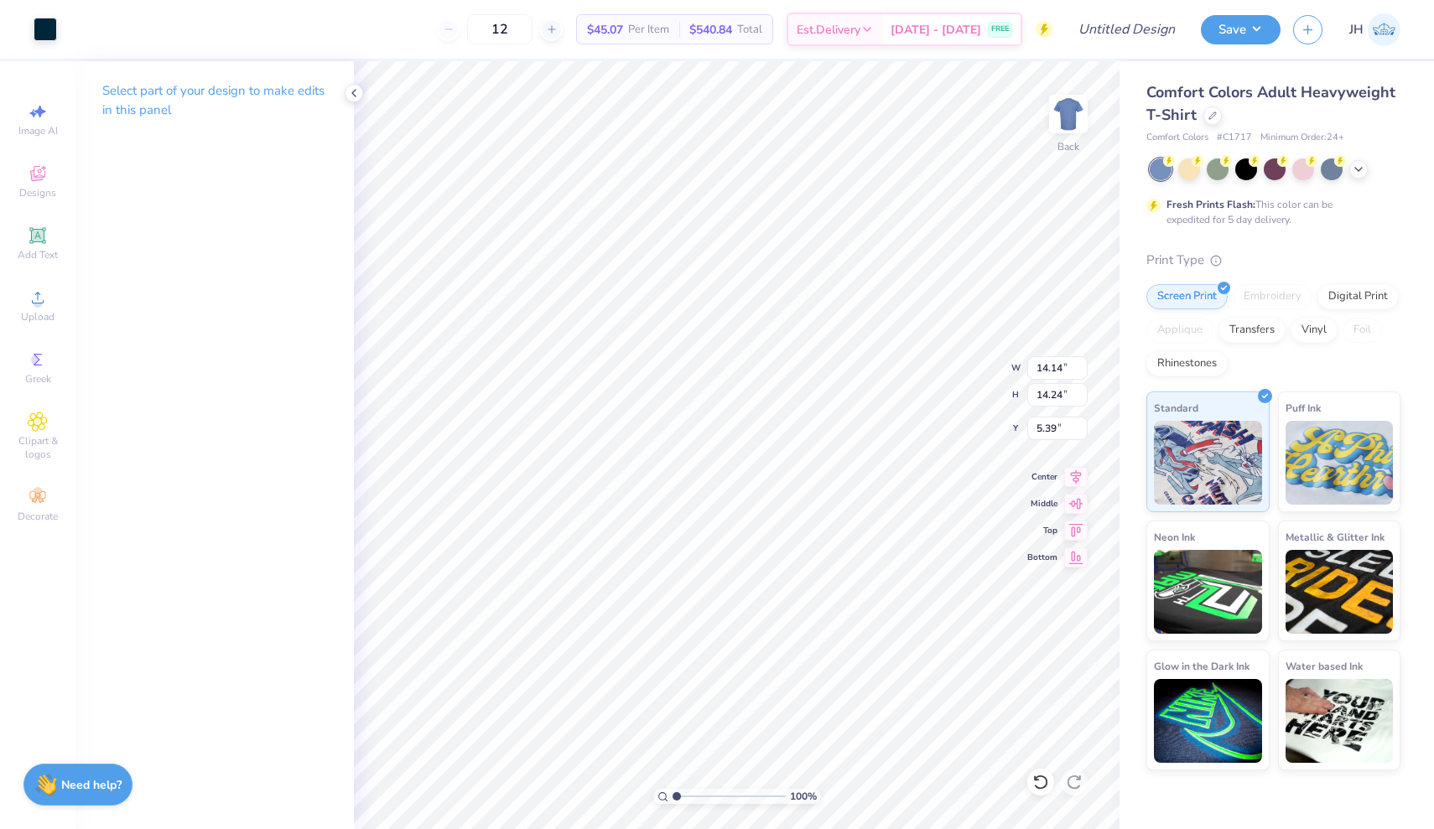
type input "5.38"
type input "1.23"
type input "1.56"
type input "9.36"
click at [42, 26] on div at bounding box center [45, 27] width 23 height 23
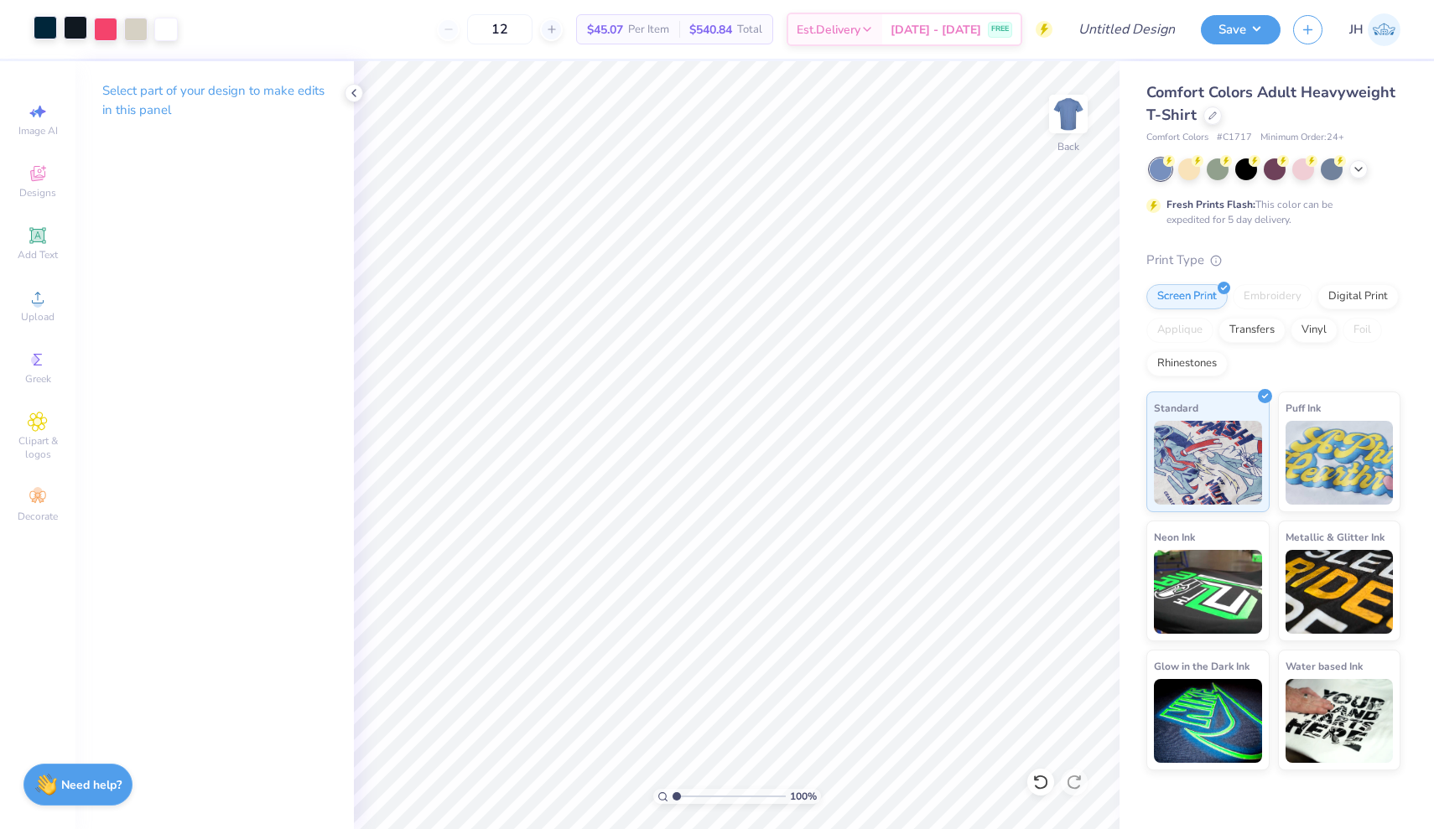
click at [73, 29] on div at bounding box center [75, 27] width 23 height 23
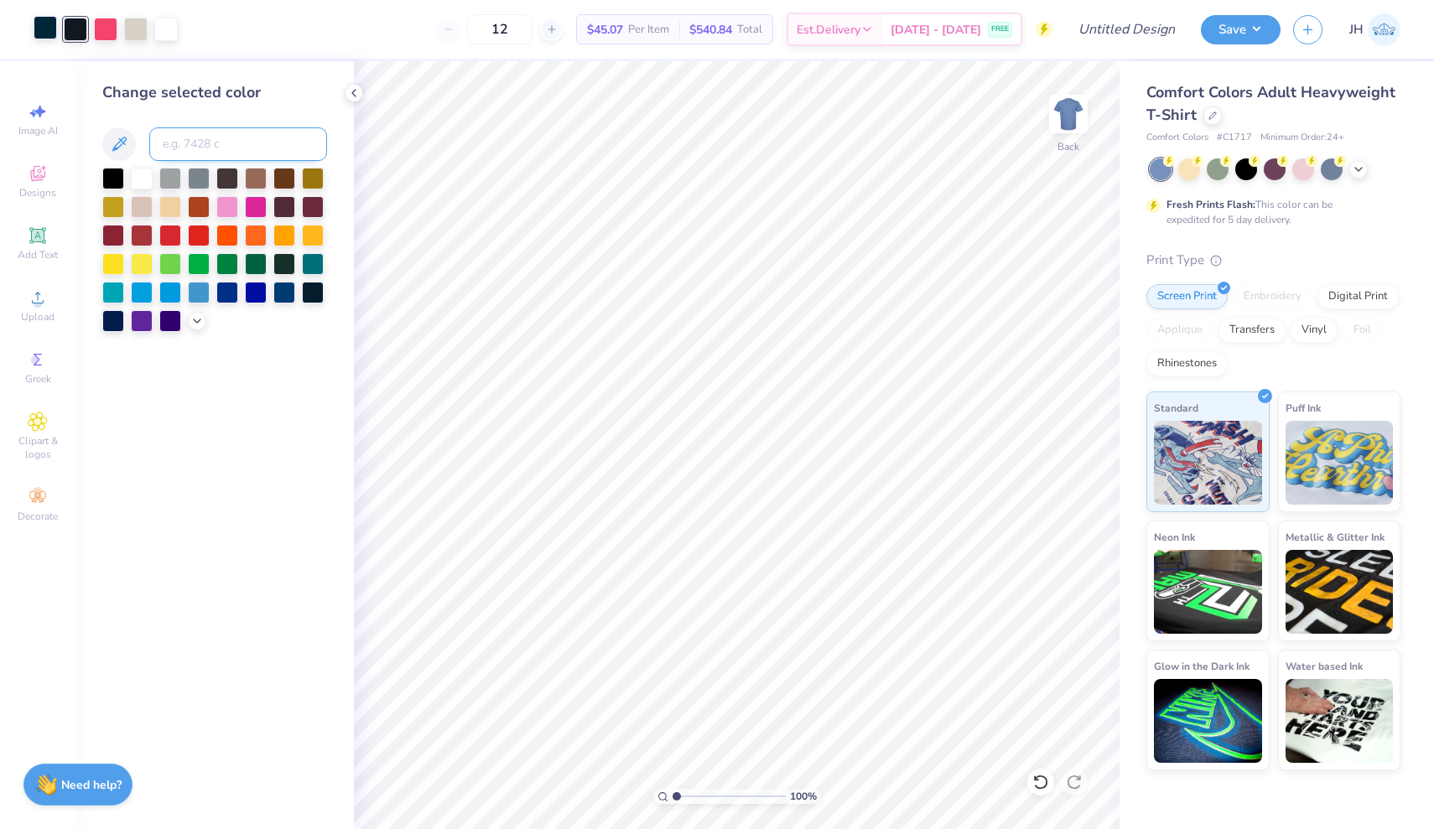
click at [212, 133] on input at bounding box center [238, 144] width 178 height 34
type input "539"
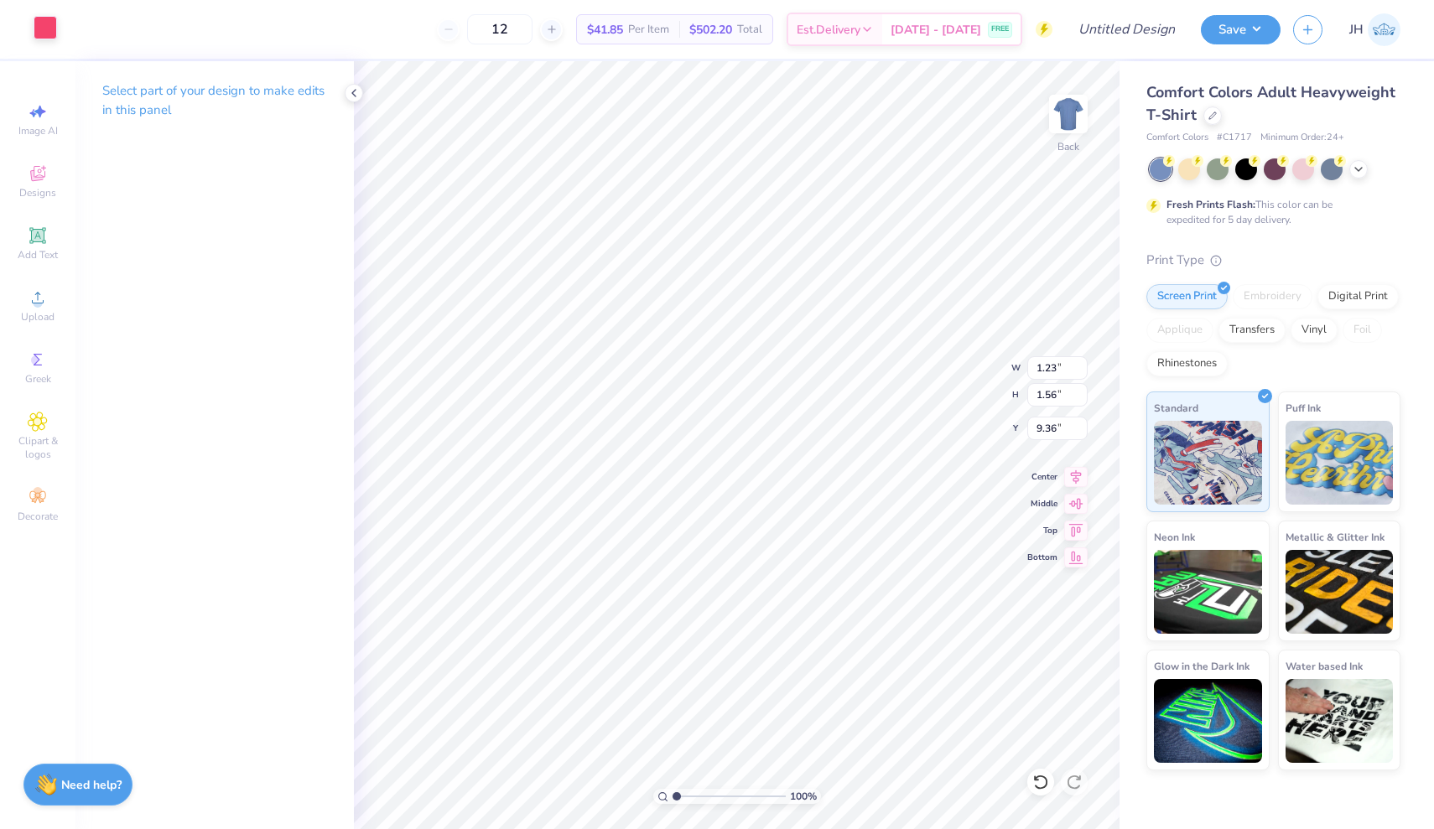
click at [38, 21] on div at bounding box center [45, 27] width 23 height 23
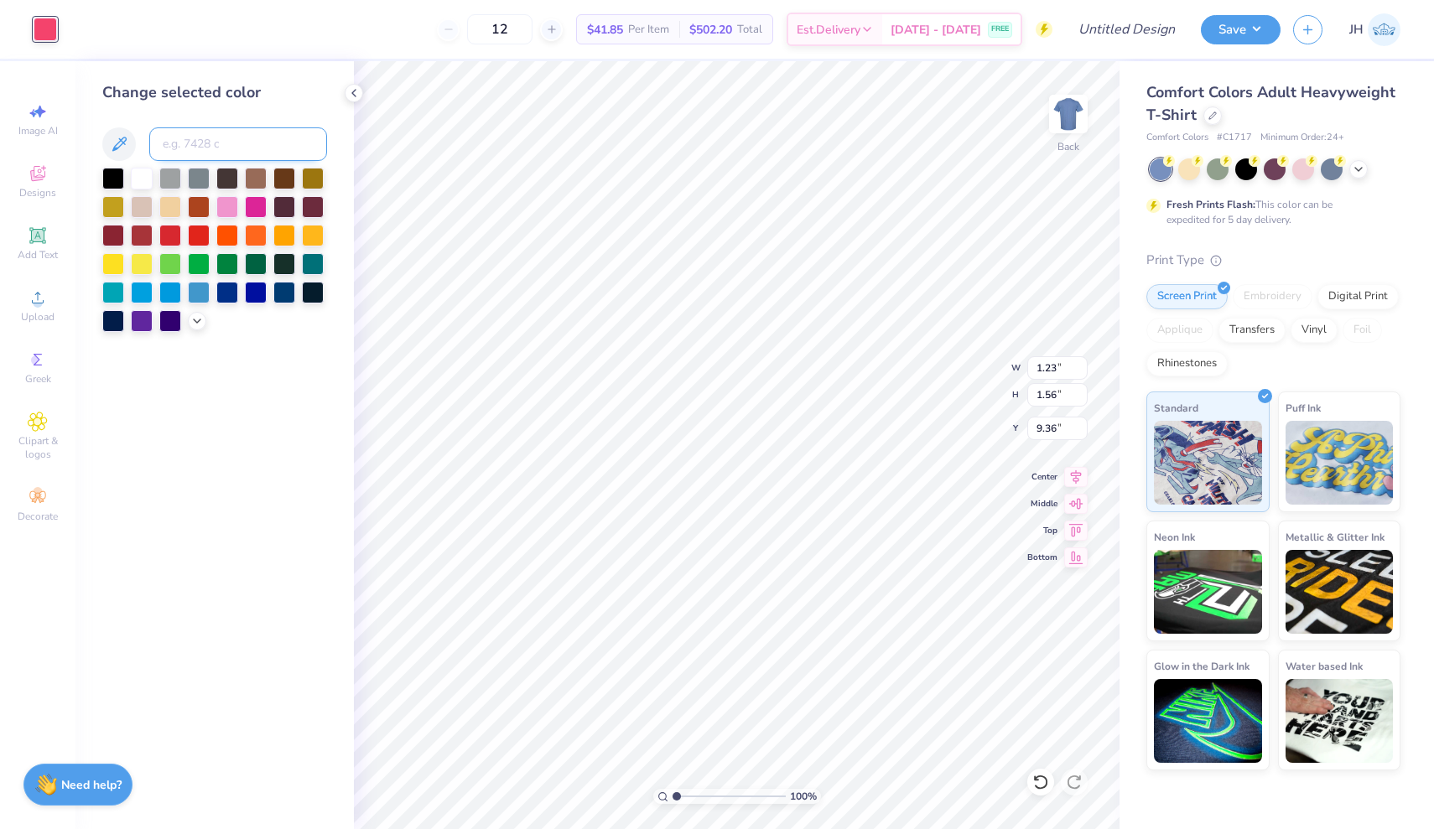
click at [239, 152] on input at bounding box center [238, 144] width 178 height 34
type input "539"
click at [140, 185] on div at bounding box center [142, 177] width 22 height 22
type input "3.53"
type input "1.45"
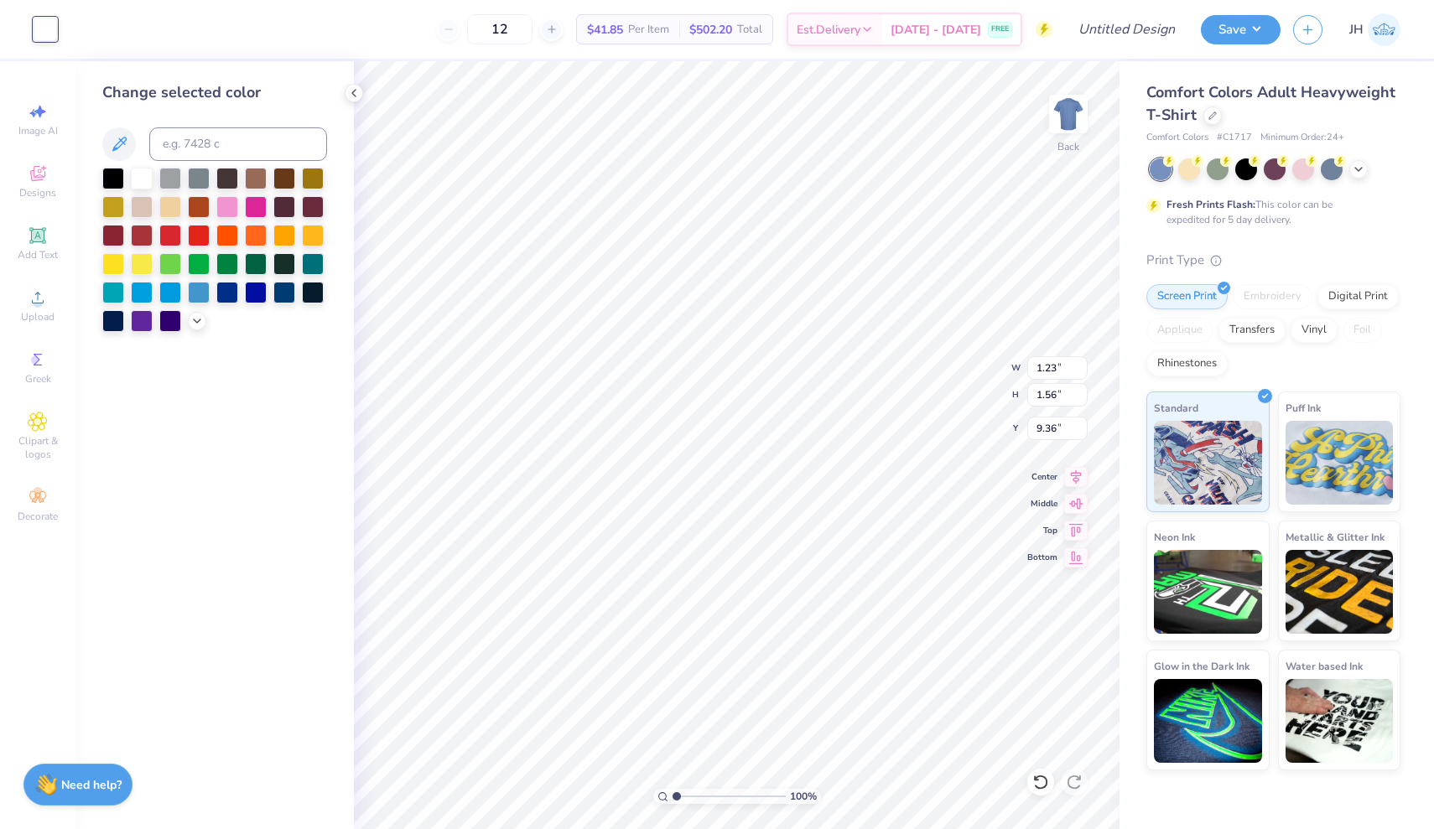
type input "14.42"
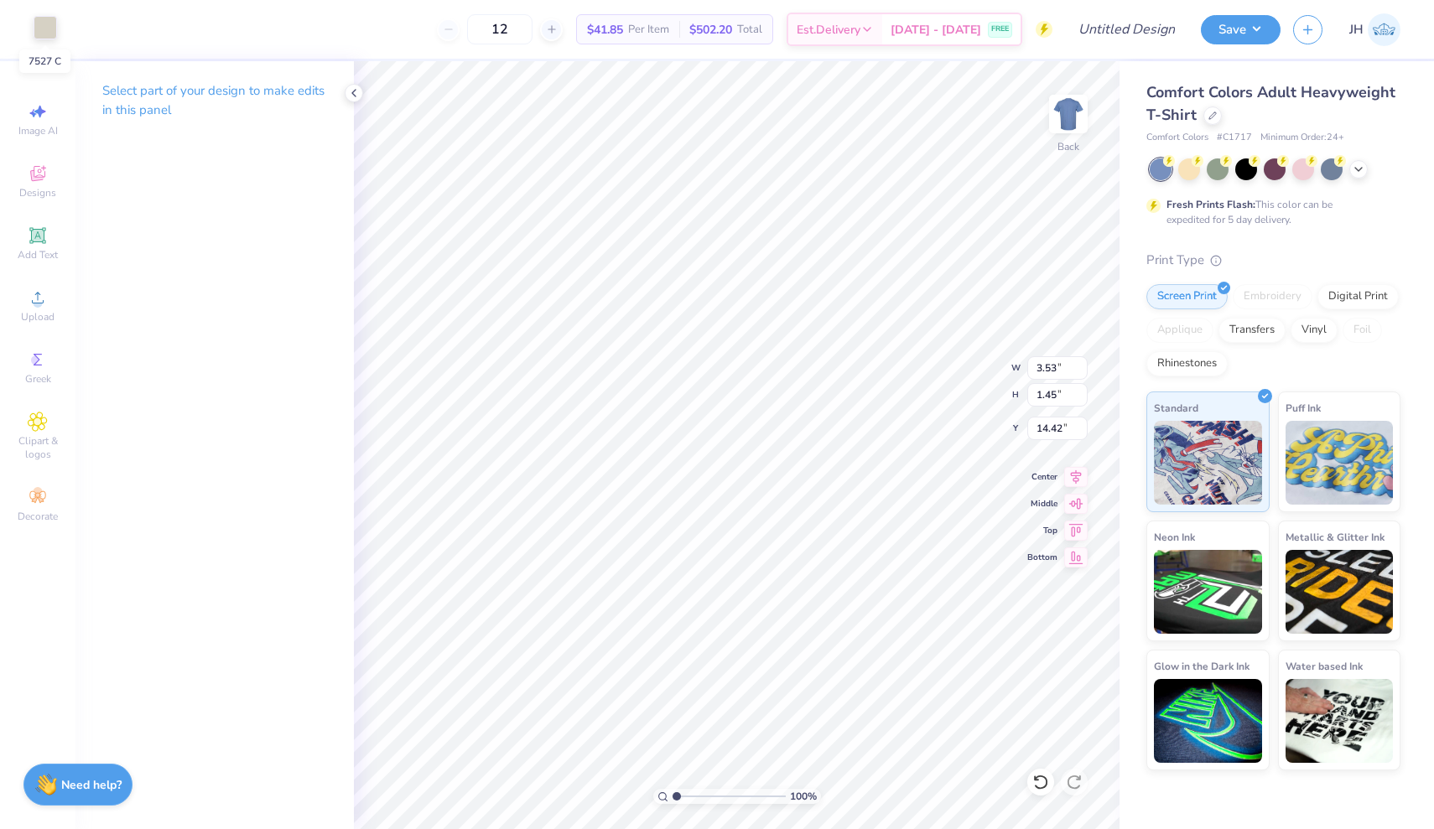
click at [44, 26] on div at bounding box center [45, 27] width 23 height 23
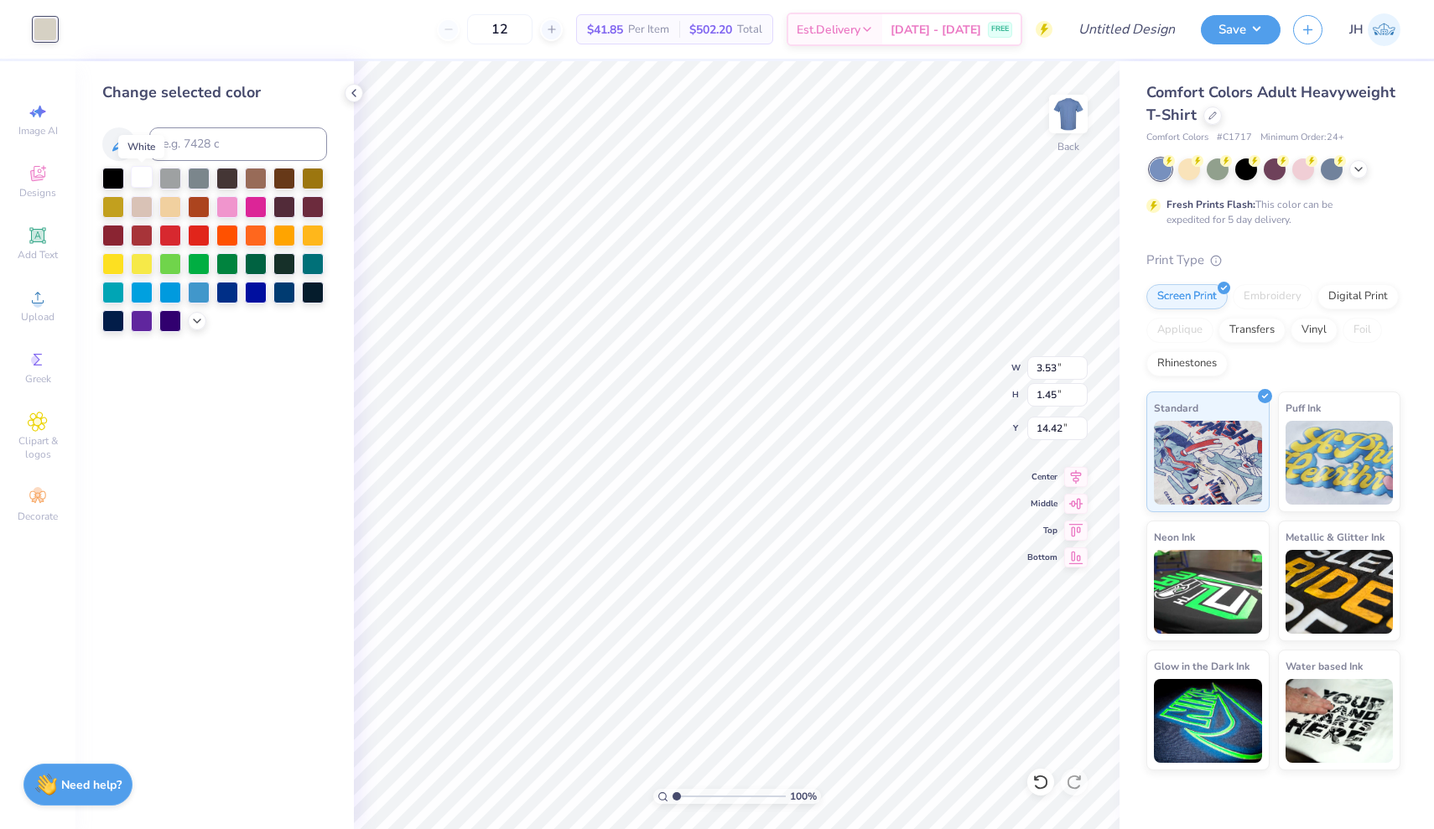
click at [139, 183] on div at bounding box center [142, 177] width 22 height 22
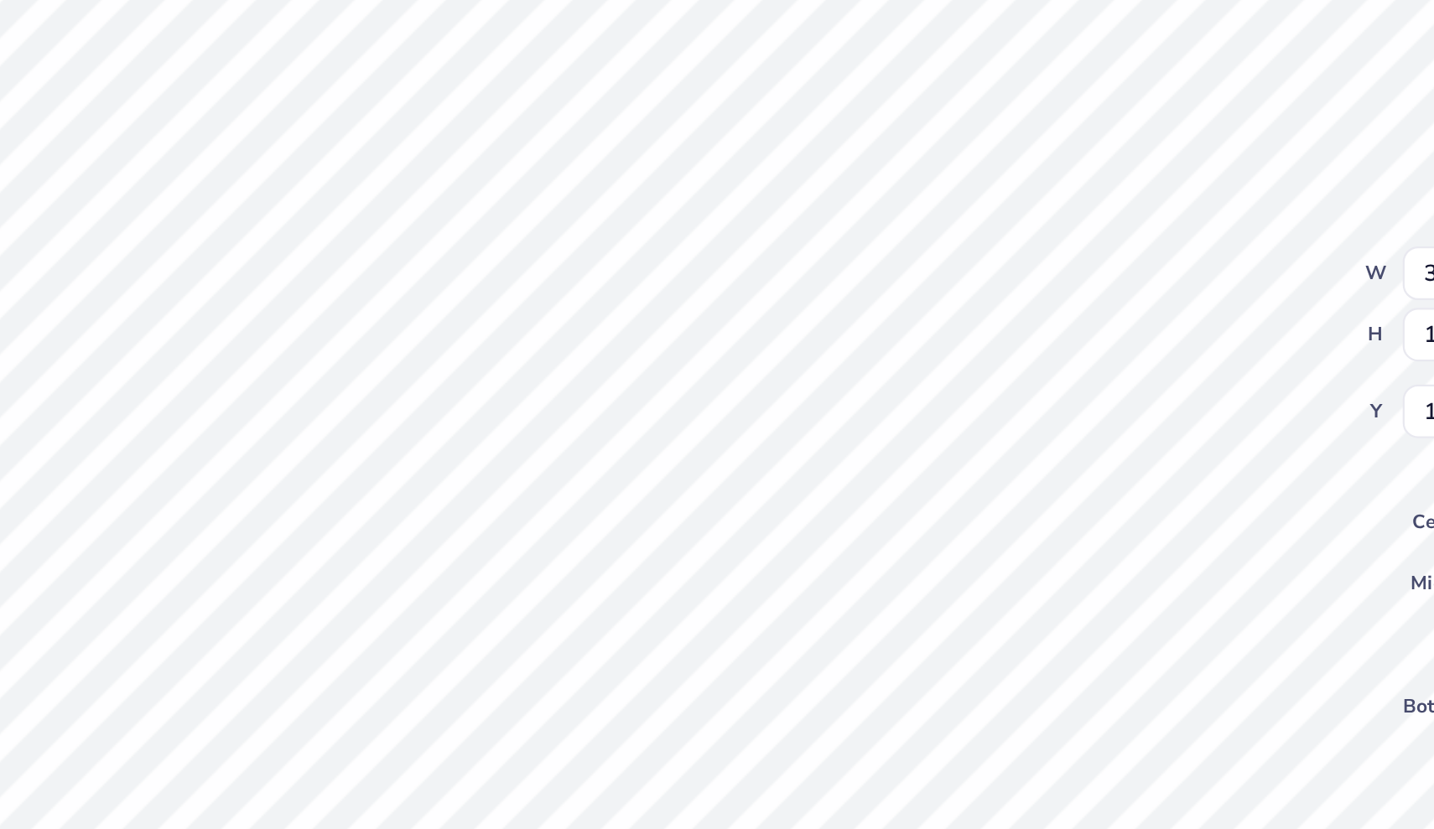
type input "14.14"
type input "14.24"
type input "5.38"
type input "2.07"
type input "5.36"
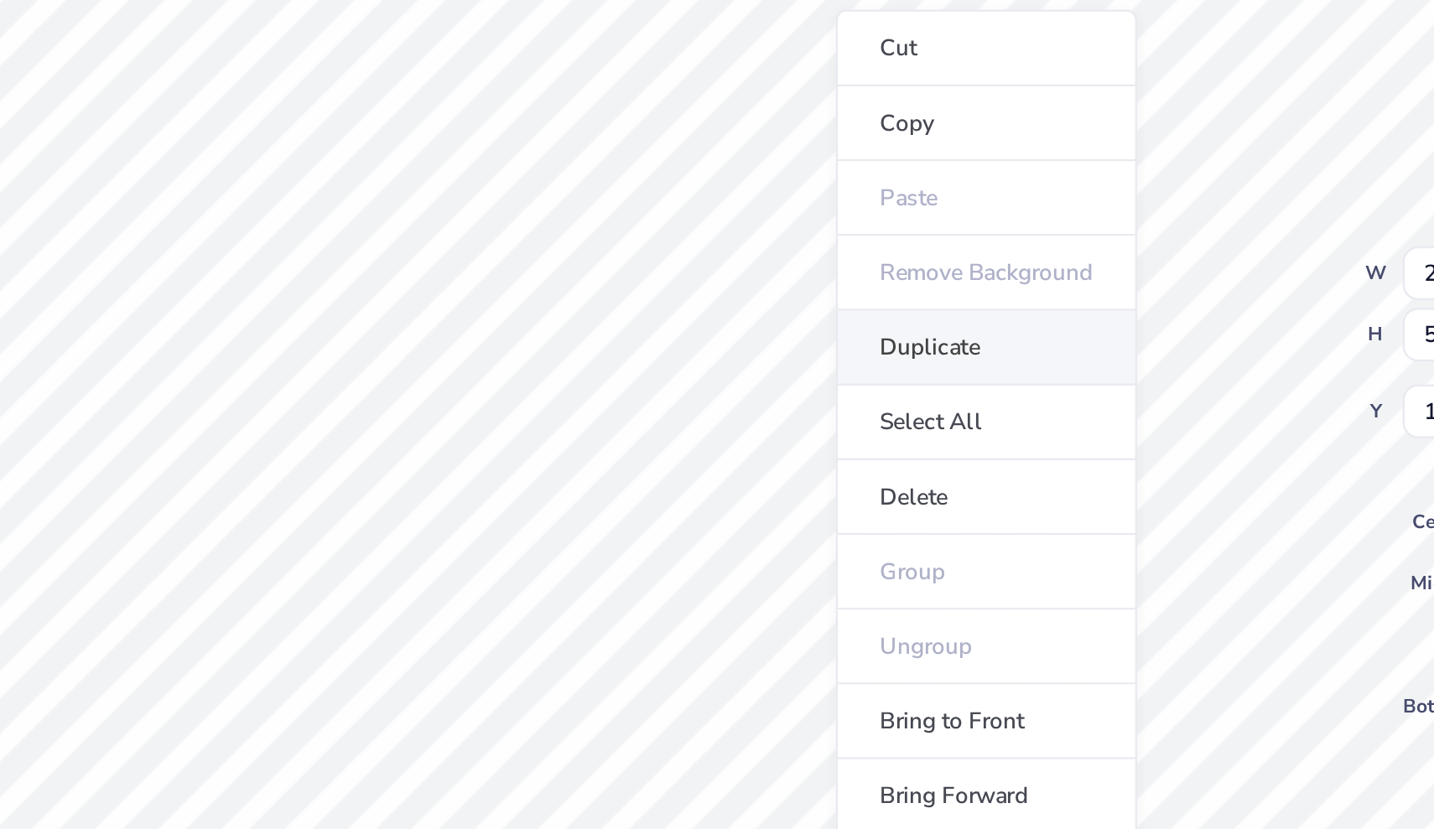
click at [780, 385] on li "Duplicate" at bounding box center [846, 401] width 132 height 33
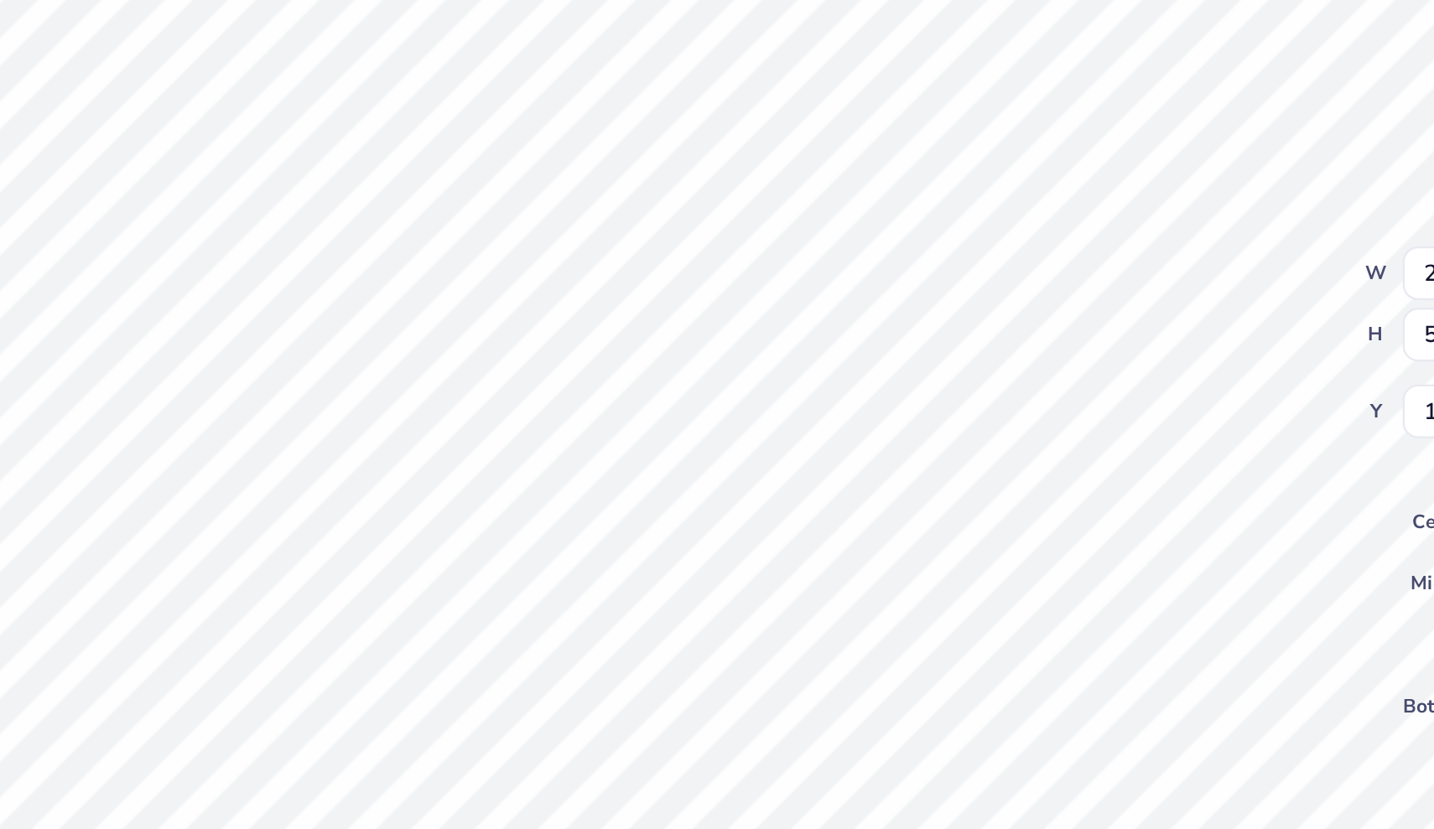
type input "10.94"
type input "1.98"
type input "10.93"
type input "1.78"
type input "4.82"
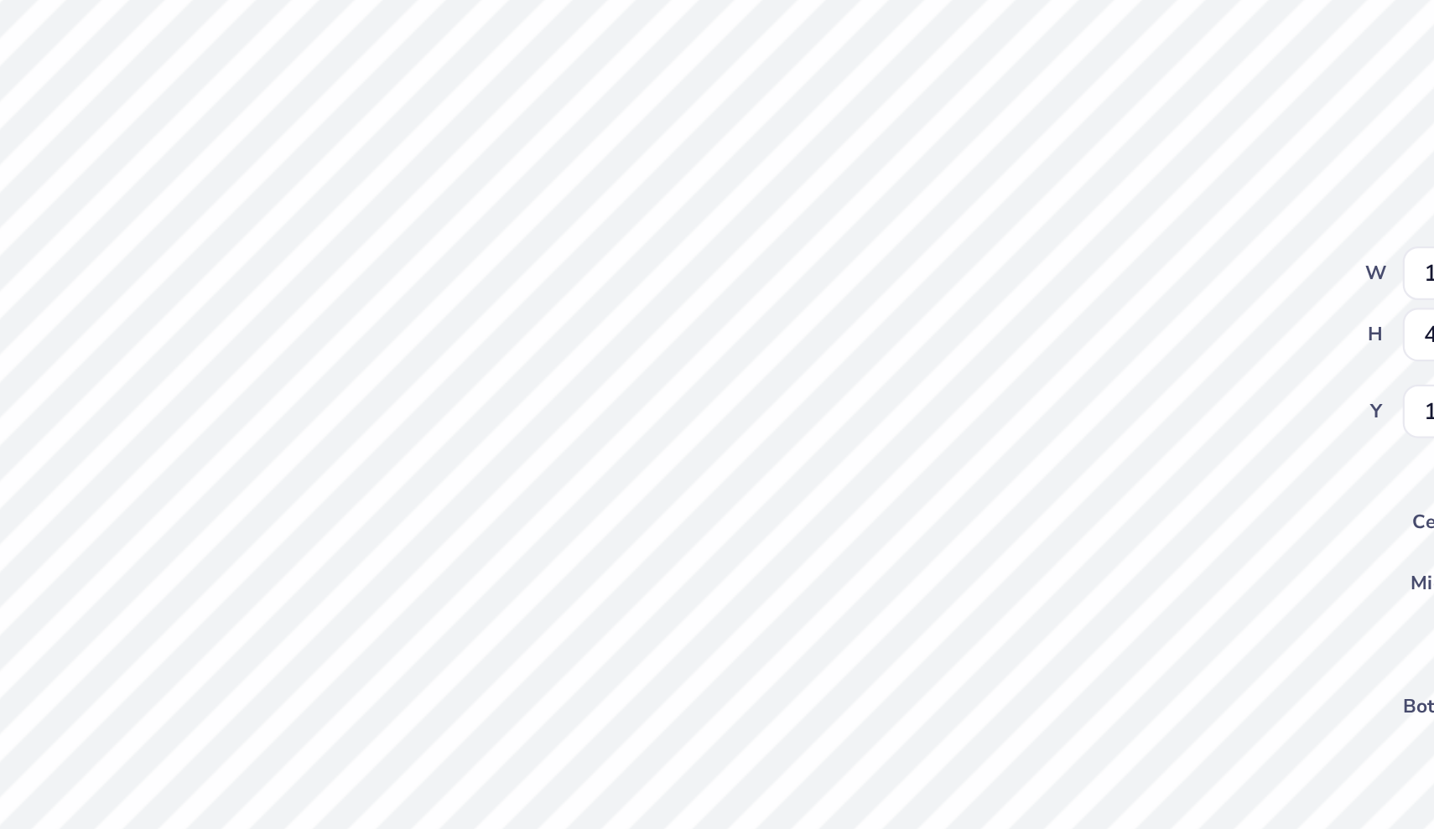
type input "10.95"
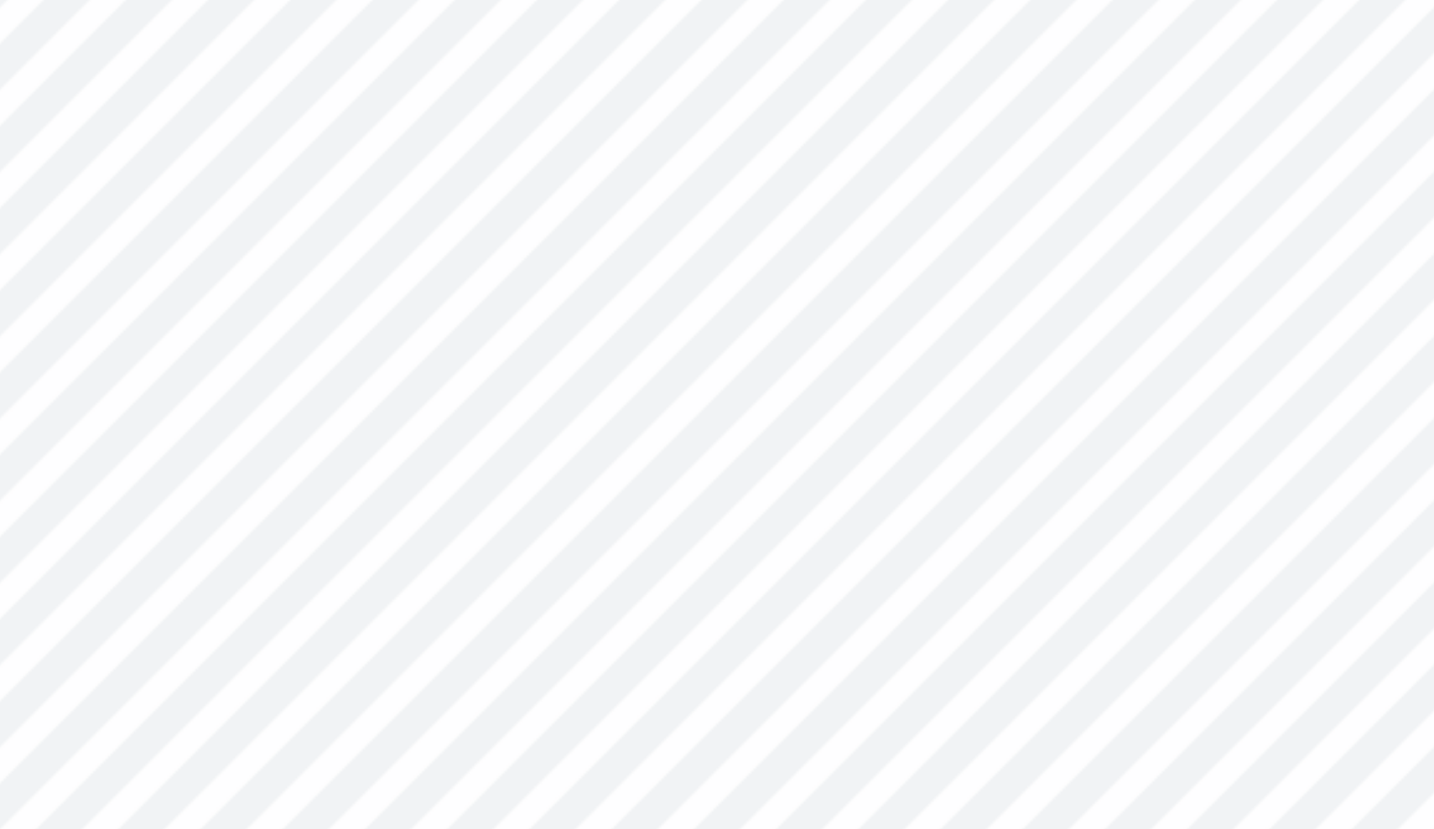
type input "1.84"
type input "10.95"
type input "2.07"
type input "5.36"
type input "10.04"
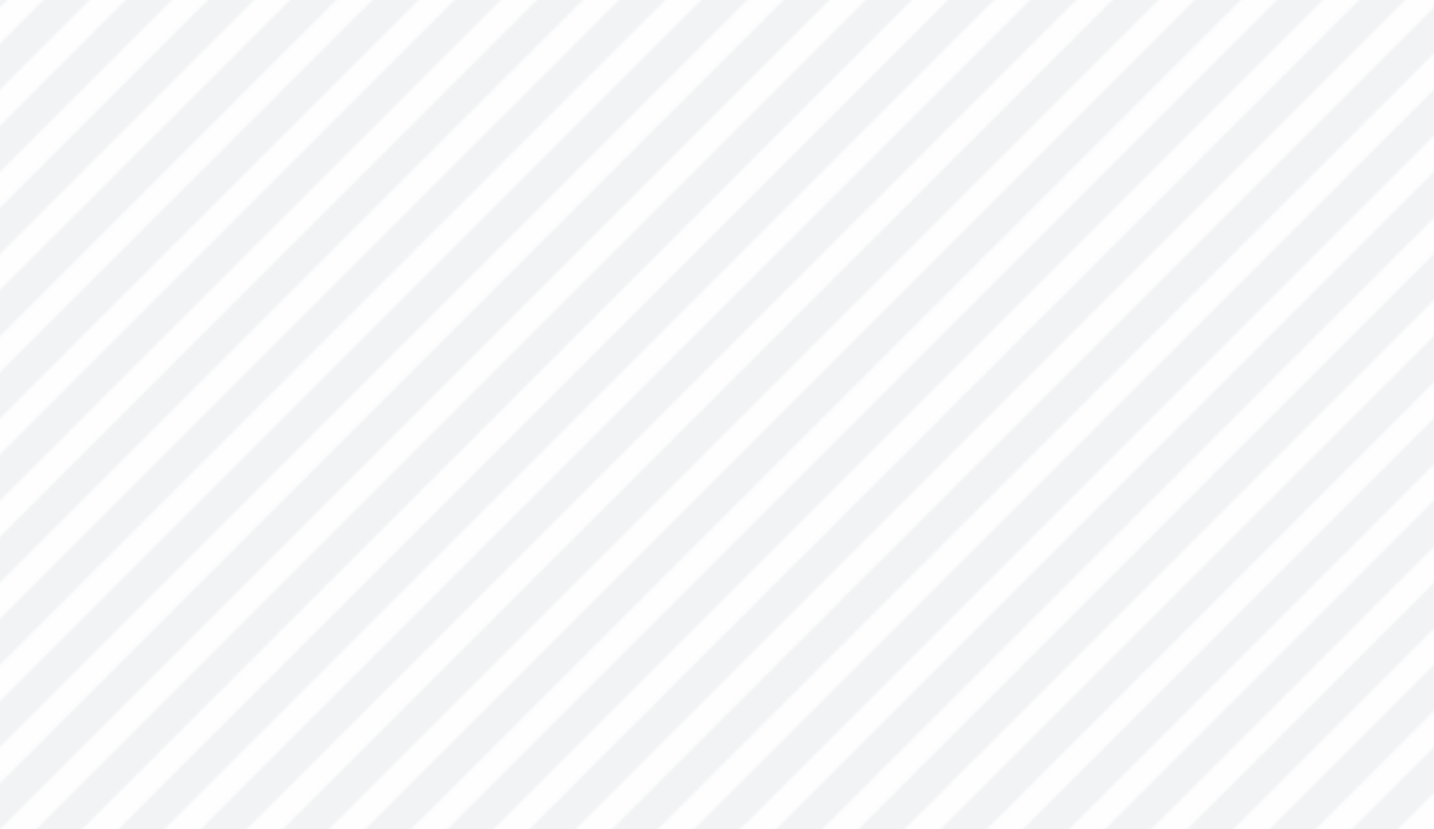
type input "1.84"
type input "4.82"
type input "10.95"
type input "1.78"
type input "11.00"
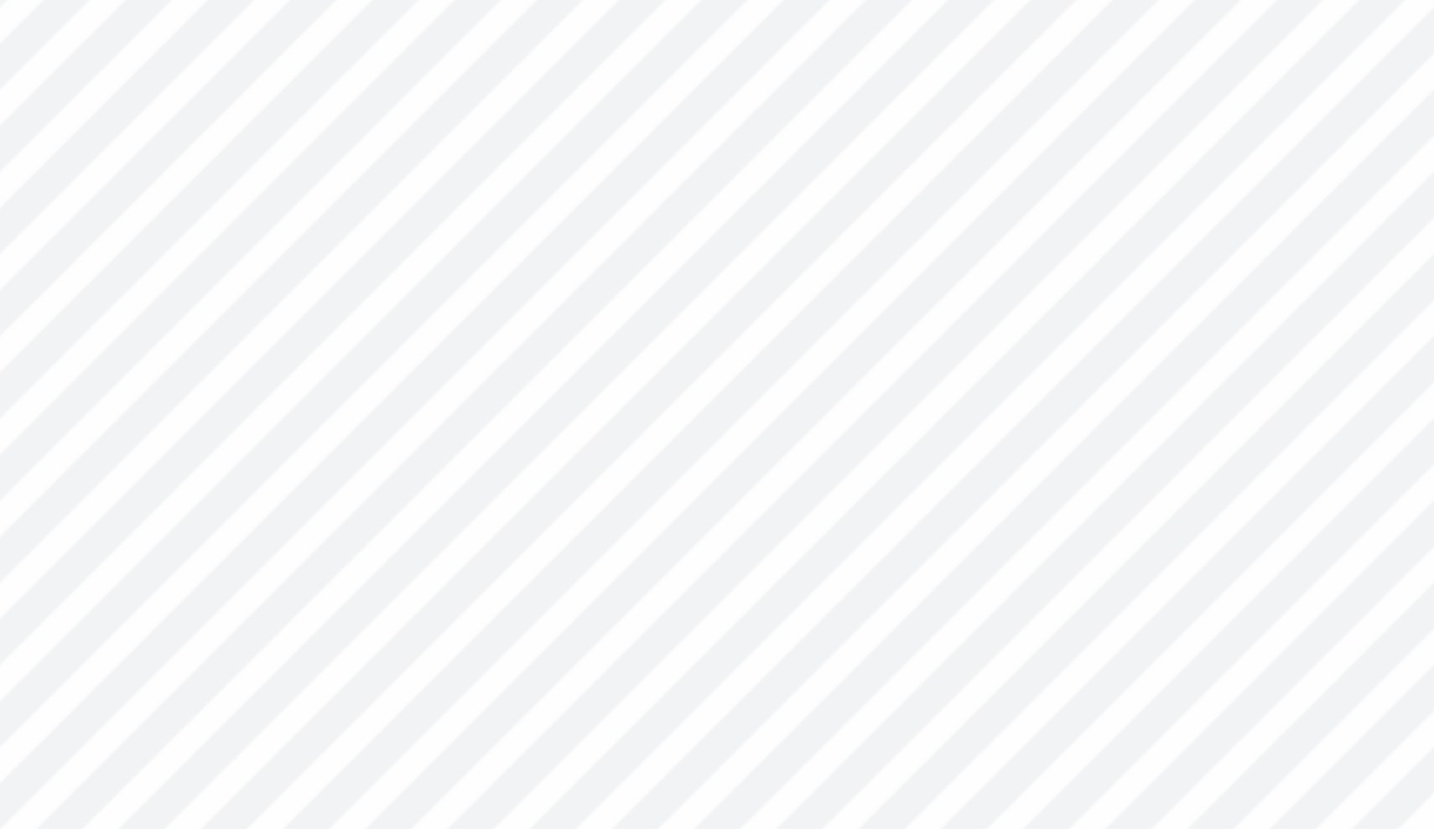
type input "1.70"
type input "11.03"
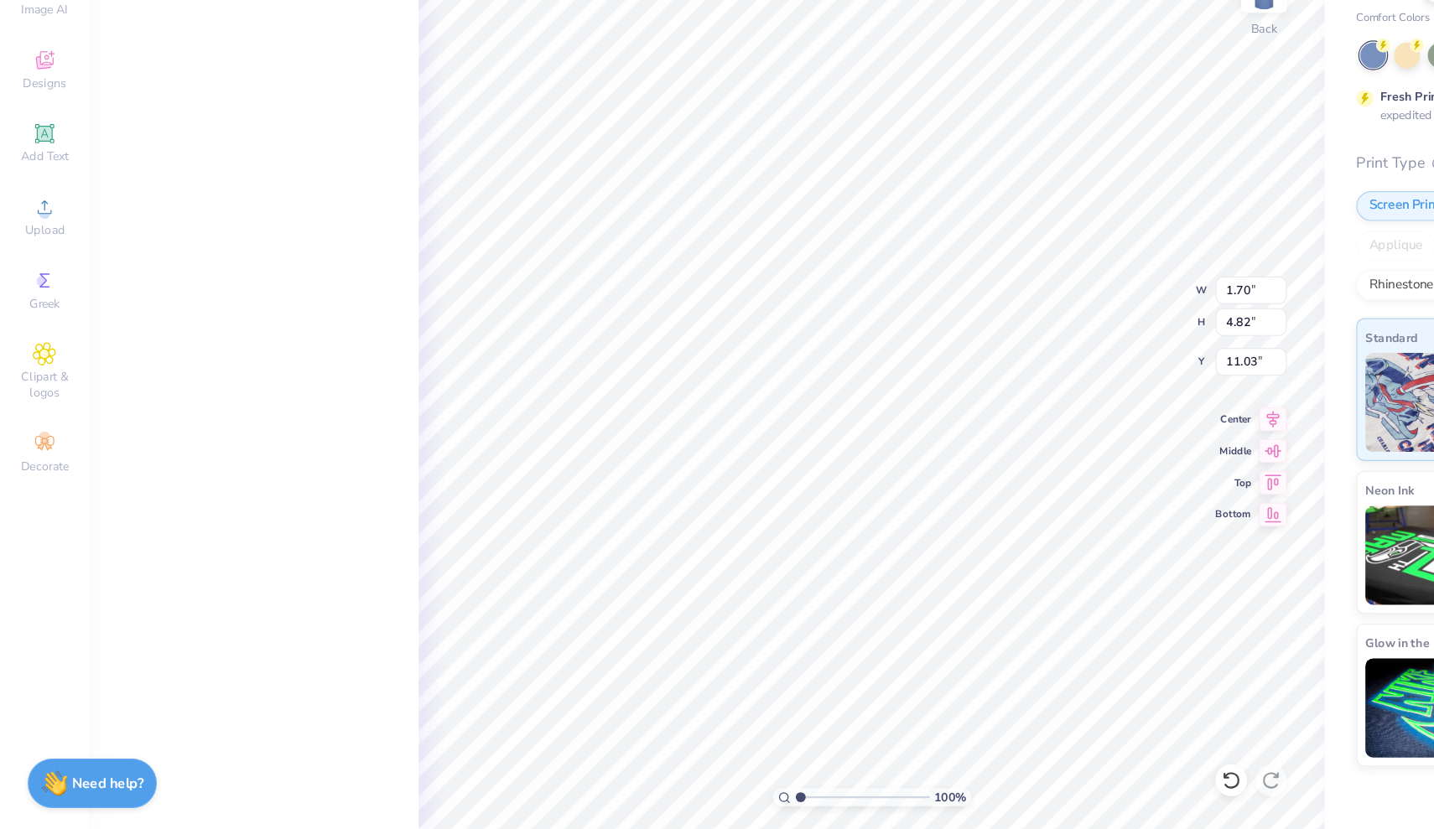
type input "13.19"
type input "5.82"
type input "13.39"
type input "1.70"
type input "4.82"
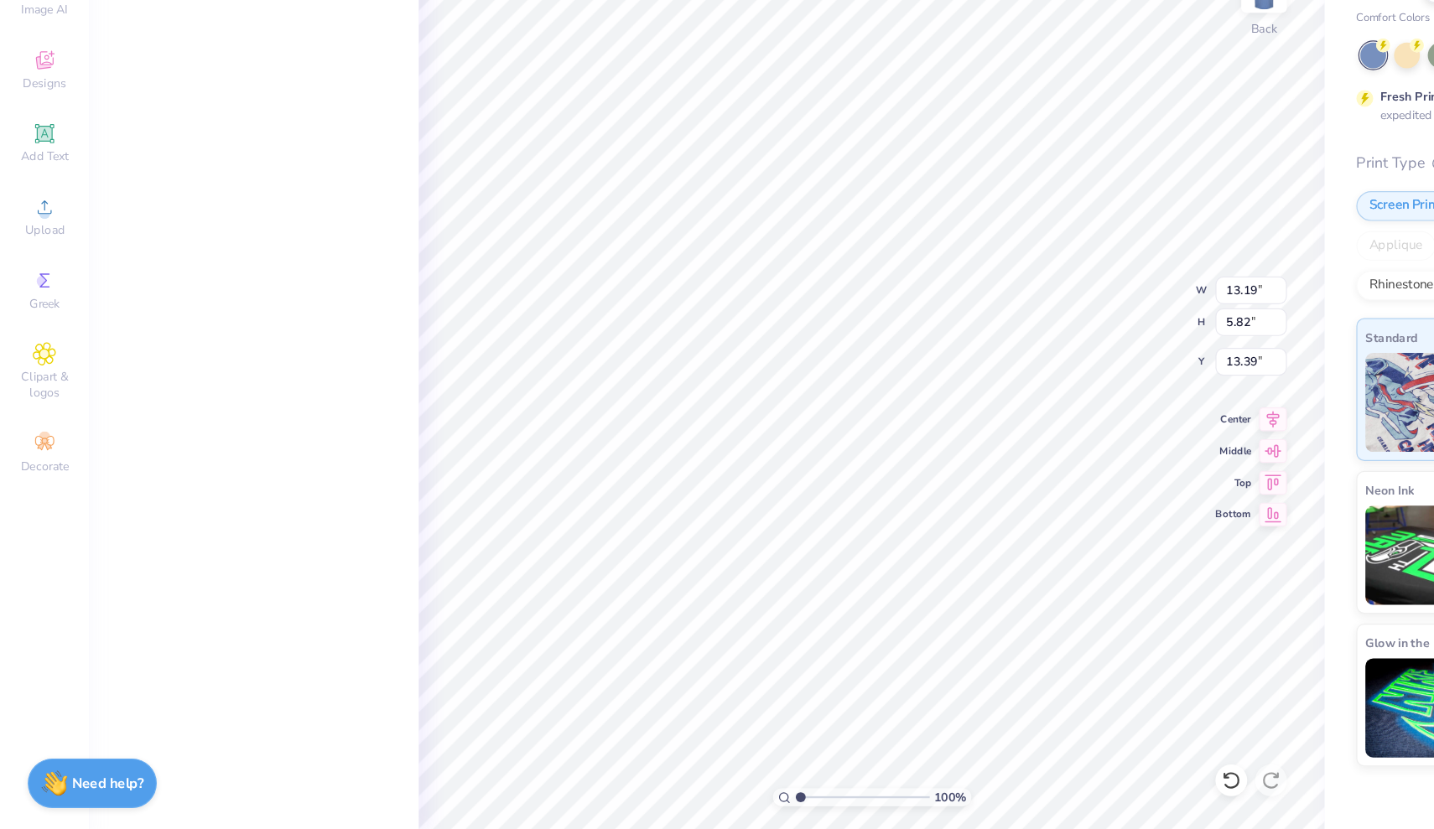
type input "11.03"
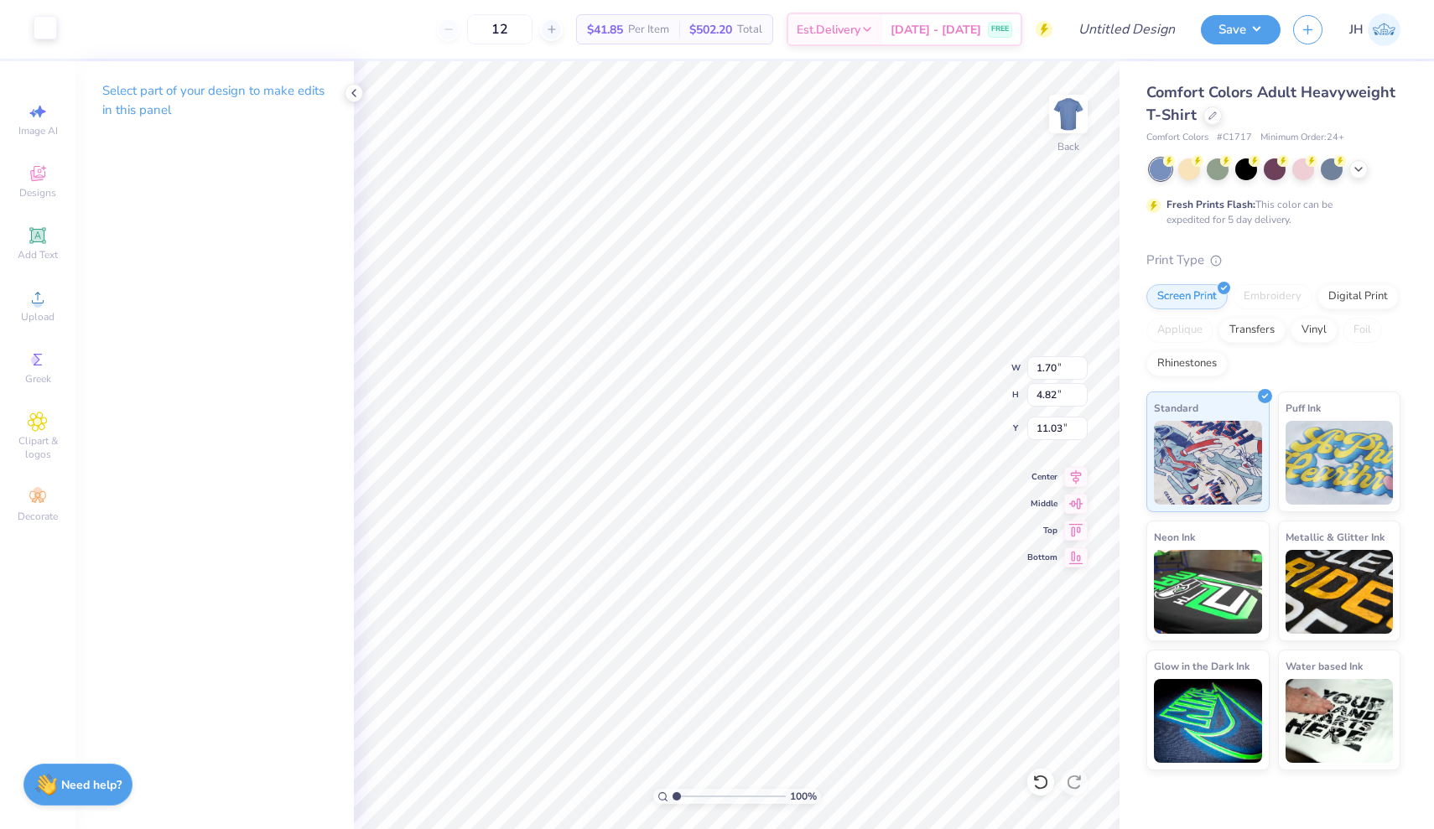
click at [41, 23] on div at bounding box center [45, 27] width 23 height 23
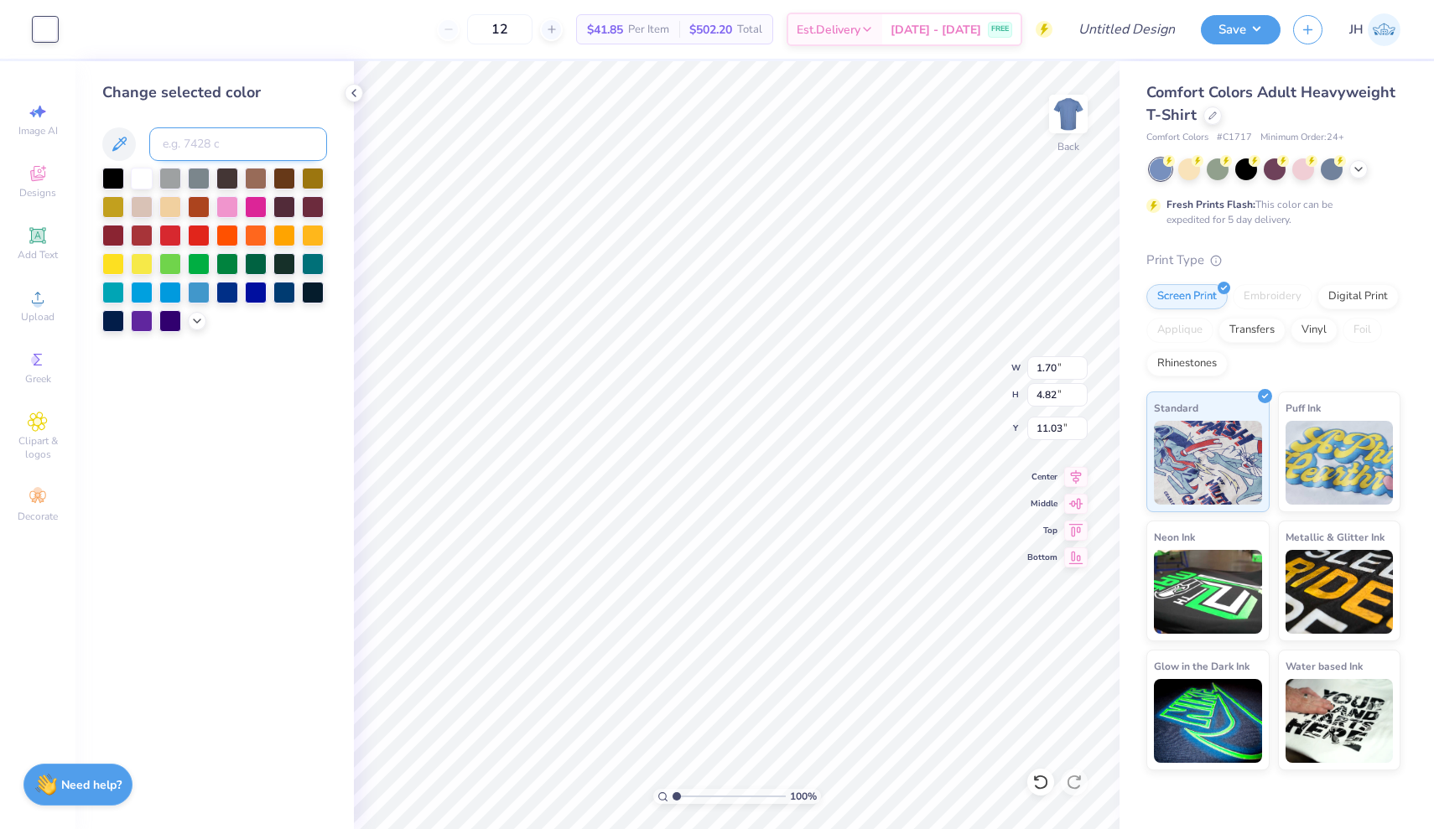
click at [194, 154] on input at bounding box center [238, 144] width 178 height 34
type input "191"
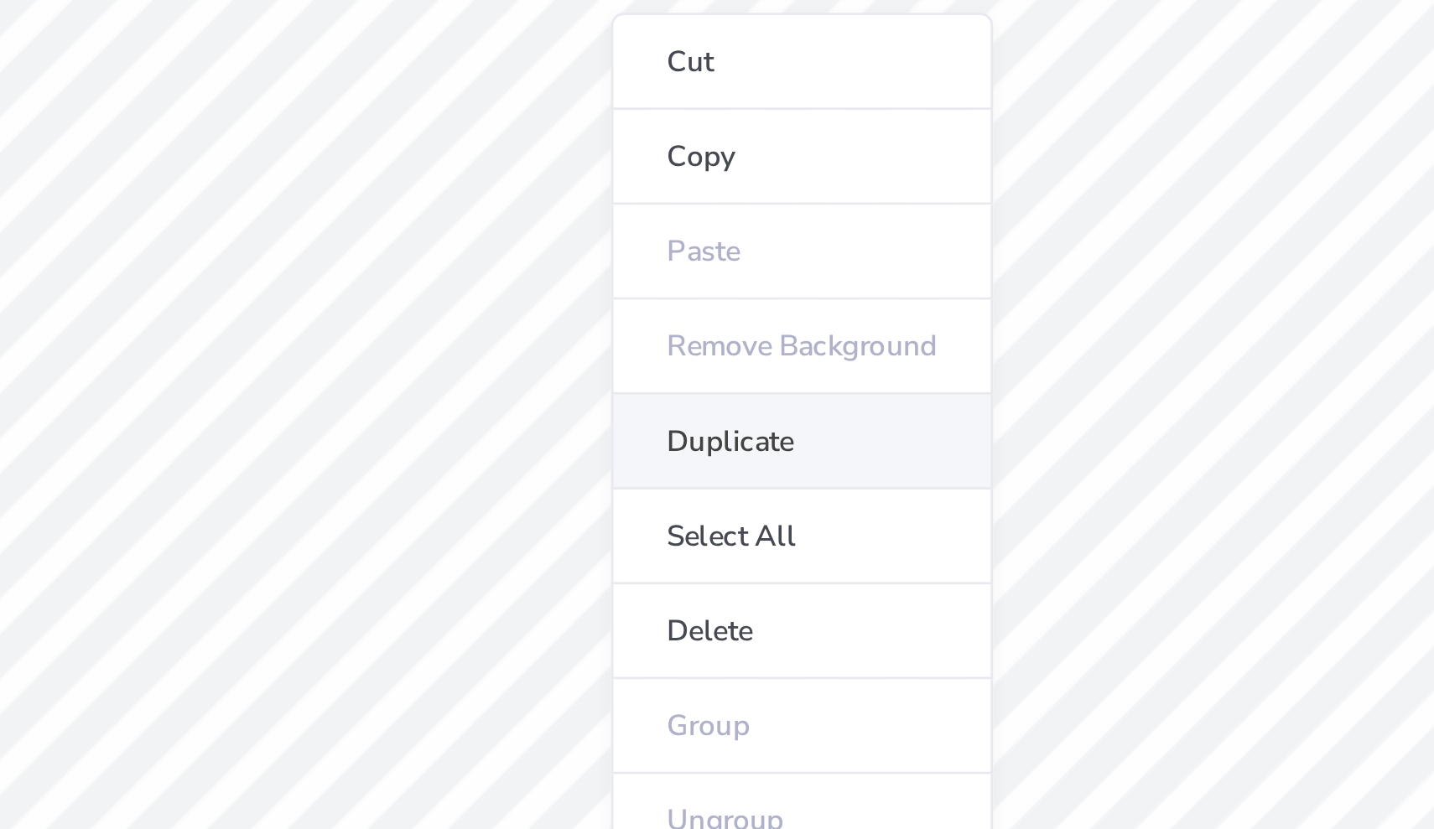
click at [697, 428] on li "Duplicate" at bounding box center [763, 444] width 132 height 33
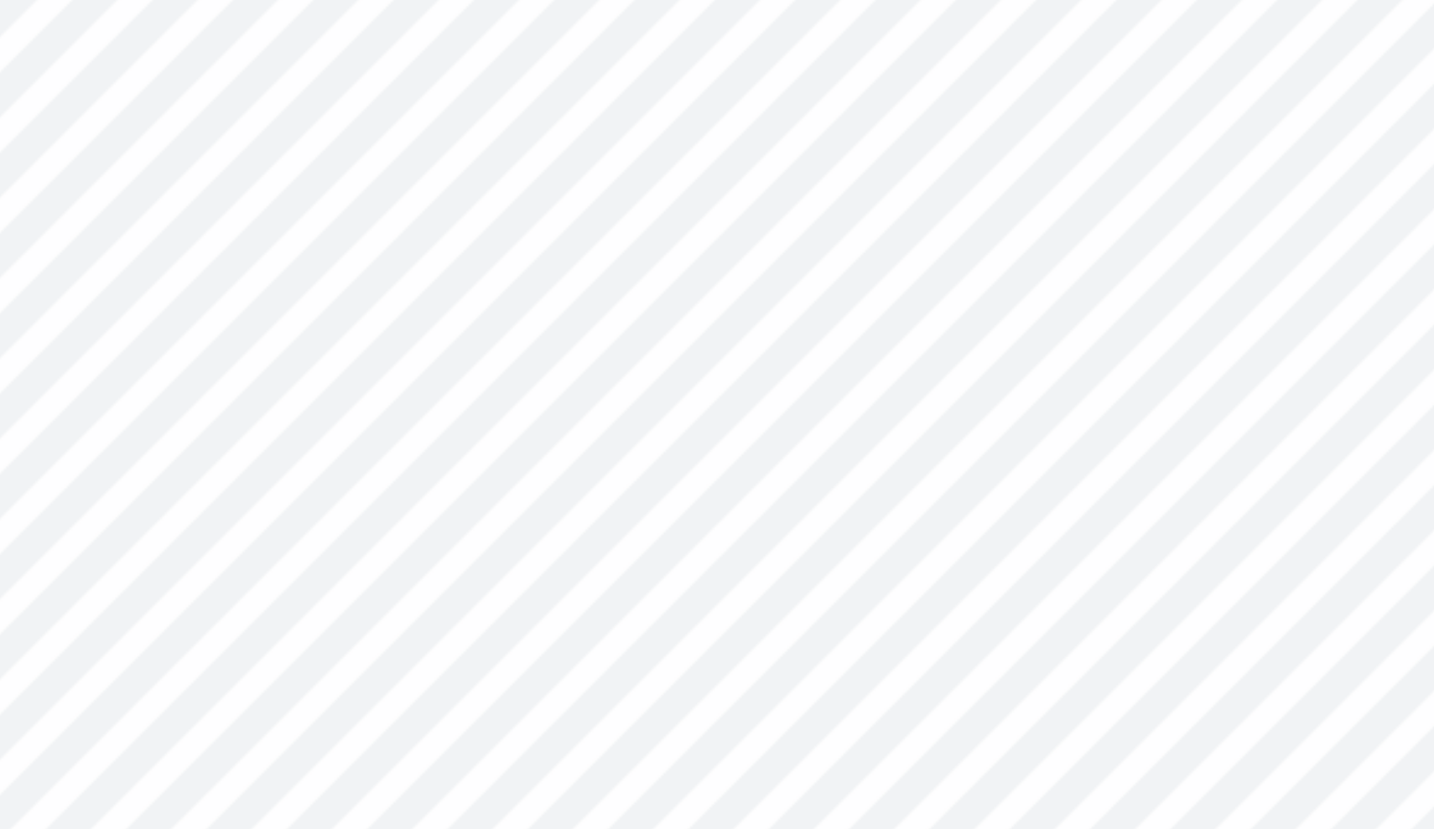
type input "9.86"
type input "3.17"
type input "2.97"
type input "9.57"
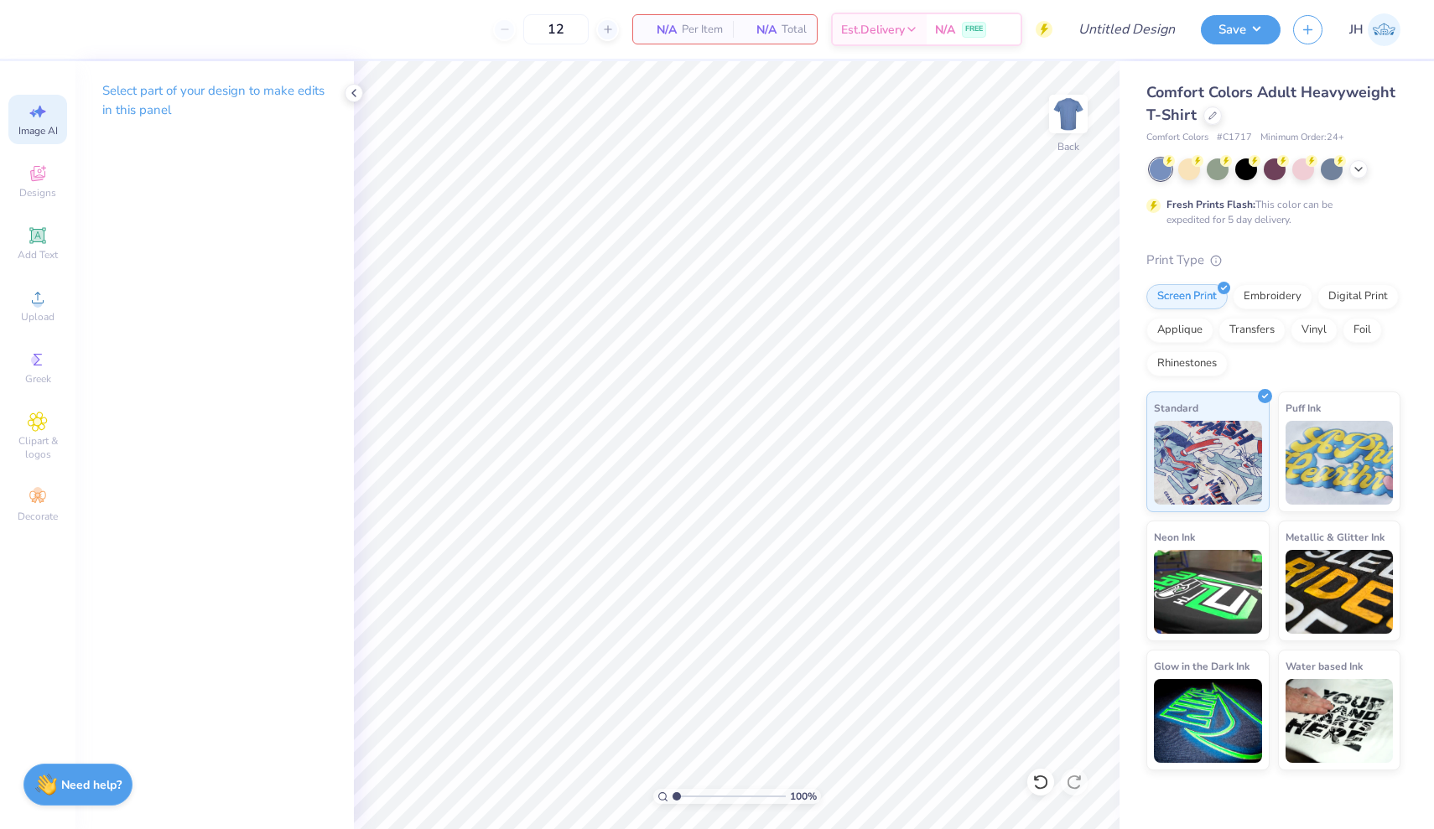
click at [39, 112] on icon at bounding box center [40, 112] width 12 height 13
select select "4"
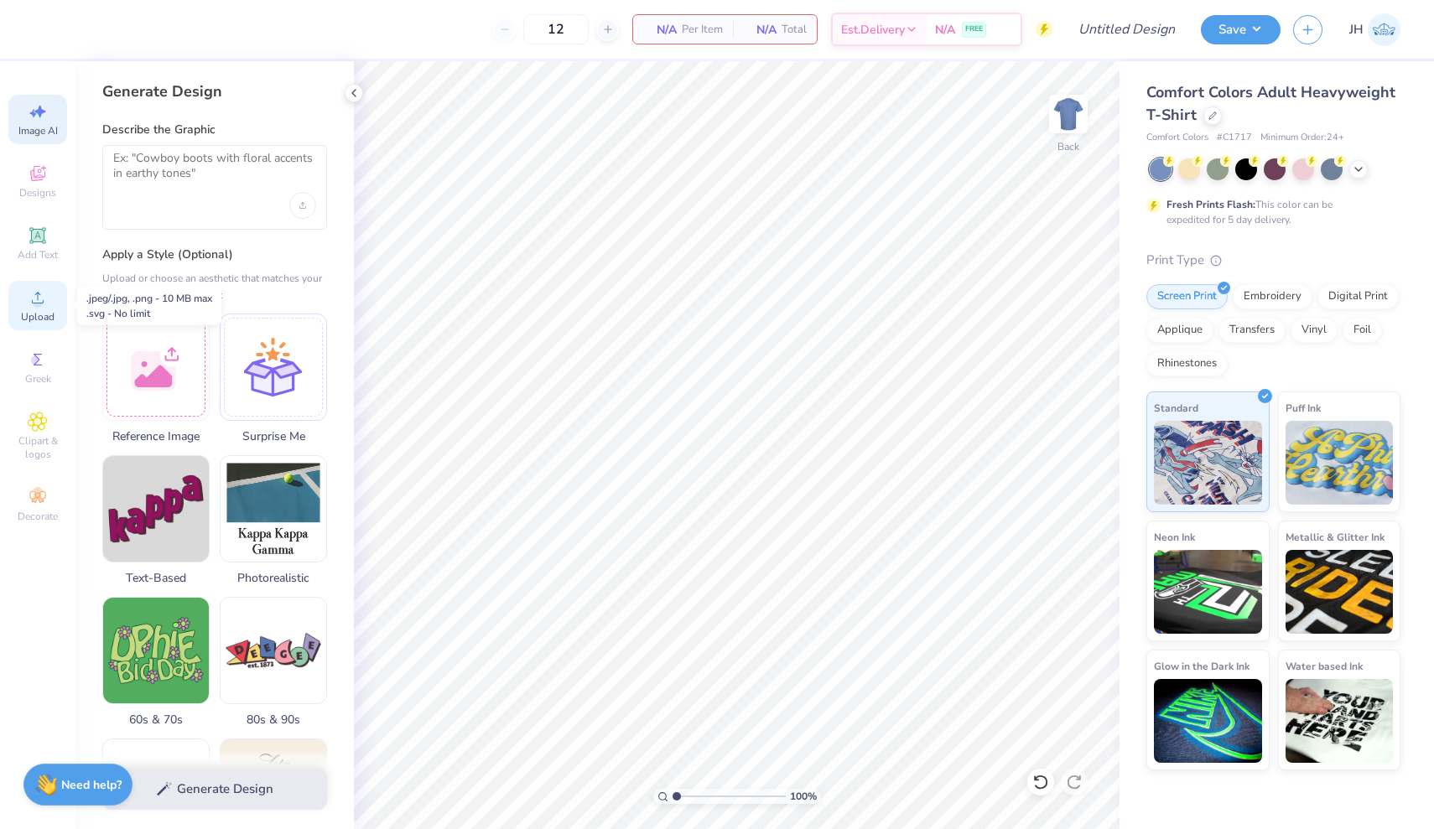
click at [44, 313] on span "Upload" at bounding box center [38, 316] width 34 height 13
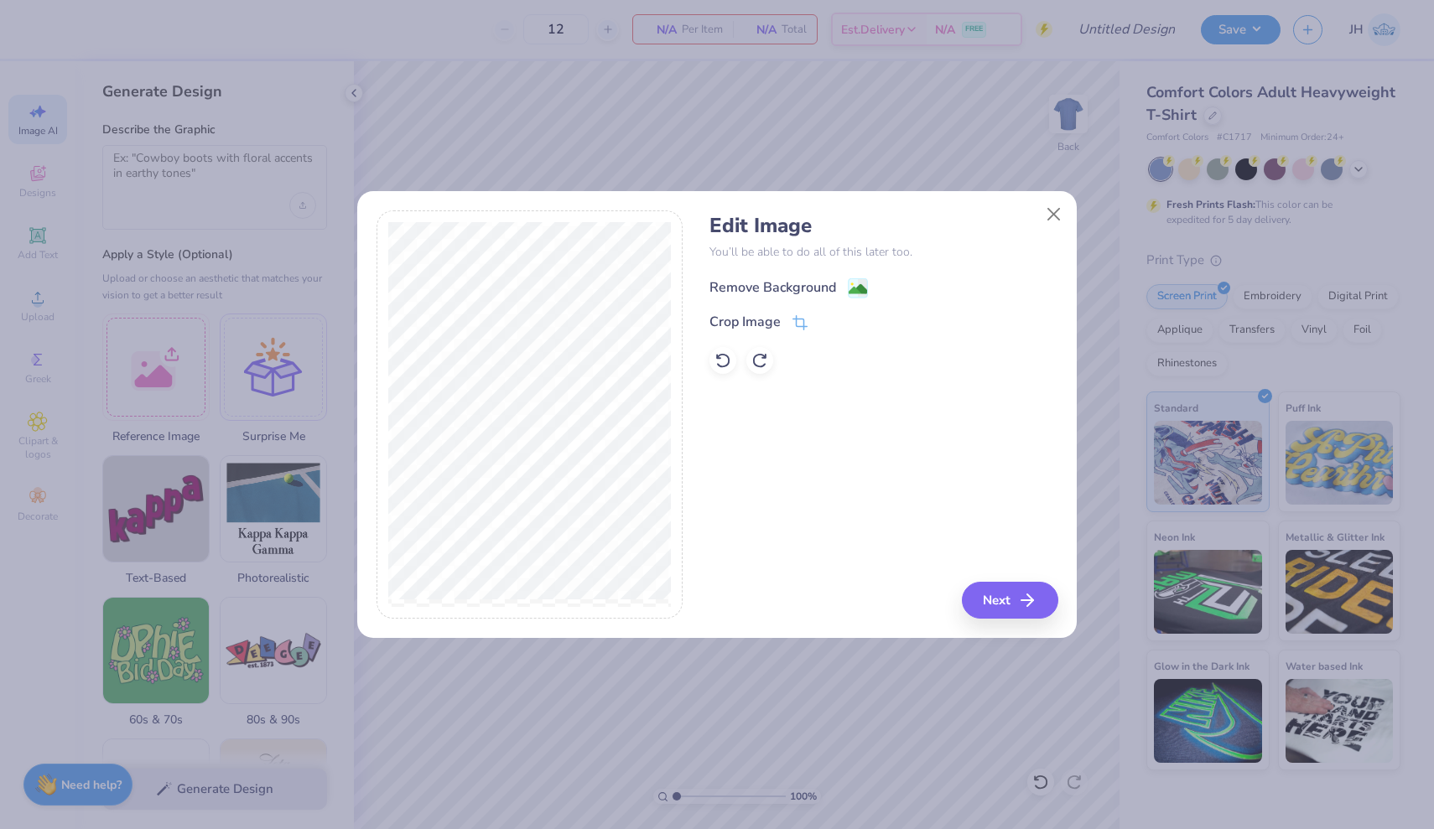
click at [763, 282] on div "Remove Background" at bounding box center [772, 288] width 127 height 20
click at [732, 354] on div at bounding box center [722, 360] width 27 height 27
click at [1047, 209] on button "Close" at bounding box center [1054, 215] width 32 height 32
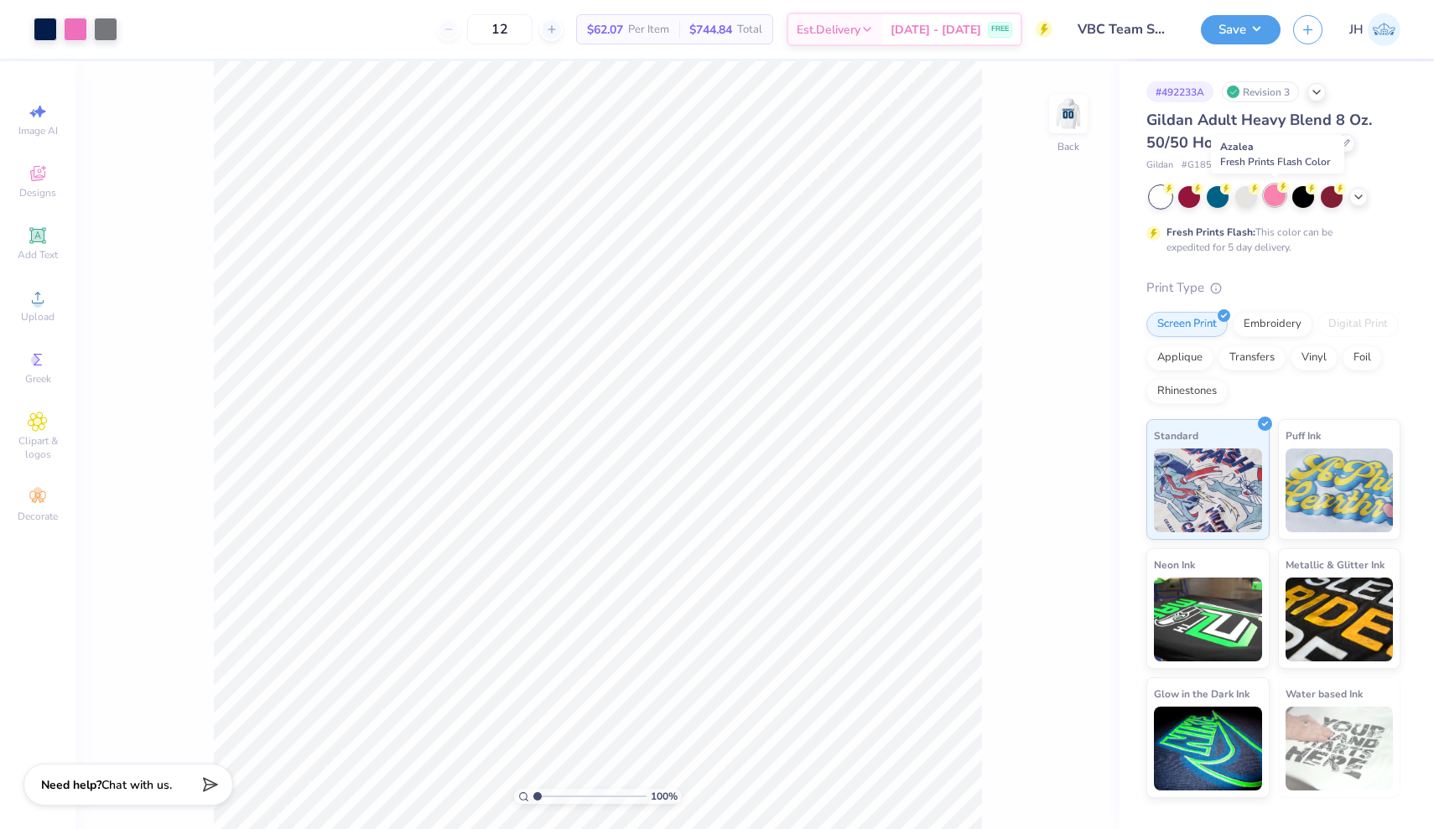
click at [1275, 200] on div at bounding box center [1275, 196] width 22 height 22
click at [75, 26] on div at bounding box center [75, 27] width 23 height 23
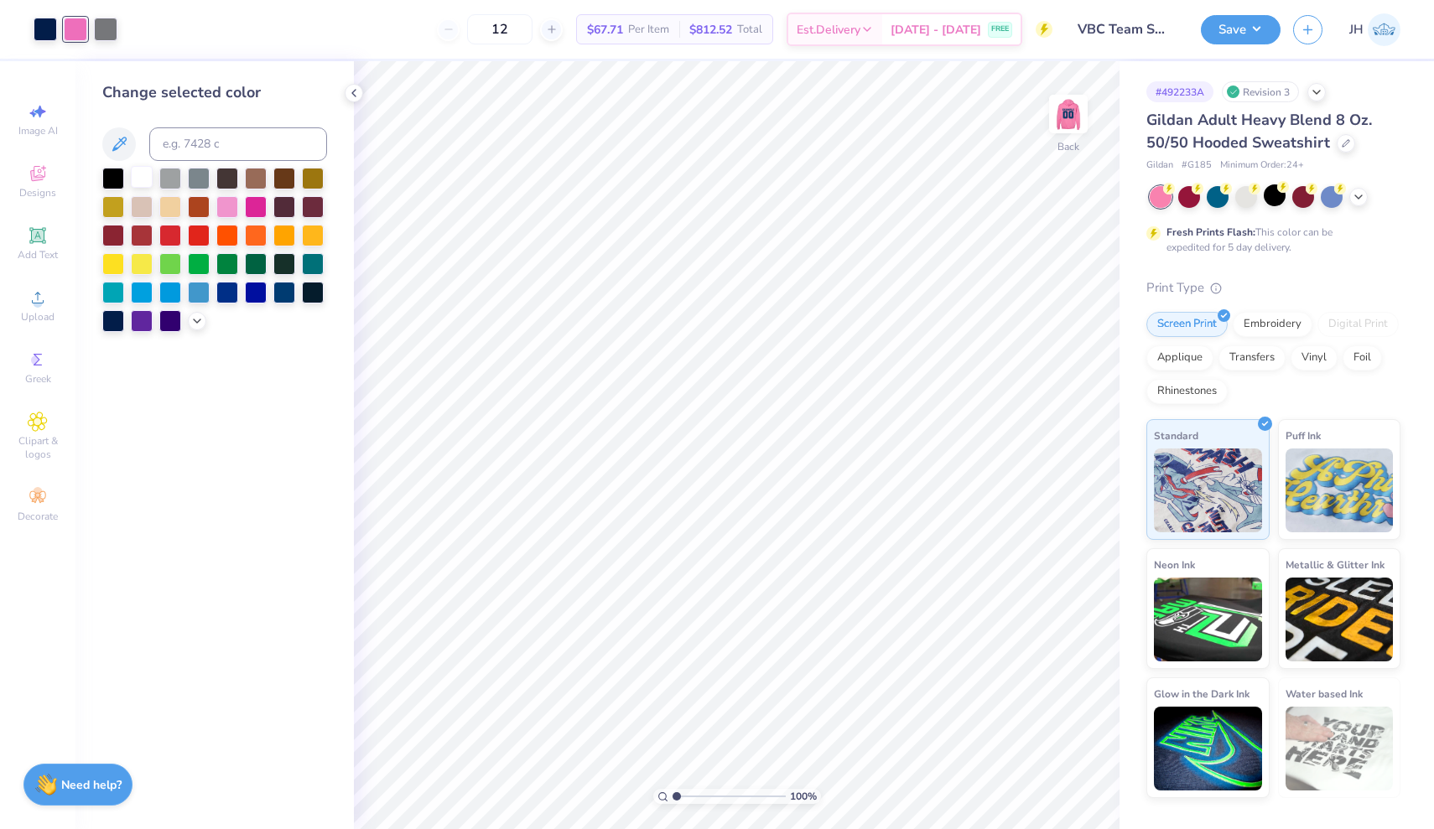
click at [137, 187] on div at bounding box center [142, 177] width 22 height 22
click at [107, 34] on div at bounding box center [105, 27] width 23 height 23
click at [143, 174] on div at bounding box center [142, 177] width 22 height 22
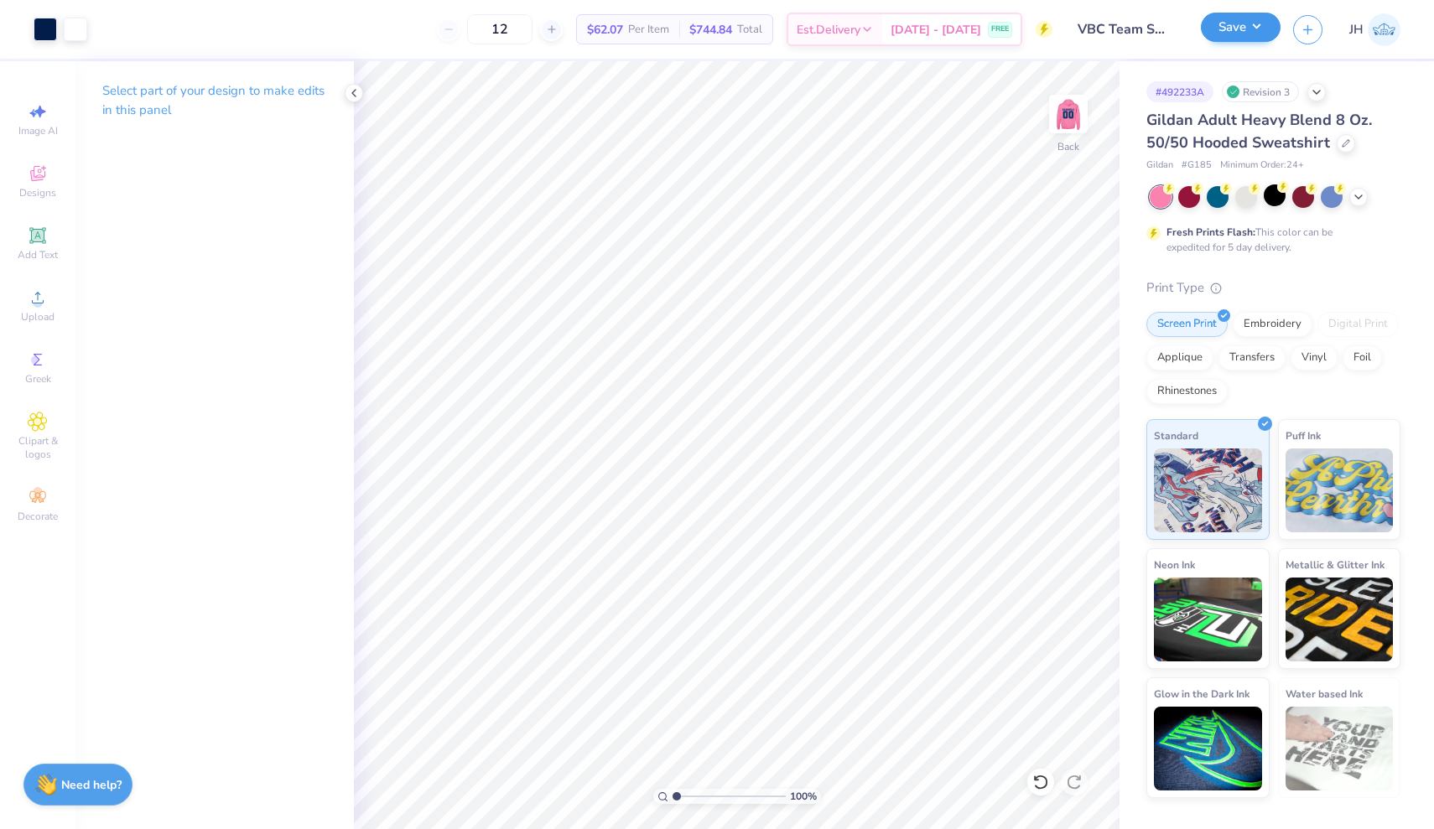
click at [1259, 32] on button "Save" at bounding box center [1241, 27] width 80 height 29
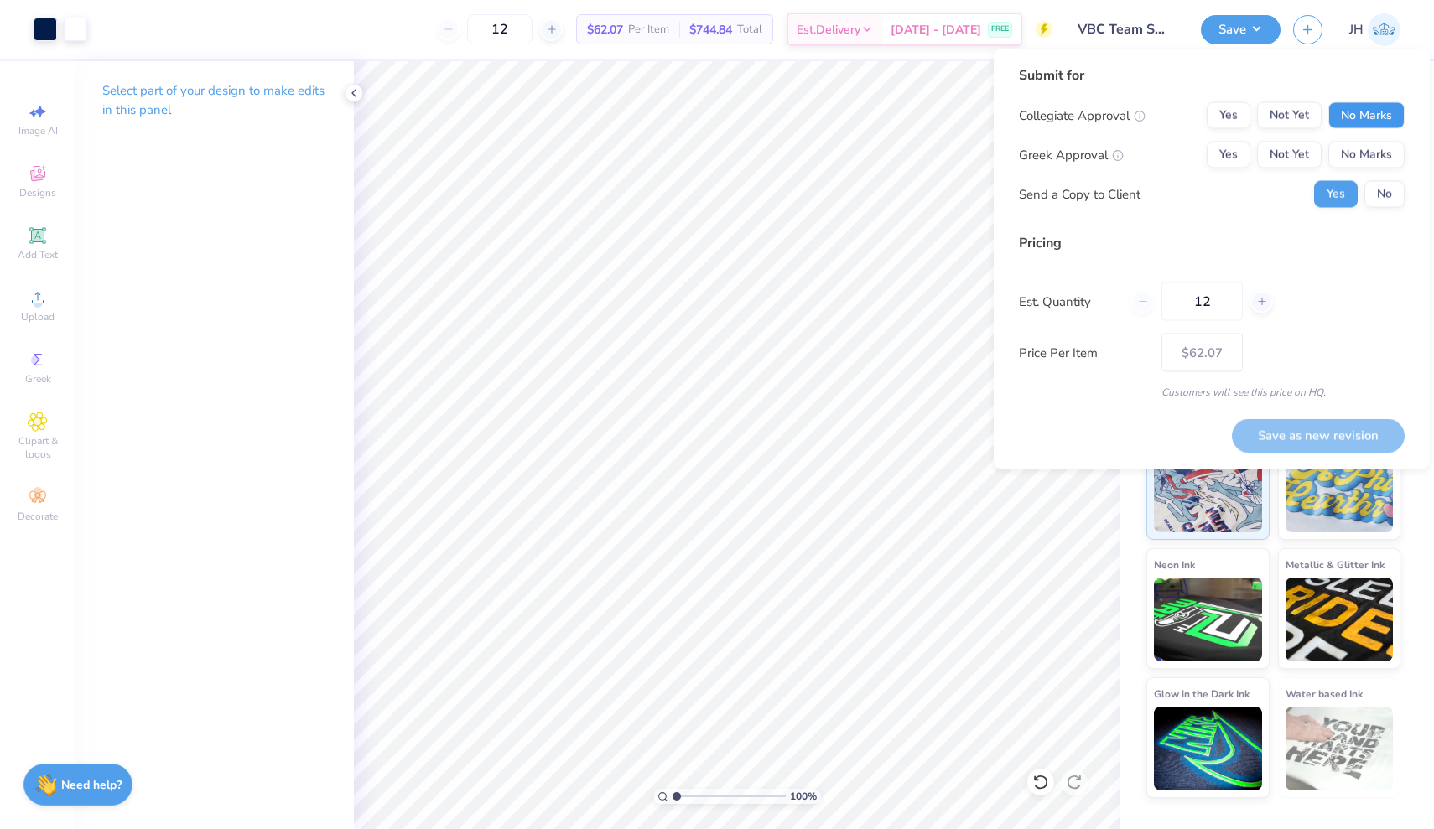
click at [1354, 106] on button "No Marks" at bounding box center [1366, 115] width 76 height 27
click at [1355, 145] on button "No Marks" at bounding box center [1366, 155] width 76 height 27
click at [1320, 434] on button "Save as new revision" at bounding box center [1318, 435] width 173 height 34
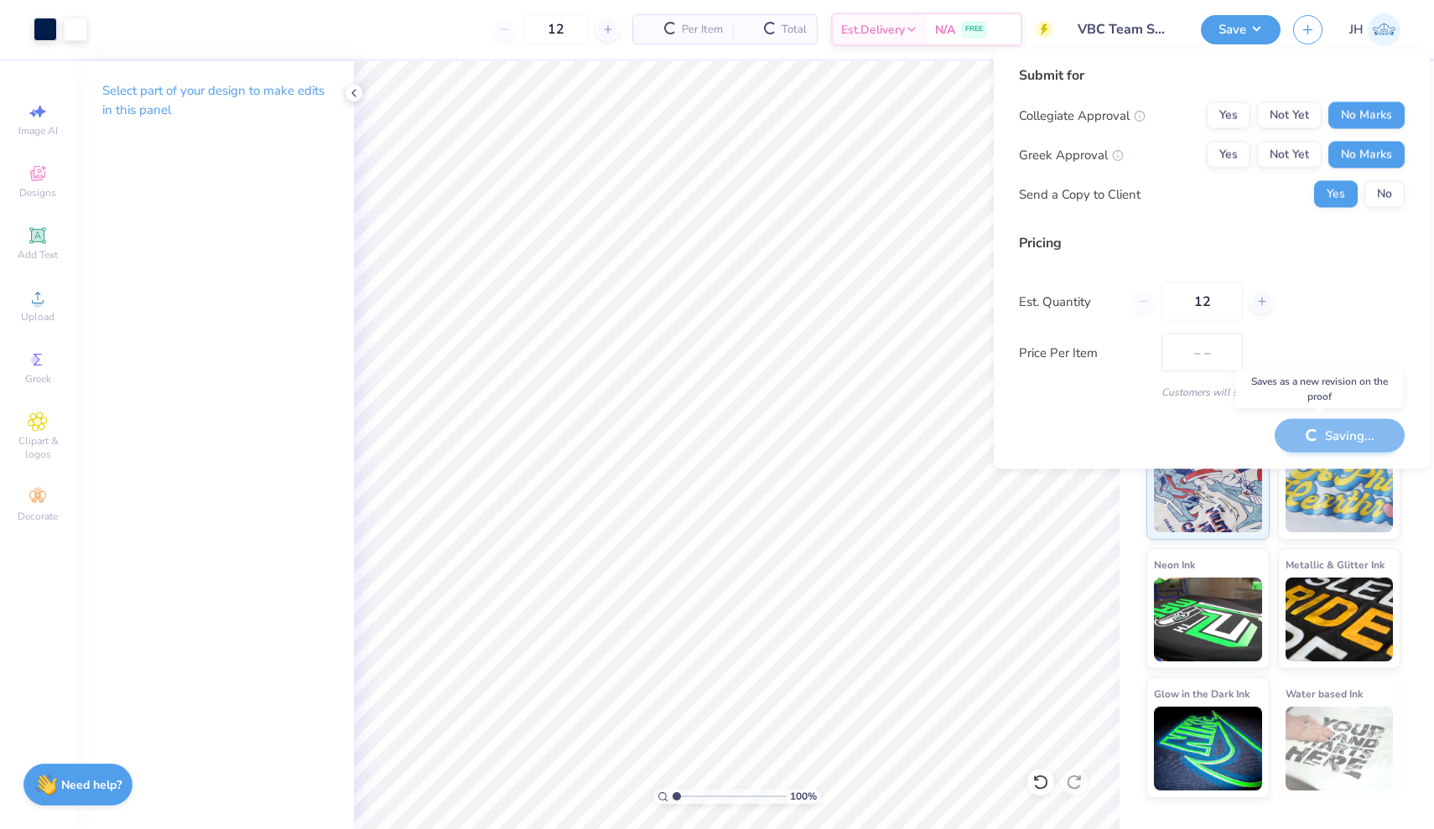
type input "$62.07"
